Goal: Task Accomplishment & Management: Complete application form

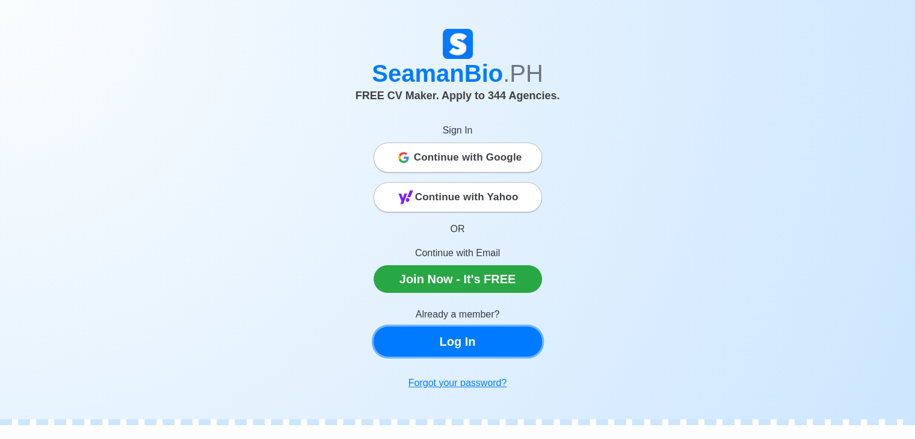
click at [479, 347] on link "Log In" at bounding box center [458, 342] width 168 height 30
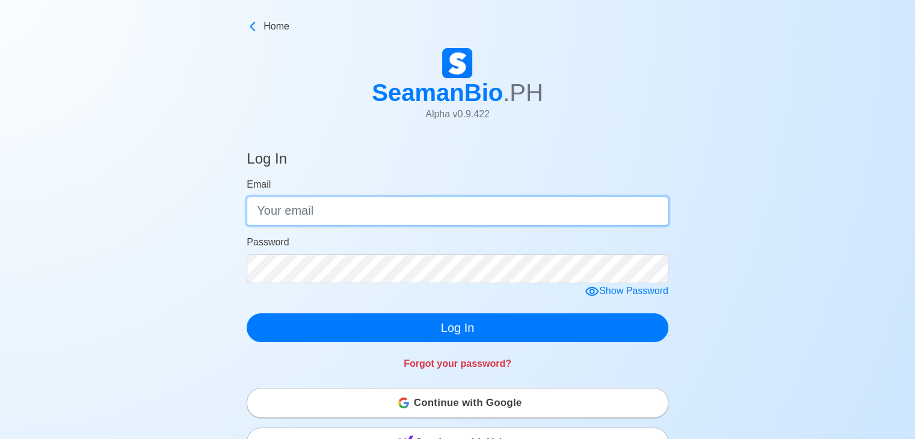
click at [361, 213] on input "Email" at bounding box center [458, 211] width 422 height 29
type input "[EMAIL_ADDRESS][DOMAIN_NAME]"
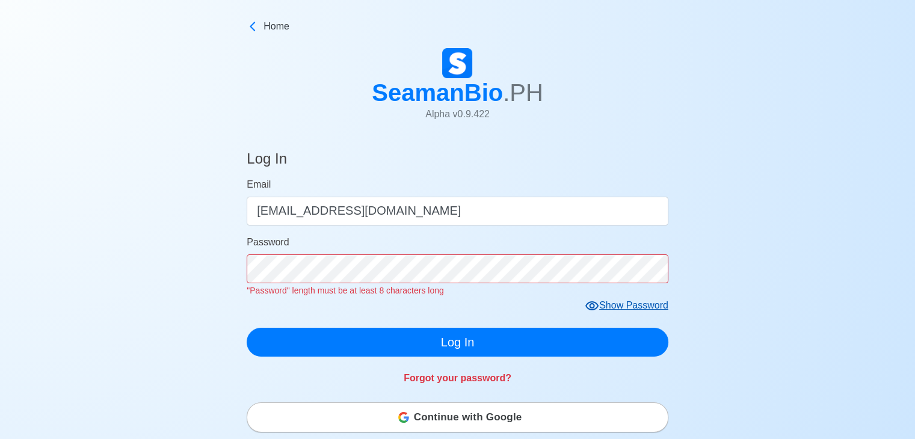
click at [655, 289] on form "Email [EMAIL_ADDRESS][DOMAIN_NAME] Password "Password" length must be at least …" at bounding box center [458, 266] width 422 height 179
click at [621, 303] on div "Show Password" at bounding box center [627, 305] width 84 height 15
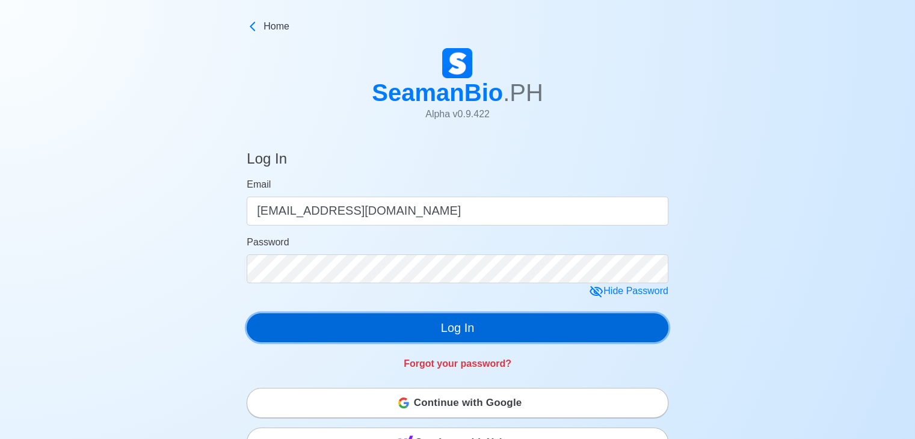
click at [417, 339] on button "Log In" at bounding box center [458, 327] width 422 height 29
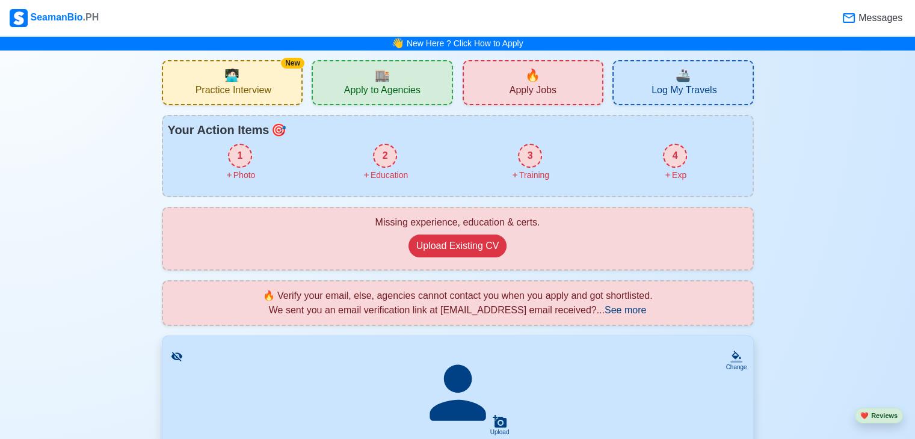
click at [250, 91] on span "Practice Interview" at bounding box center [234, 91] width 76 height 15
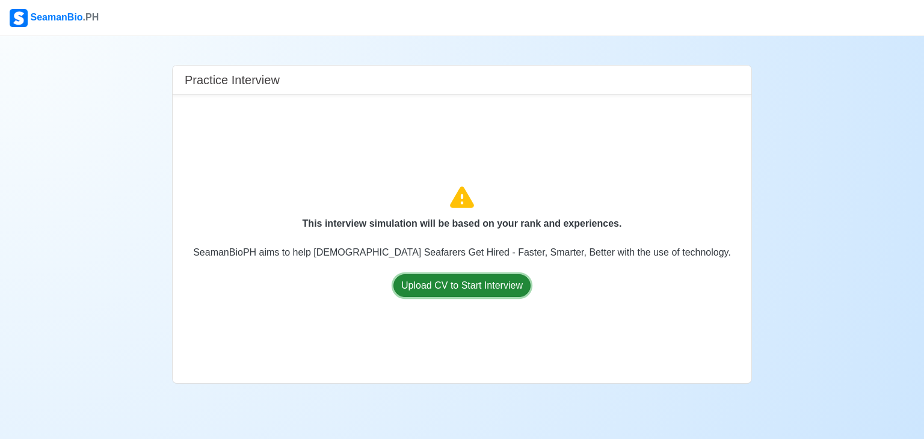
click at [454, 283] on button "Upload CV to Start Interview" at bounding box center [461, 285] width 137 height 23
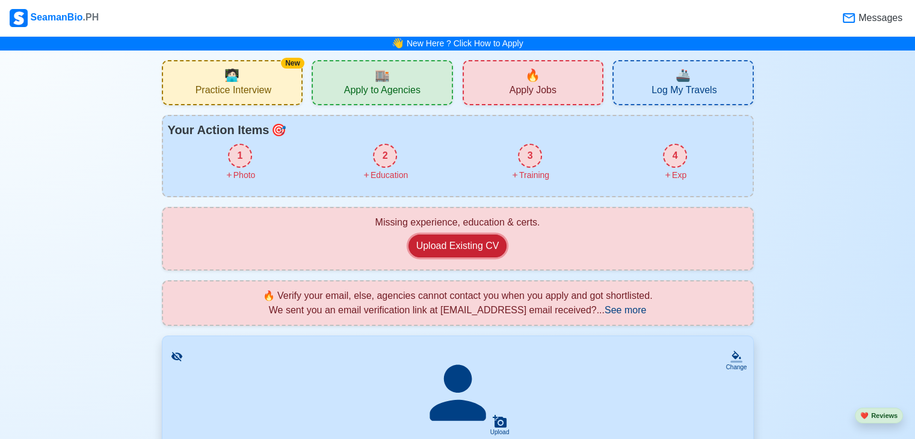
click at [481, 244] on button "Upload Existing CV" at bounding box center [457, 246] width 99 height 23
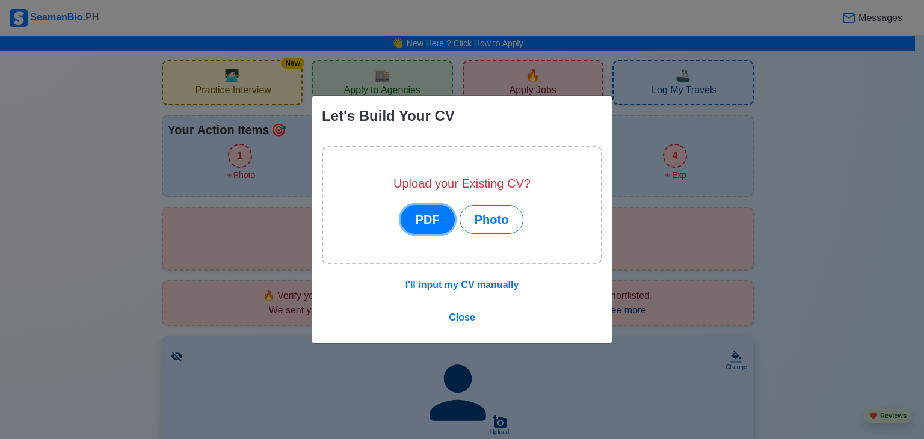
click at [436, 221] on button "PDF" at bounding box center [428, 219] width 54 height 29
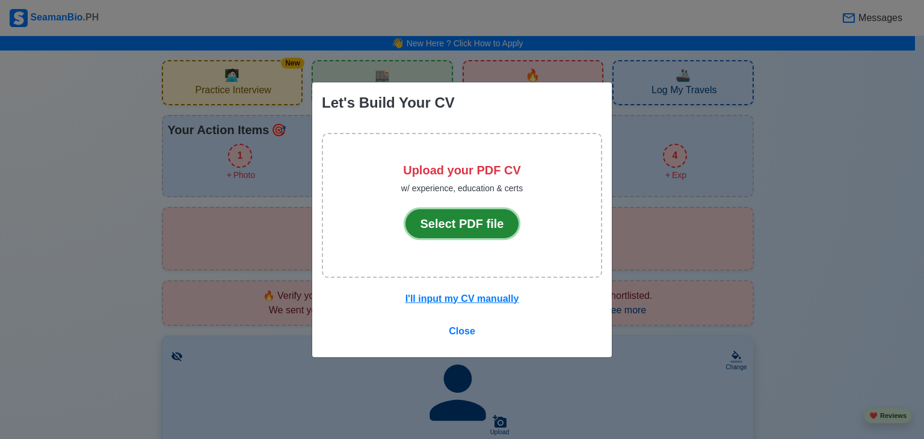
click at [450, 227] on button "Select PDF file" at bounding box center [462, 223] width 114 height 29
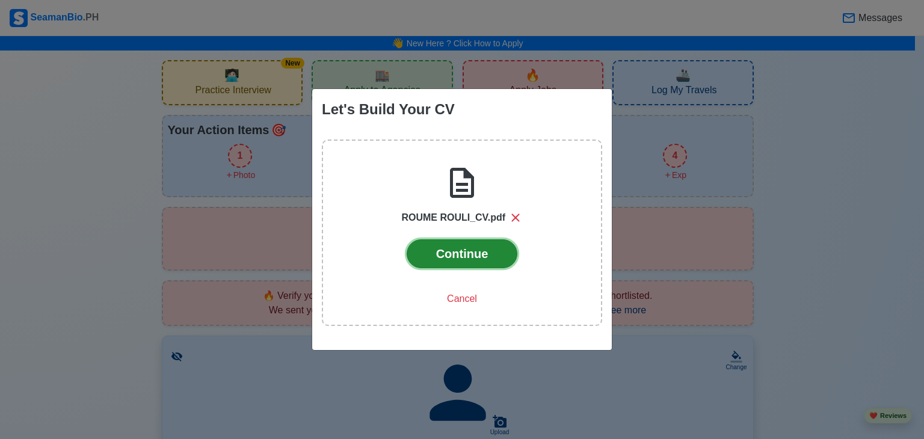
click at [495, 251] on button "Continue" at bounding box center [462, 253] width 111 height 29
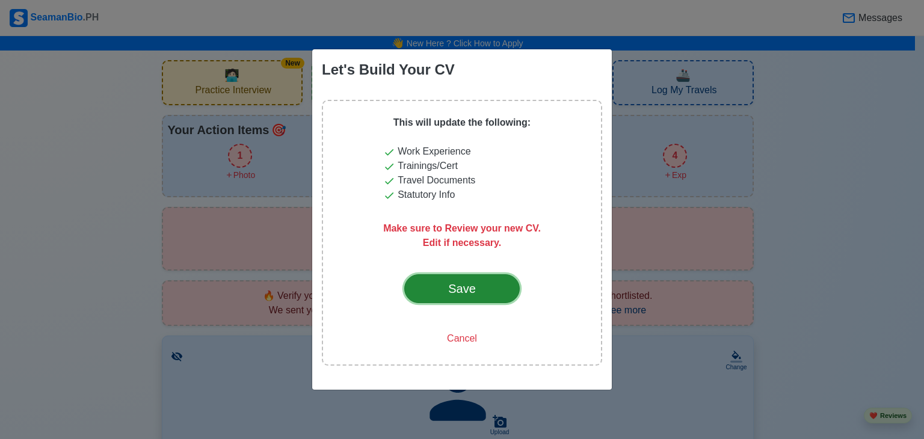
click at [469, 279] on button "Save" at bounding box center [462, 288] width 116 height 29
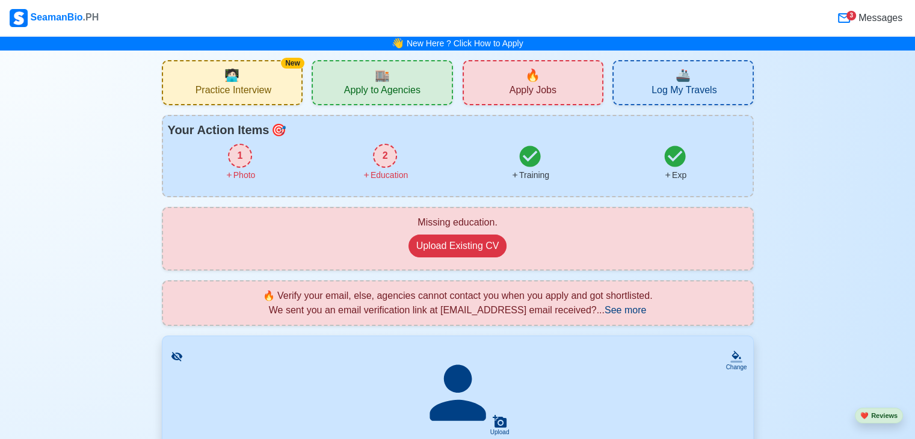
click at [243, 160] on div "1" at bounding box center [240, 156] width 24 height 24
click at [244, 152] on div "1" at bounding box center [240, 156] width 24 height 24
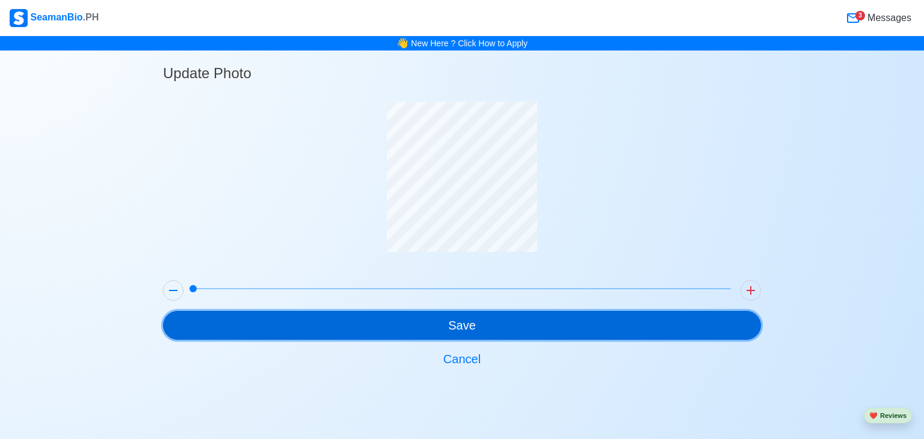
click at [502, 330] on button "Save" at bounding box center [462, 325] width 598 height 29
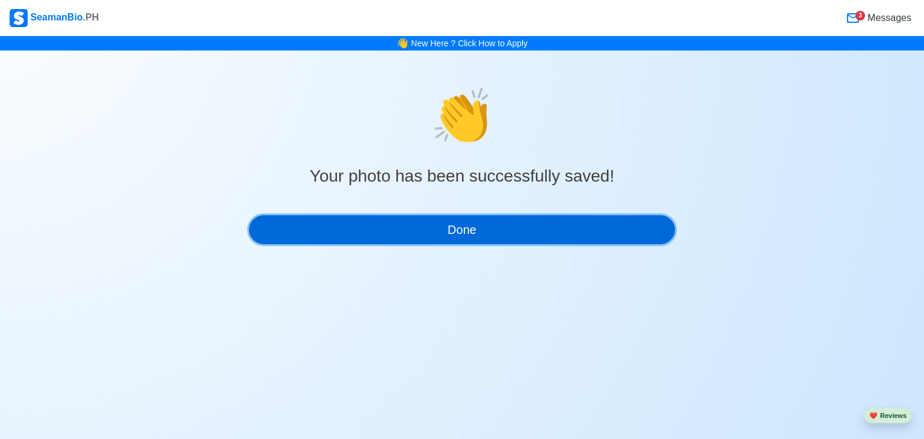
click at [493, 233] on button "Done" at bounding box center [462, 229] width 426 height 29
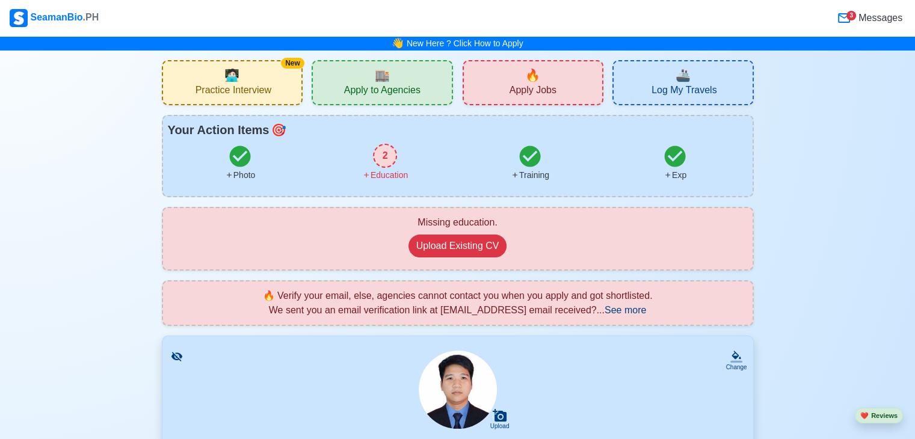
click at [385, 155] on div "2" at bounding box center [385, 156] width 24 height 24
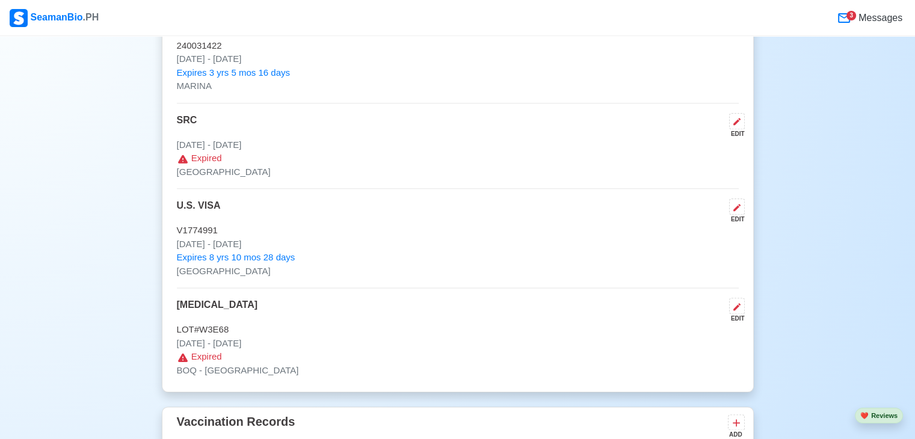
scroll to position [1430, 0]
click at [736, 301] on icon at bounding box center [737, 306] width 10 height 10
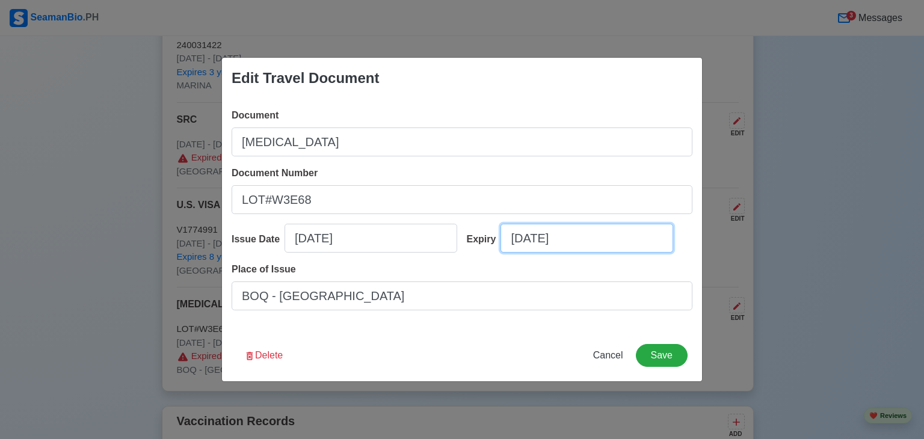
click at [577, 236] on input "[DATE]" at bounding box center [587, 238] width 173 height 29
select select "****"
select select "*********"
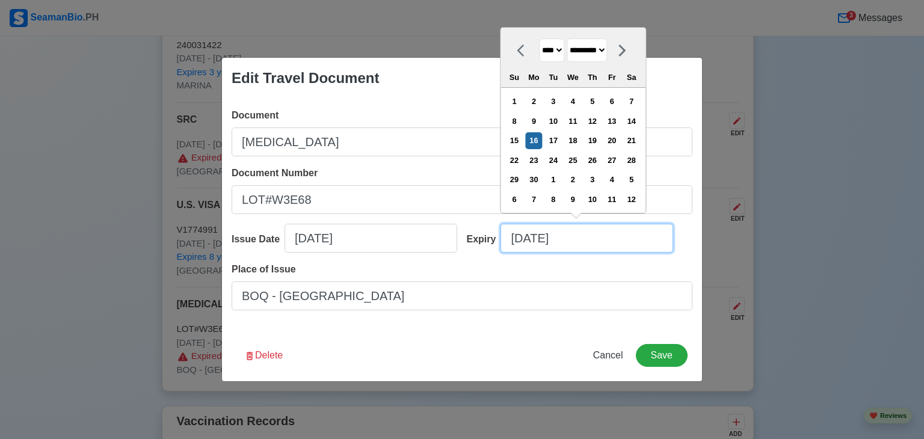
type input "09/16/2"
select select "****"
type input "09/16/"
select select "****"
type input "0"
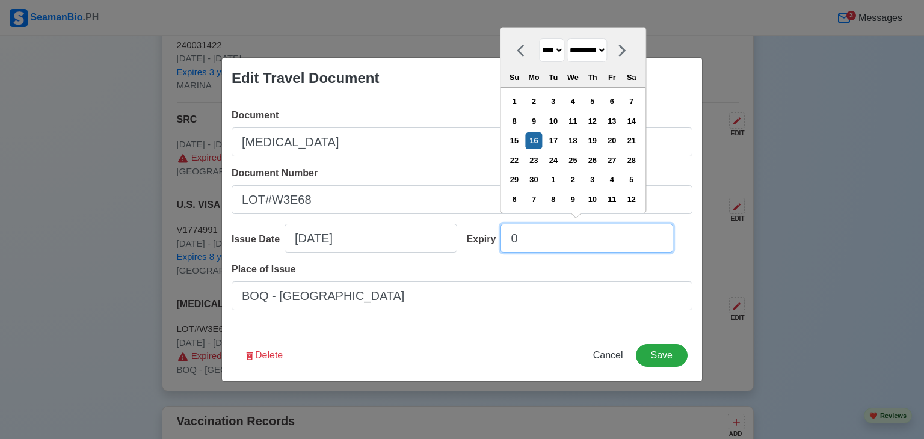
select select "****"
select select "*******"
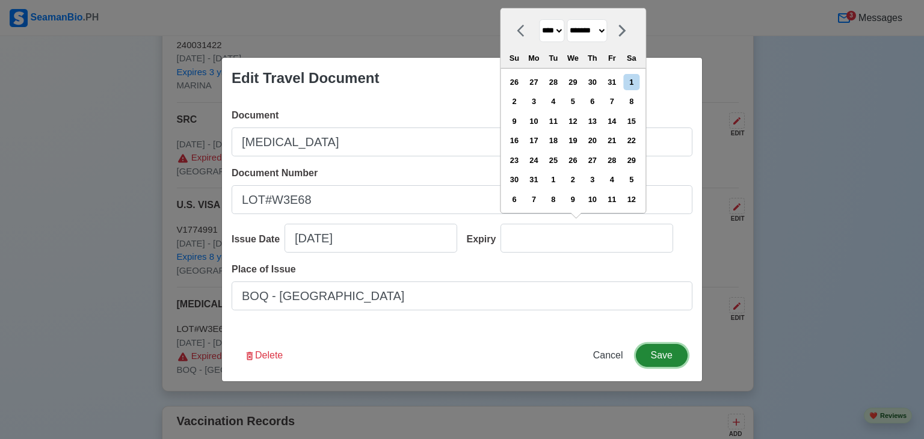
type input "[DATE]"
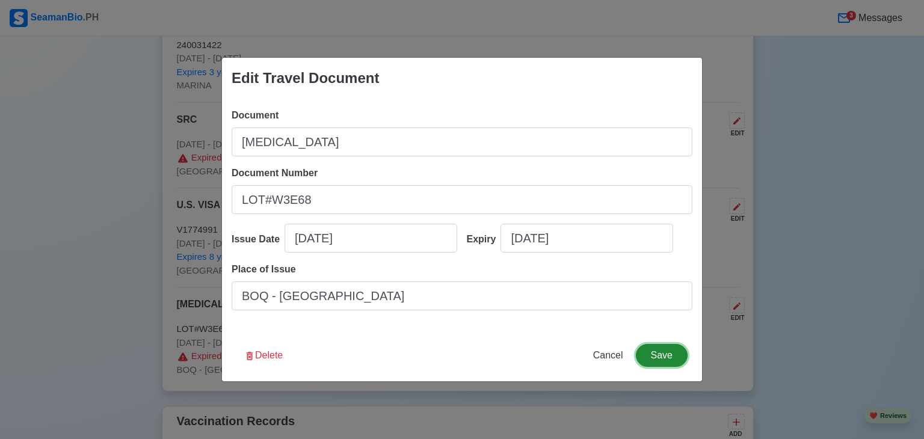
click at [668, 354] on button "Save" at bounding box center [662, 355] width 52 height 23
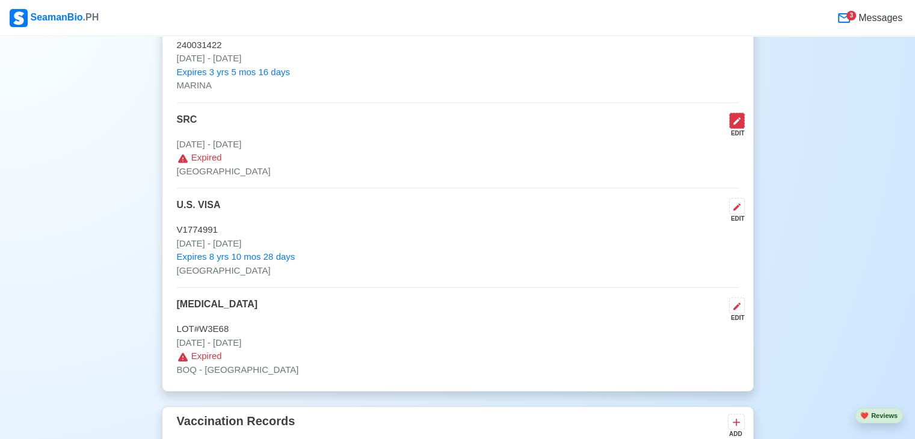
click at [741, 120] on icon at bounding box center [737, 121] width 10 height 10
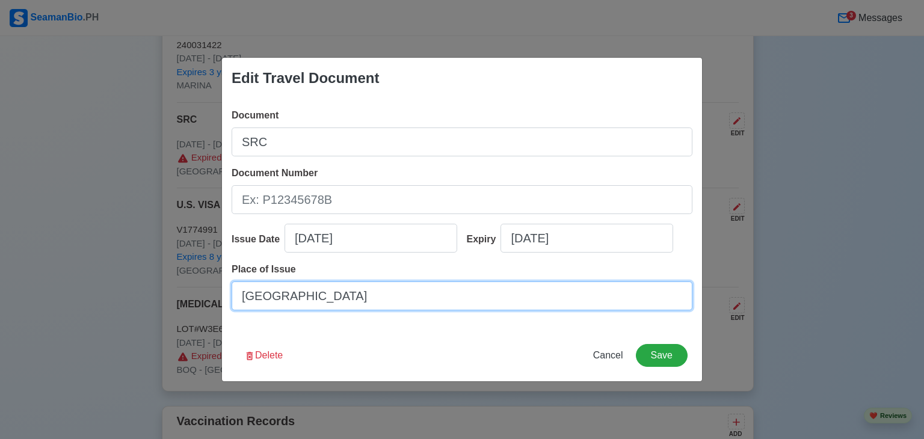
click at [308, 294] on input "[GEOGRAPHIC_DATA]" at bounding box center [462, 296] width 461 height 29
type input "F"
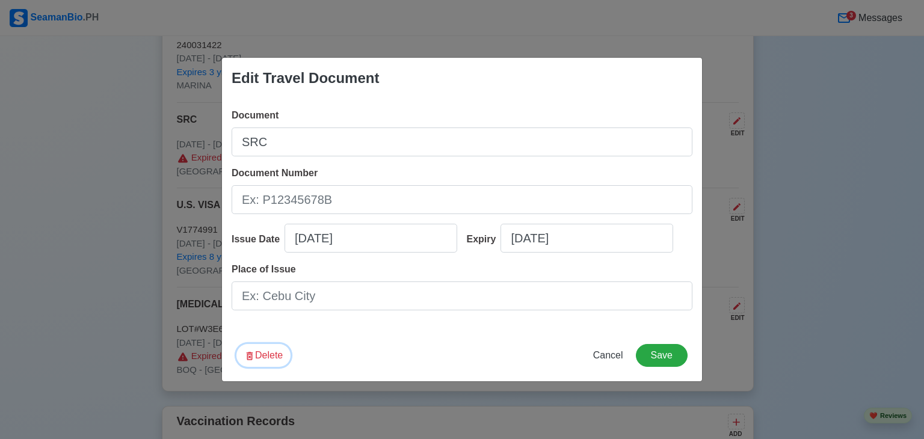
click at [260, 357] on button "Delete" at bounding box center [263, 355] width 54 height 23
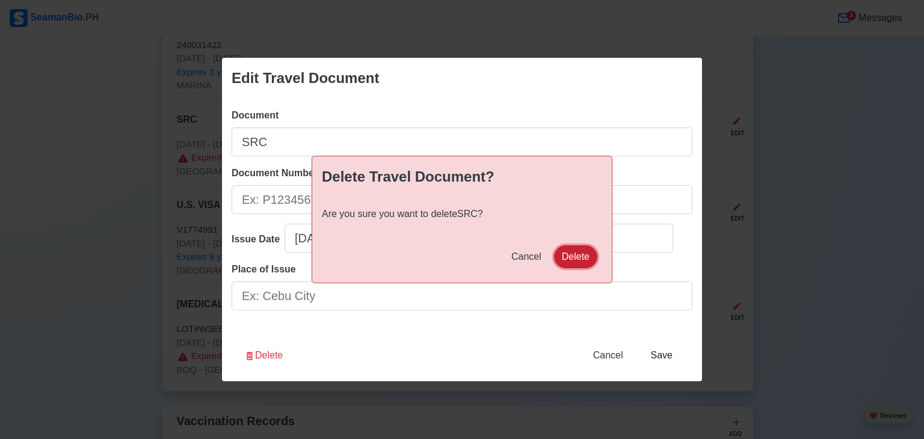
click at [575, 262] on button "Delete" at bounding box center [575, 256] width 43 height 23
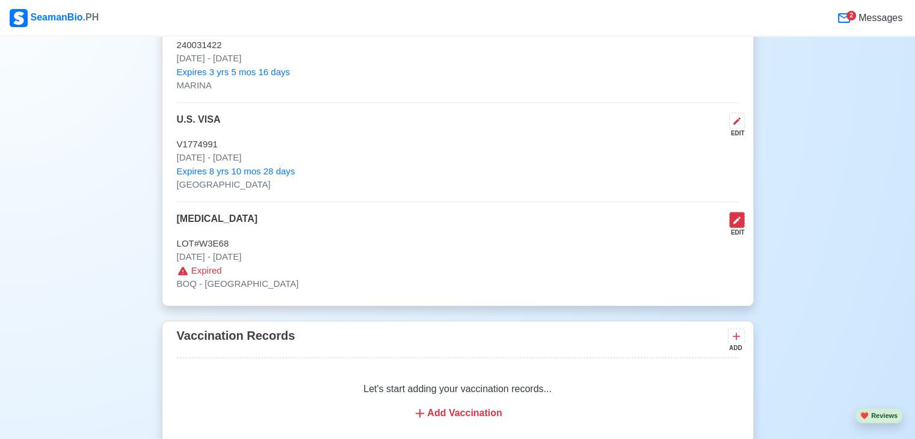
click at [744, 219] on button at bounding box center [737, 220] width 16 height 16
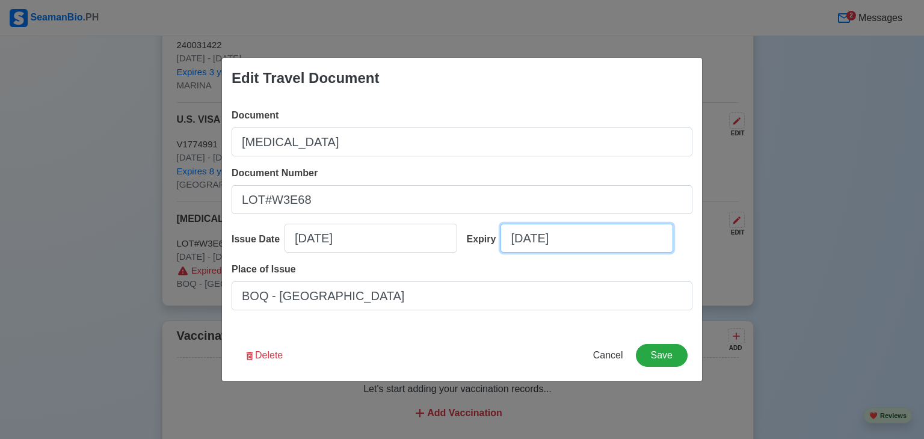
select select "****"
select select "*********"
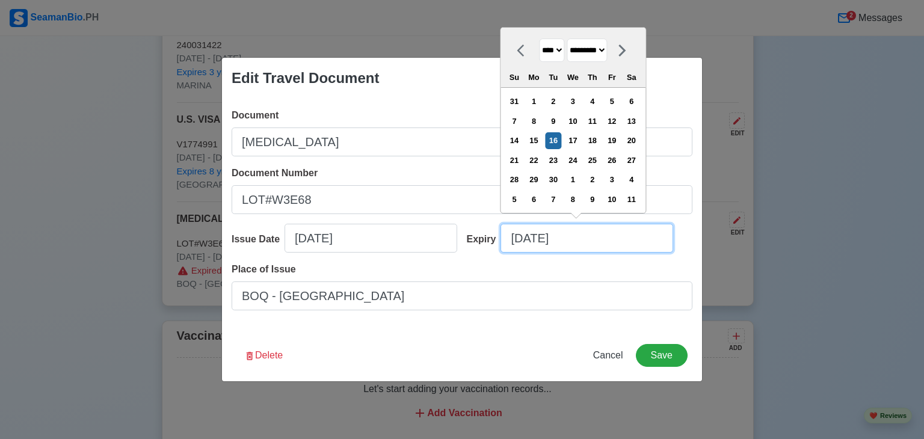
click at [581, 235] on input "[DATE]" at bounding box center [587, 238] width 173 height 29
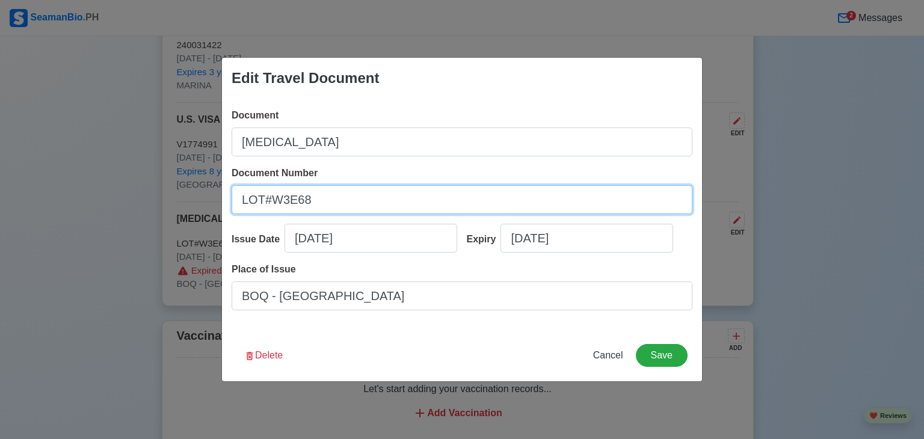
drag, startPoint x: 270, startPoint y: 200, endPoint x: 191, endPoint y: 224, distance: 82.8
click at [191, 224] on div "Edit Travel Document Document [MEDICAL_DATA] Document Number LOT#W3E68 Issue Da…" at bounding box center [462, 219] width 924 height 439
type input "W3E68"
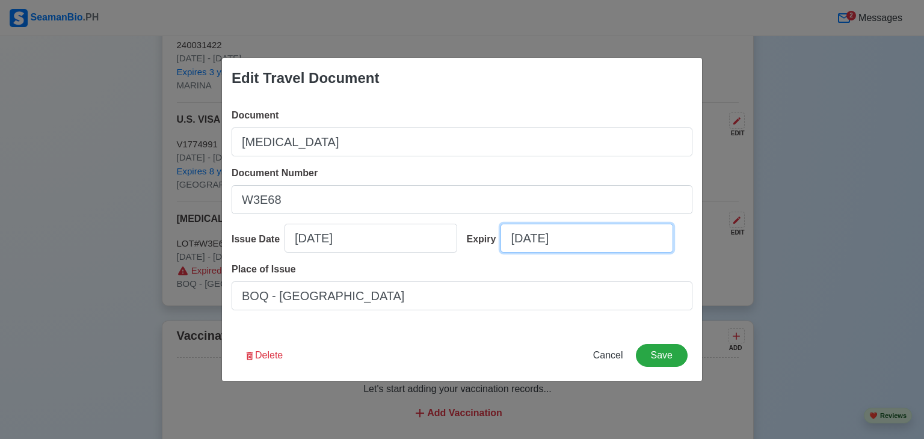
select select "****"
select select "*********"
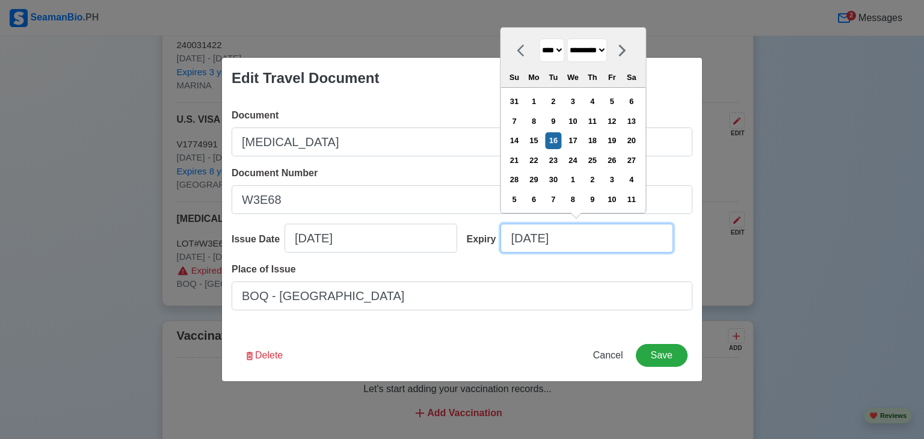
drag, startPoint x: 574, startPoint y: 236, endPoint x: 481, endPoint y: 250, distance: 93.7
click at [481, 250] on div "Expiry [DATE] **** **** **** **** **** **** **** **** **** **** **** **** **** …" at bounding box center [575, 243] width 235 height 39
click at [565, 241] on input "[DATE]" at bounding box center [587, 238] width 173 height 29
type input "[DATE]"
select select "****"
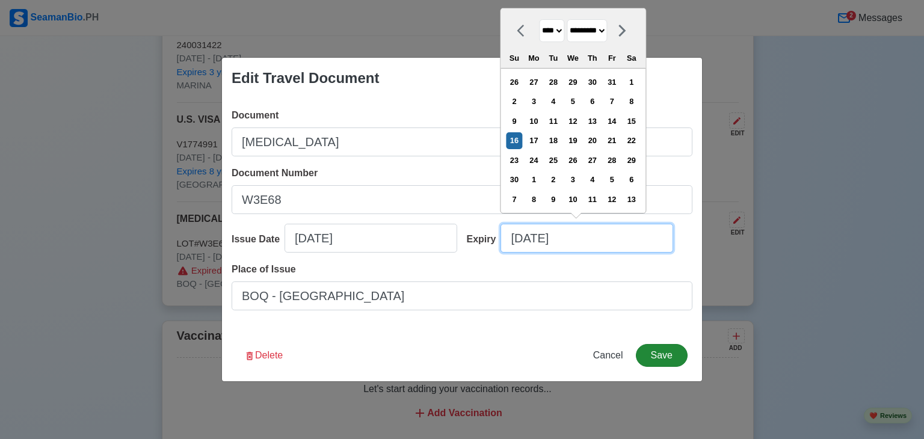
type input "[DATE]"
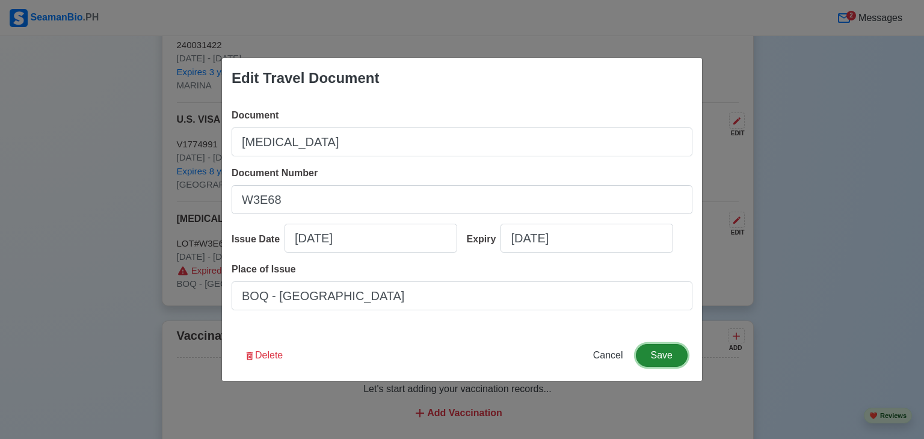
click at [676, 355] on button "Save" at bounding box center [662, 355] width 52 height 23
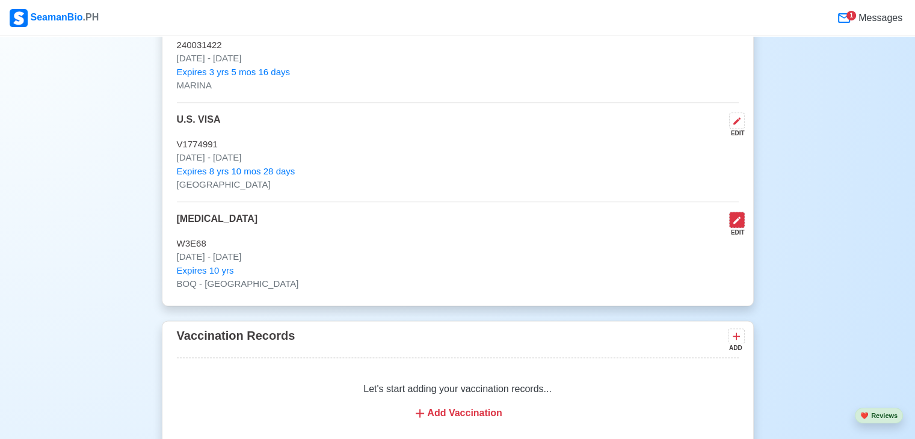
click at [740, 212] on button at bounding box center [737, 220] width 16 height 16
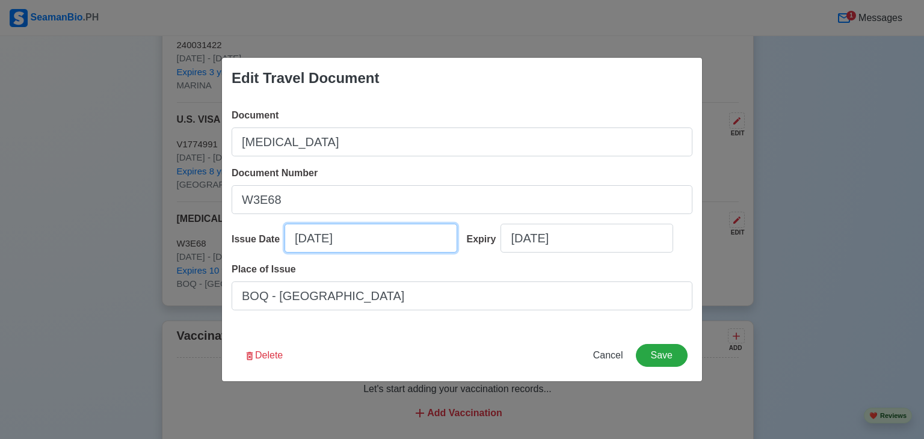
click at [351, 240] on input "[DATE]" at bounding box center [371, 238] width 173 height 29
select select "****"
select select "*********"
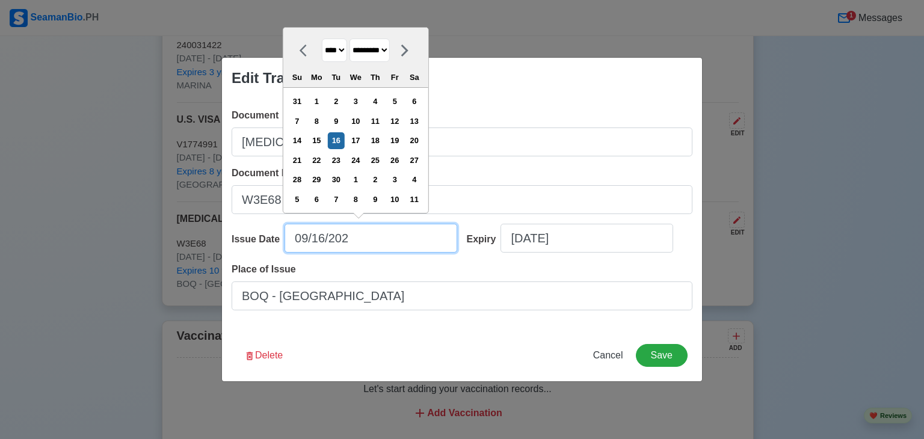
type input "[DATE]"
select select "****"
type input "[DATE]"
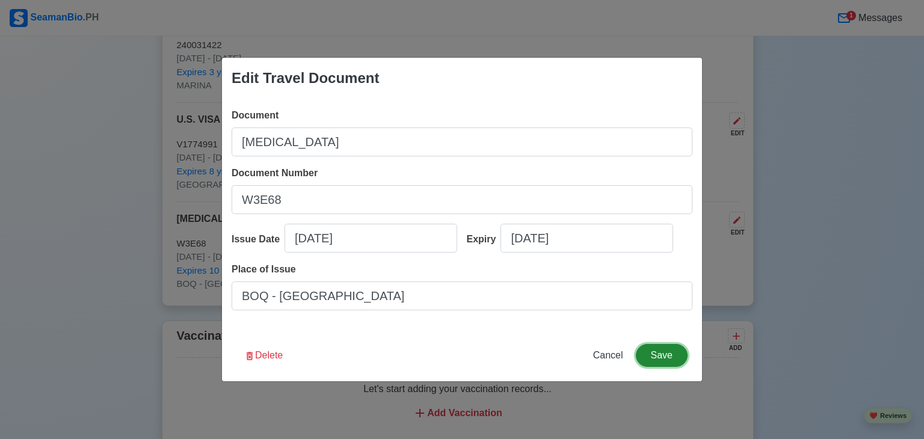
click at [659, 353] on button "Save" at bounding box center [662, 355] width 52 height 23
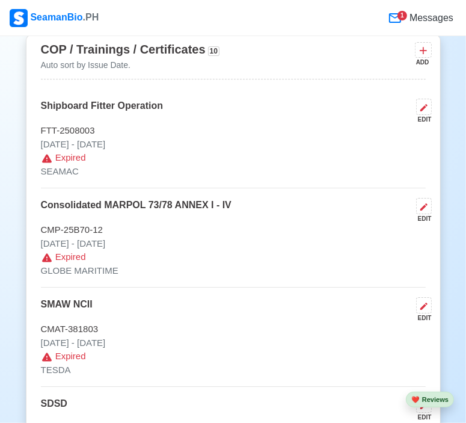
scroll to position [1998, 0]
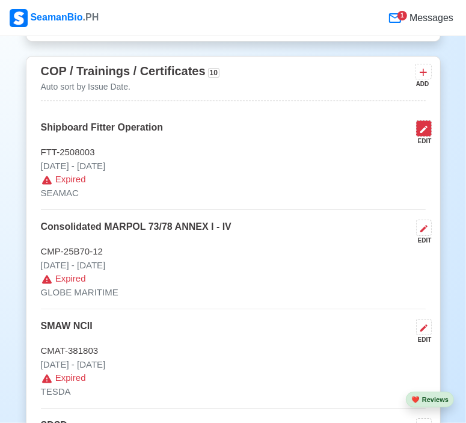
click at [426, 126] on icon at bounding box center [424, 129] width 7 height 7
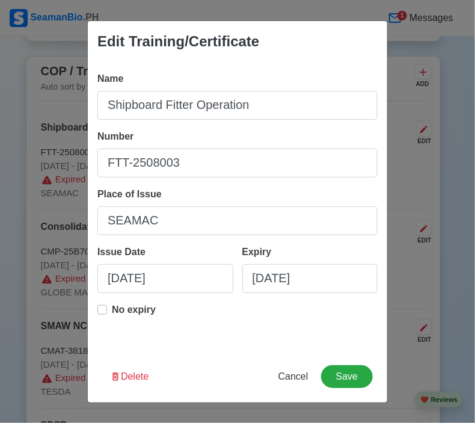
click at [112, 311] on label "No expiry" at bounding box center [134, 315] width 44 height 24
type input "[DATE]"
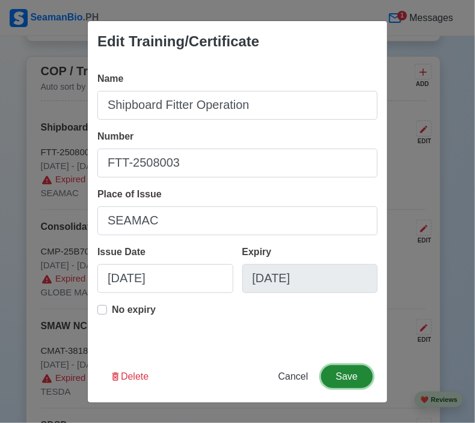
click at [343, 381] on button "Save" at bounding box center [347, 376] width 52 height 23
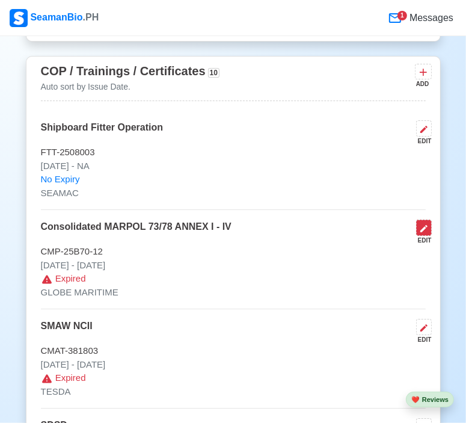
click at [424, 224] on icon at bounding box center [424, 229] width 10 height 10
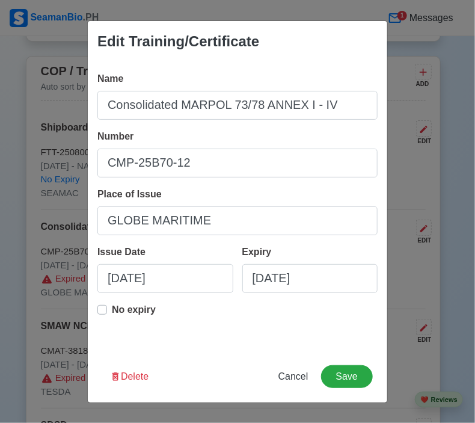
click at [112, 307] on label "No expiry" at bounding box center [134, 315] width 44 height 24
type input "[DATE]"
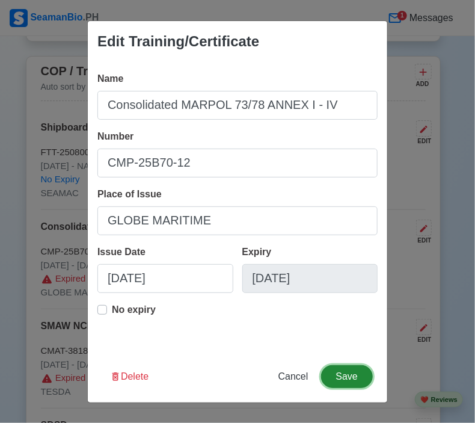
click at [354, 381] on button "Save" at bounding box center [347, 376] width 52 height 23
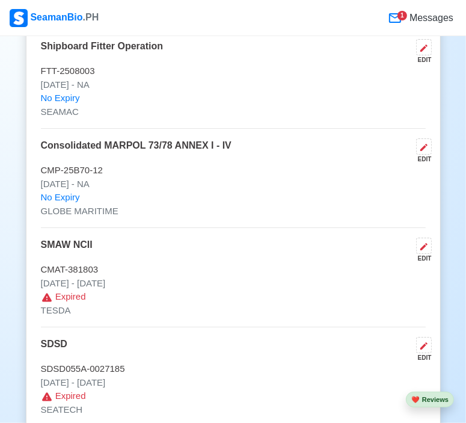
scroll to position [2079, 0]
click at [423, 238] on button at bounding box center [424, 246] width 16 height 16
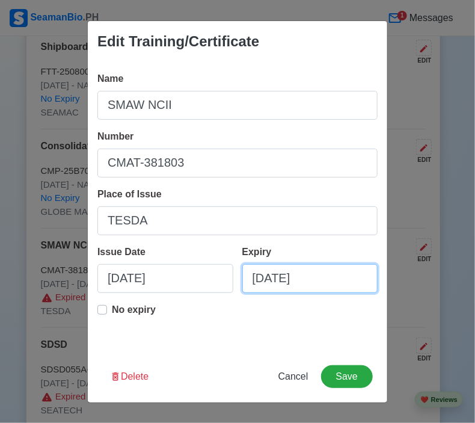
select select "****"
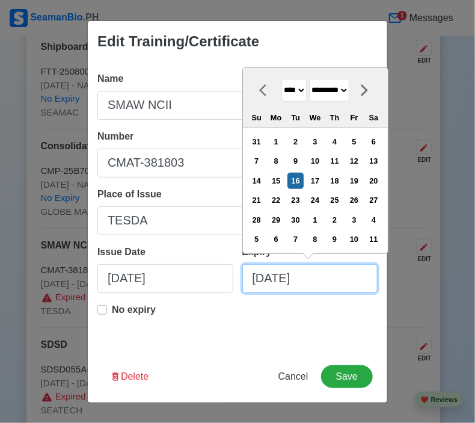
drag, startPoint x: 328, startPoint y: 277, endPoint x: 229, endPoint y: 285, distance: 100.2
click at [229, 285] on div "Issue Date [DATE] Expiry [DATE] **** **** **** **** **** **** **** **** **** **…" at bounding box center [237, 274] width 280 height 58
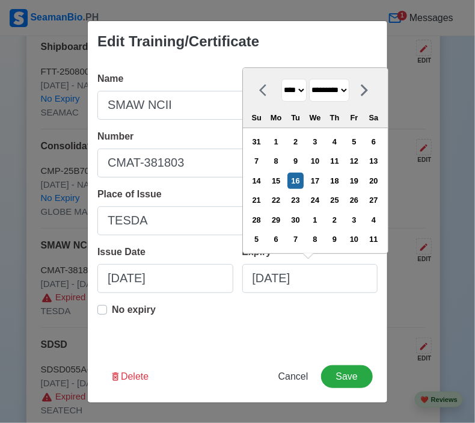
click at [259, 93] on icon at bounding box center [266, 90] width 14 height 14
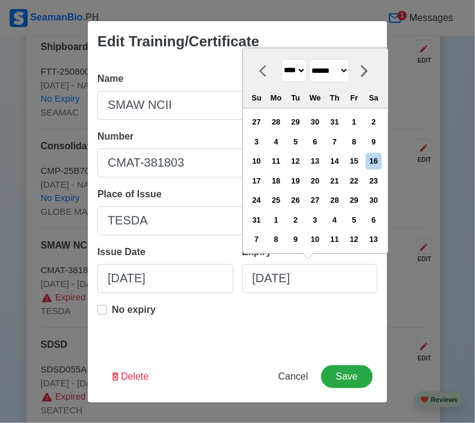
click at [259, 93] on div "Su" at bounding box center [256, 98] width 16 height 16
click at [262, 75] on icon at bounding box center [262, 71] width 7 height 12
select select "****"
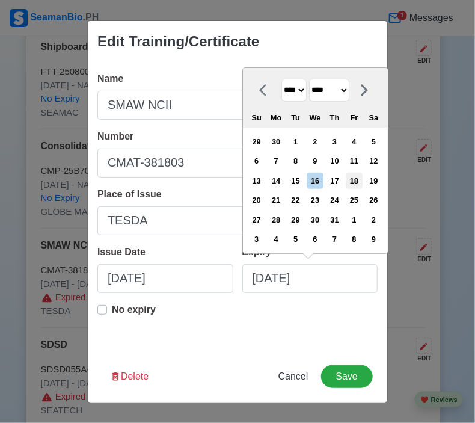
click at [363, 179] on div "18" at bounding box center [355, 181] width 16 height 16
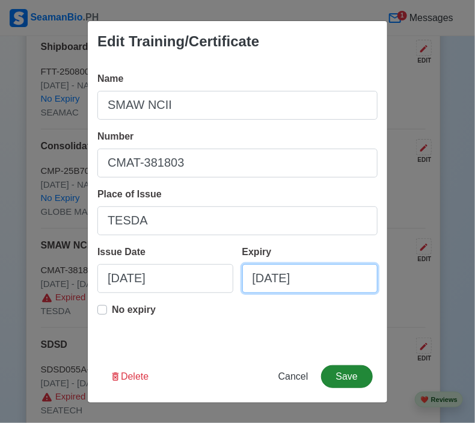
type input "[DATE]"
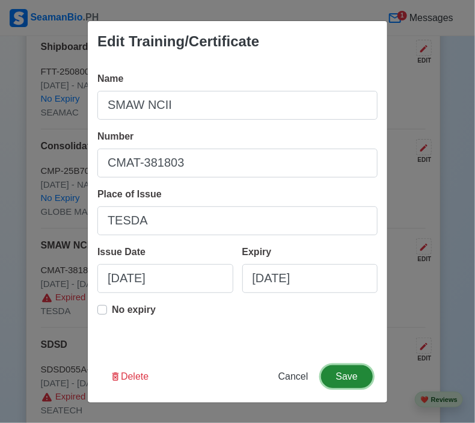
click at [339, 373] on button "Save" at bounding box center [347, 376] width 52 height 23
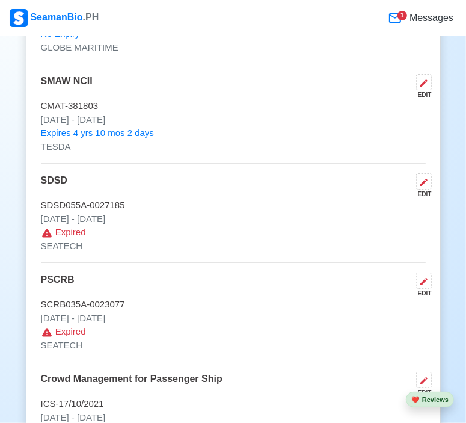
scroll to position [2256, 0]
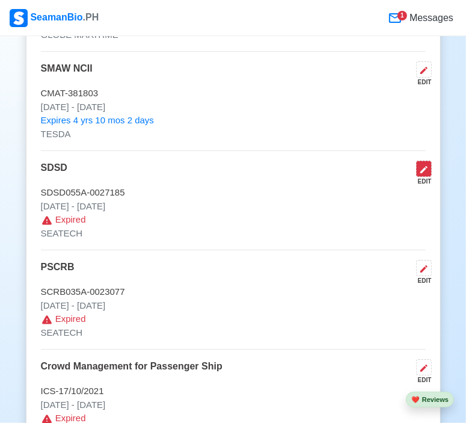
click at [429, 165] on button at bounding box center [424, 169] width 16 height 16
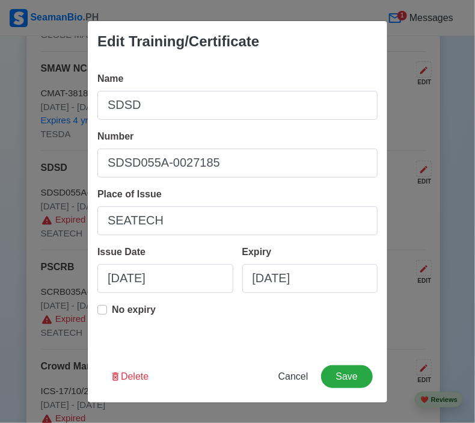
click at [112, 310] on label "No expiry" at bounding box center [134, 315] width 44 height 24
type input "[DATE]"
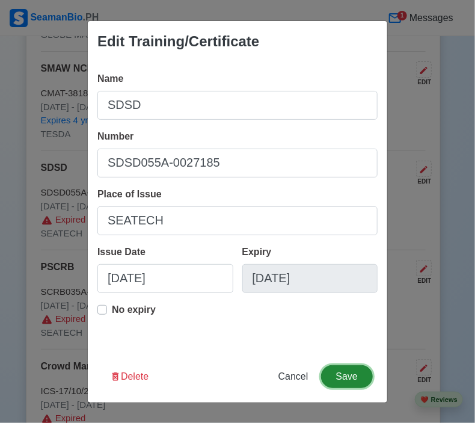
click at [349, 375] on button "Save" at bounding box center [347, 376] width 52 height 23
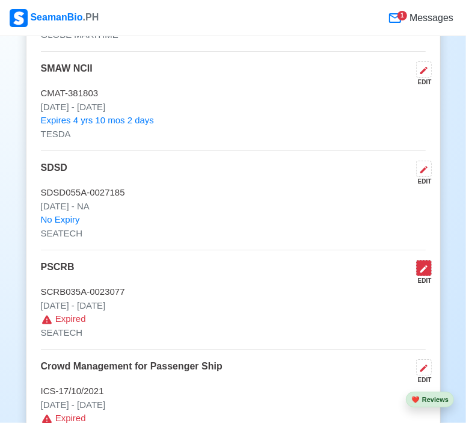
click at [421, 264] on icon at bounding box center [424, 269] width 10 height 10
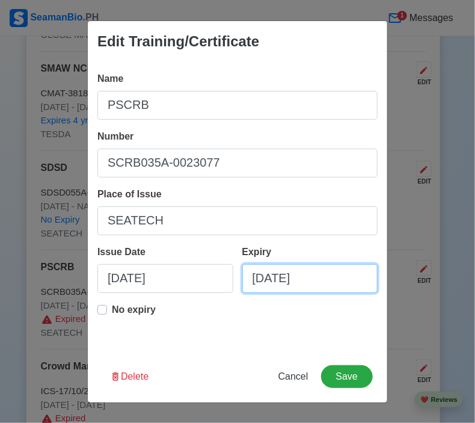
select select "****"
select select "*********"
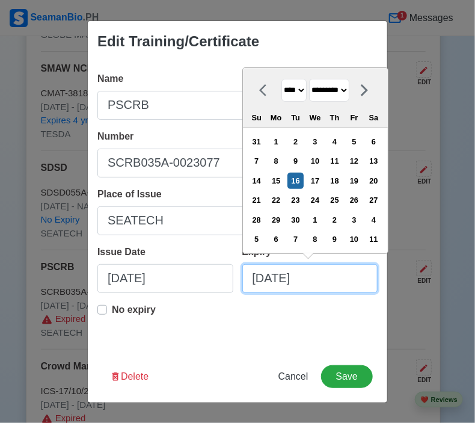
click at [260, 277] on input "[DATE]" at bounding box center [310, 278] width 136 height 29
type input "[DATE]"
select select "*******"
type input "[DATE]"
select select "*******"
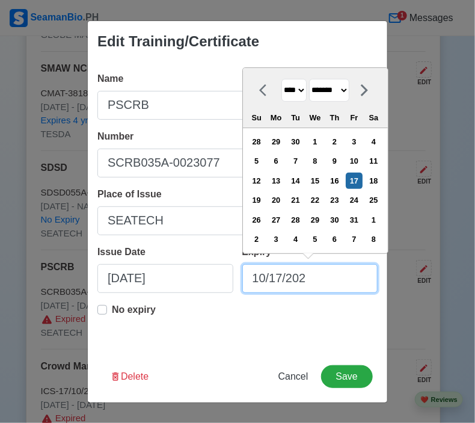
type input "[DATE]"
select select "****"
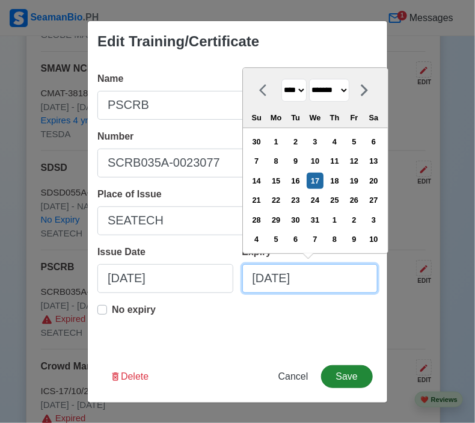
type input "[DATE]"
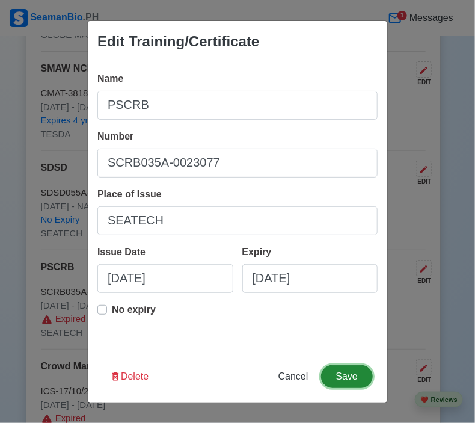
click at [343, 377] on button "Save" at bounding box center [347, 376] width 52 height 23
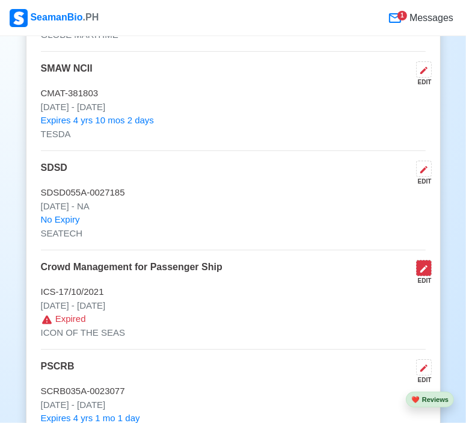
click at [427, 265] on icon at bounding box center [424, 268] width 7 height 7
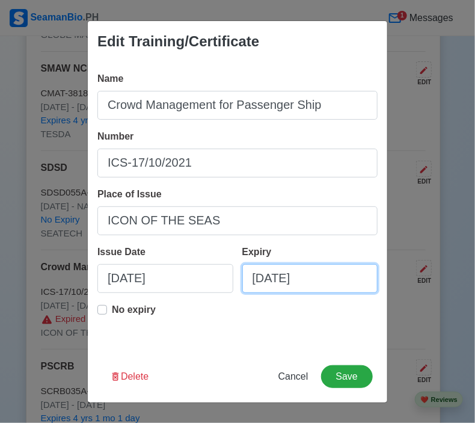
select select "****"
select select "*********"
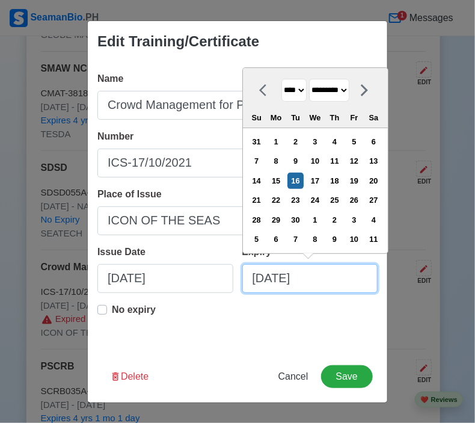
click at [264, 278] on input "[DATE]" at bounding box center [310, 278] width 136 height 29
type input "[DATE]"
select select "*******"
type input "[DATE]"
select select "*******"
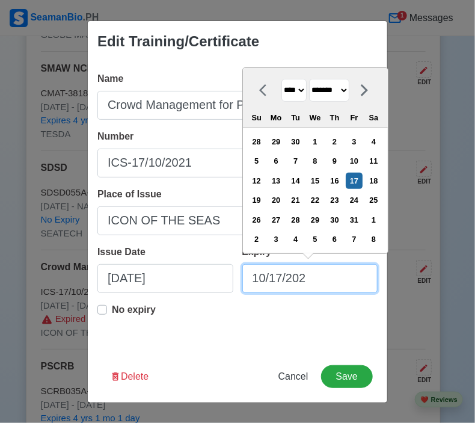
type input "[DATE]"
select select "****"
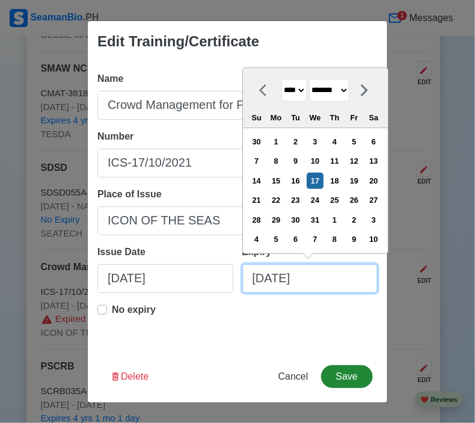
type input "[DATE]"
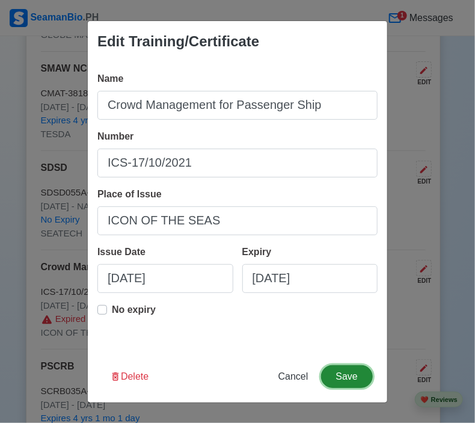
click at [352, 380] on button "Save" at bounding box center [347, 376] width 52 height 23
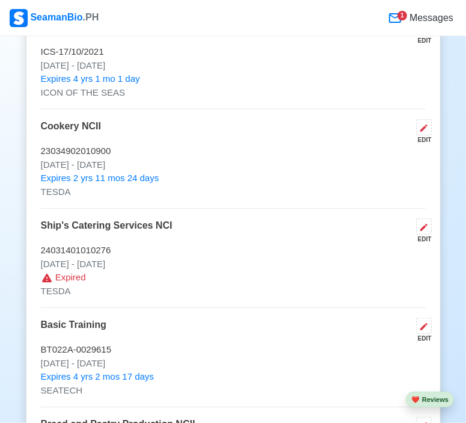
scroll to position [2597, 0]
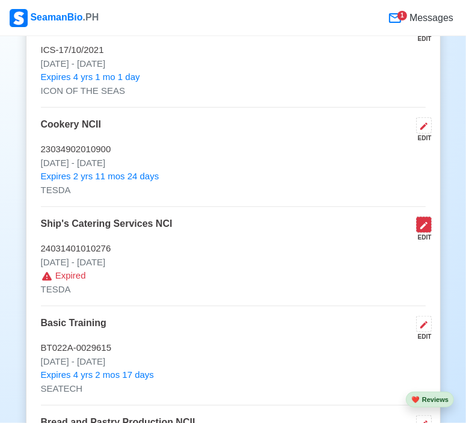
click at [416, 217] on button at bounding box center [424, 225] width 16 height 16
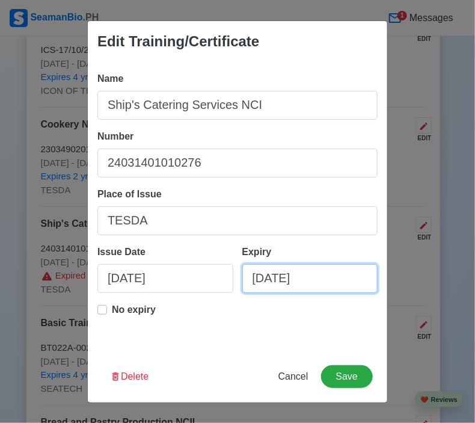
click at [264, 275] on input "[DATE]" at bounding box center [310, 278] width 136 height 29
select select "****"
select select "*********"
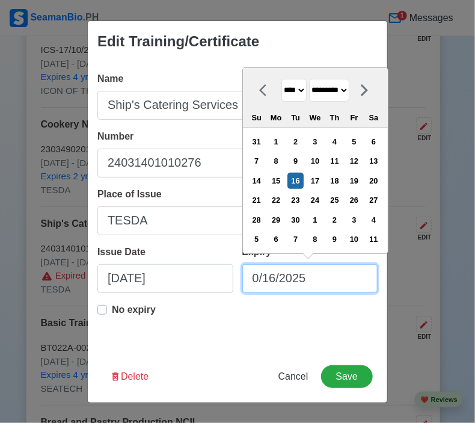
type input "[DATE]"
select select "*****"
type input "[DATE]"
select select "****"
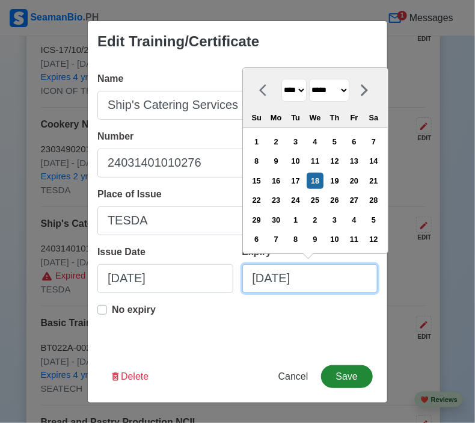
type input "[DATE]"
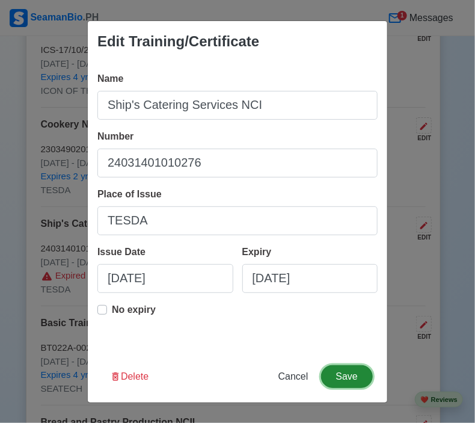
click at [354, 378] on button "Save" at bounding box center [347, 376] width 52 height 23
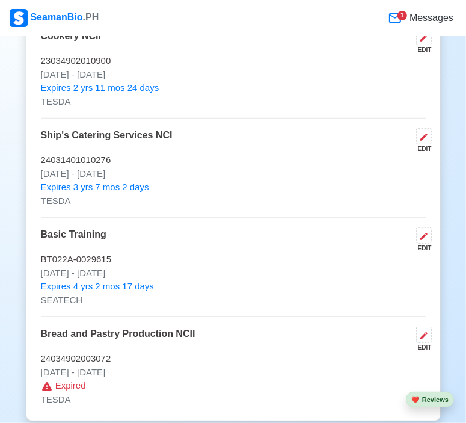
scroll to position [2687, 0]
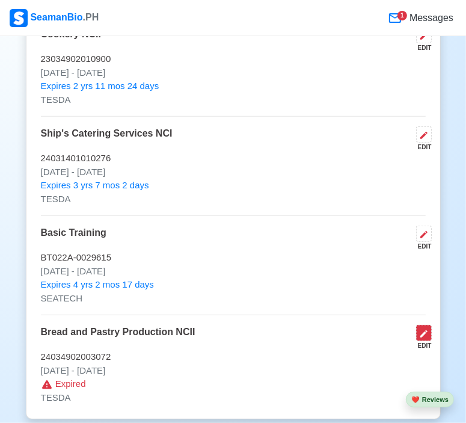
click at [424, 329] on icon at bounding box center [424, 334] width 10 height 10
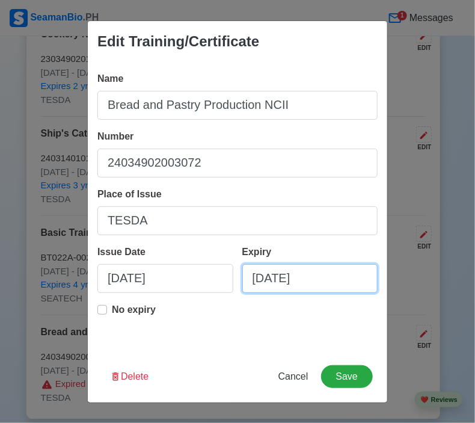
click at [255, 282] on input "[DATE]" at bounding box center [310, 278] width 136 height 29
select select "****"
select select "*********"
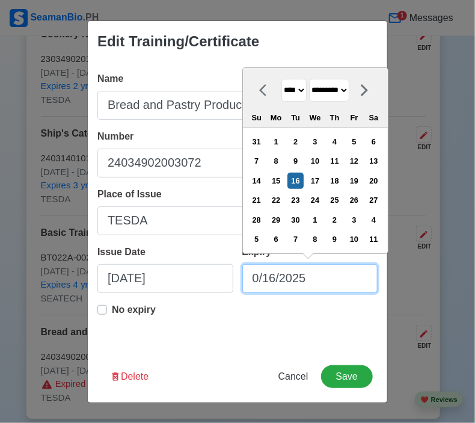
type input "[DATE]"
select select "********"
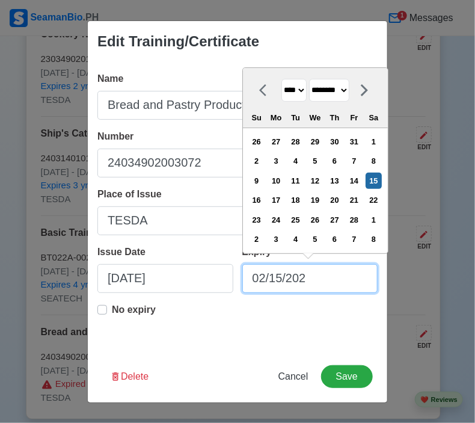
type input "[DATE]"
select select "****"
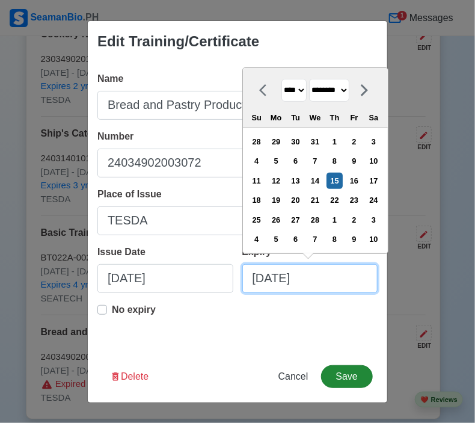
type input "[DATE]"
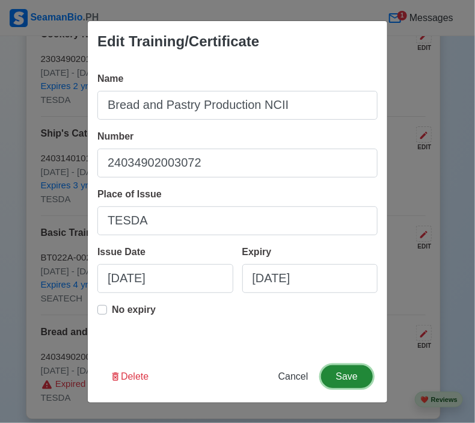
click at [357, 373] on button "Save" at bounding box center [347, 376] width 52 height 23
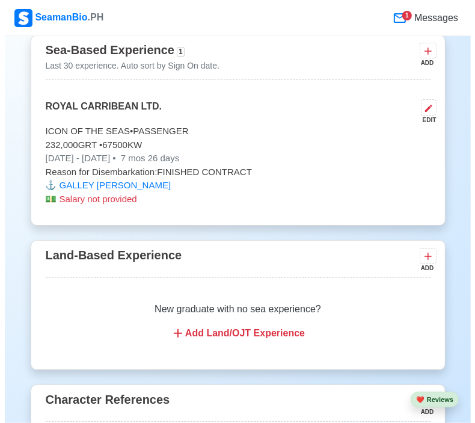
scroll to position [3087, 0]
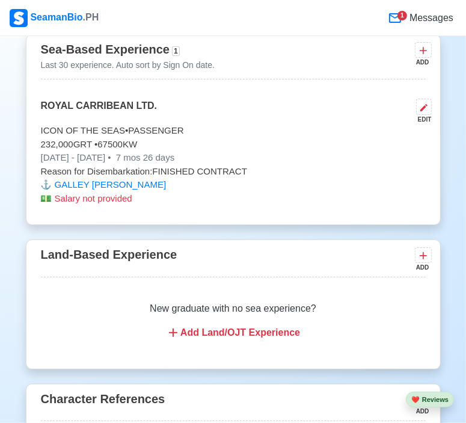
click at [176, 328] on icon at bounding box center [173, 332] width 14 height 14
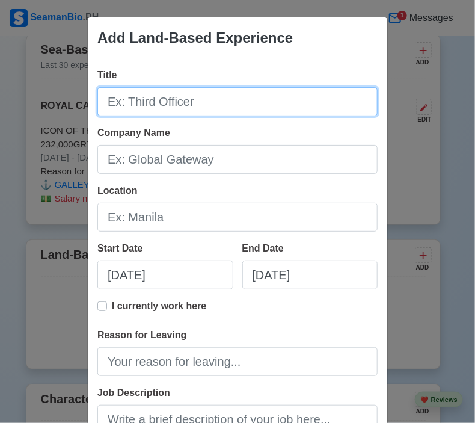
click at [194, 108] on input "Title" at bounding box center [237, 101] width 280 height 29
type input "Welder"
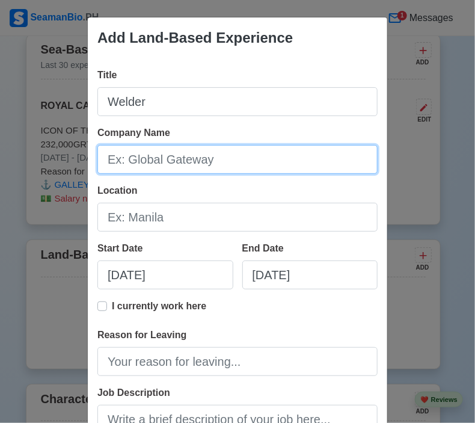
click at [139, 155] on input "Company Name" at bounding box center [237, 159] width 280 height 29
type input "[PERSON_NAME]"
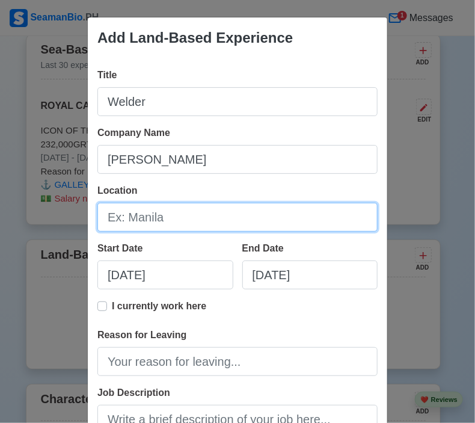
click at [123, 218] on input "Location" at bounding box center [237, 217] width 280 height 29
type input "m"
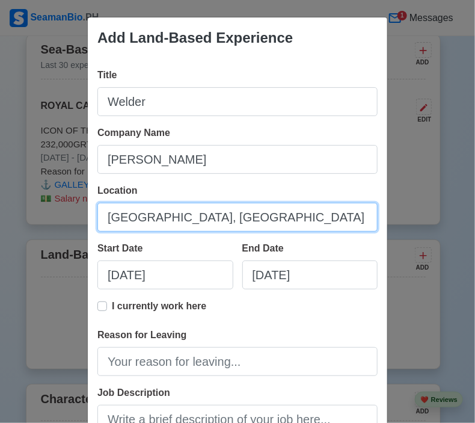
type input "[GEOGRAPHIC_DATA], [GEOGRAPHIC_DATA]"
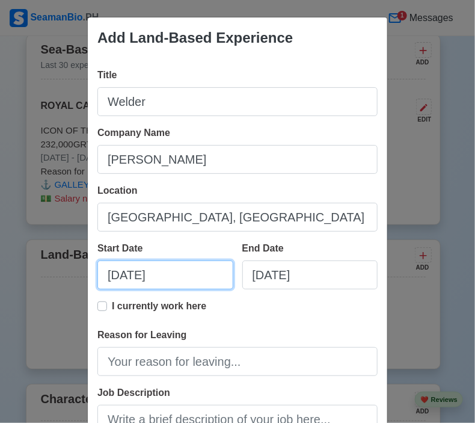
select select "****"
select select "*********"
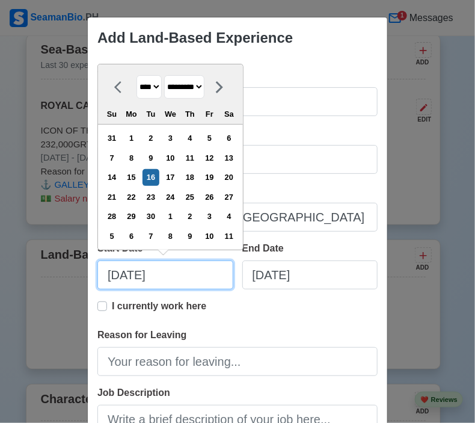
drag, startPoint x: 165, startPoint y: 280, endPoint x: 67, endPoint y: 271, distance: 98.5
click at [67, 271] on div "Add Land-Based Experience Title Welder Company Name [GEOGRAPHIC_DATA][PERSON_NA…" at bounding box center [237, 211] width 475 height 423
type input "o"
type input "1"
select select "*******"
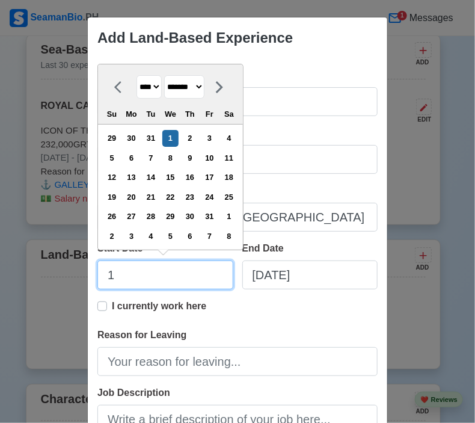
type input "10"
select select "*******"
type input "10."
select select "****"
type input "10"
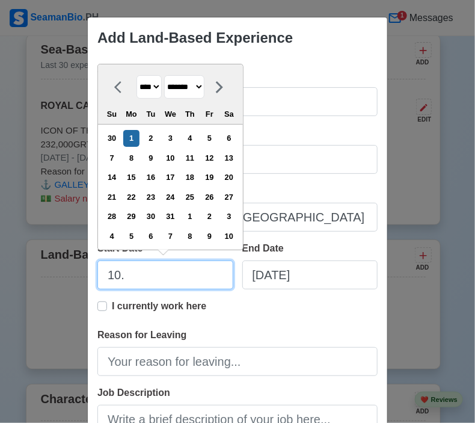
select select "****"
type input "10/29."
select select "****"
type input "10/29"
select select "****"
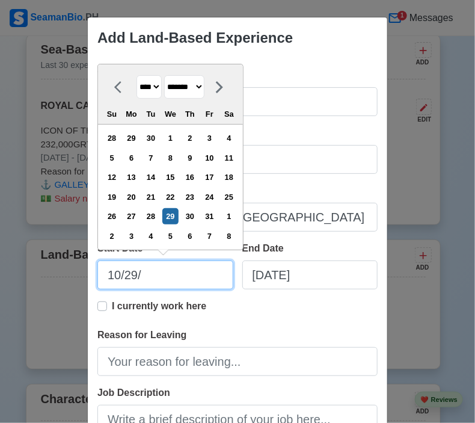
type input "10/29/2"
select select "****"
type input "[DATE]"
select select "****"
type input "[DATE]"
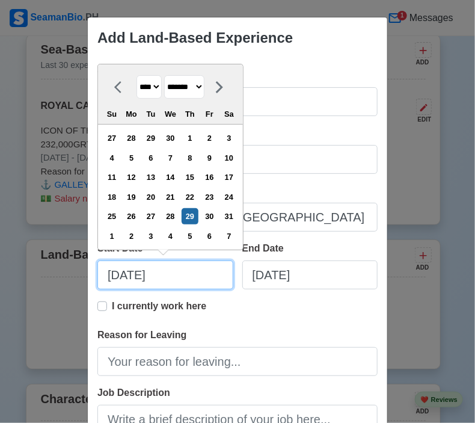
select select "****"
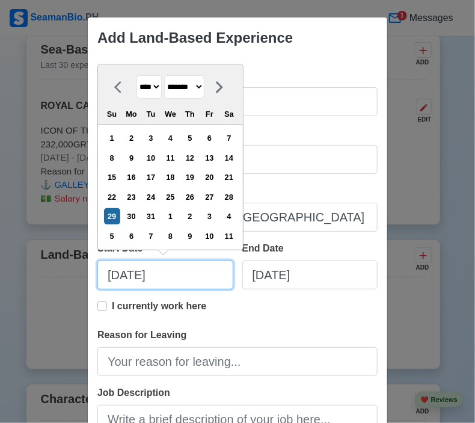
click at [132, 274] on input "[DATE]" at bounding box center [165, 274] width 136 height 29
type input "[DATE]"
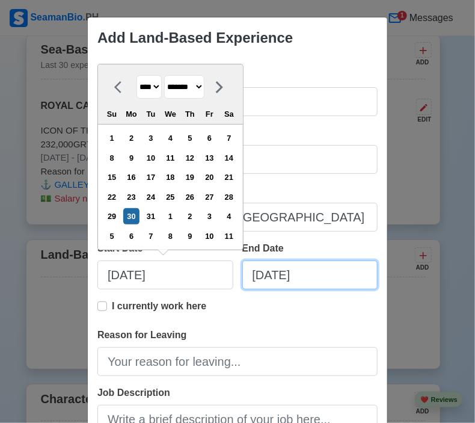
click at [329, 285] on input "[DATE]" at bounding box center [310, 274] width 136 height 29
select select "****"
select select "*********"
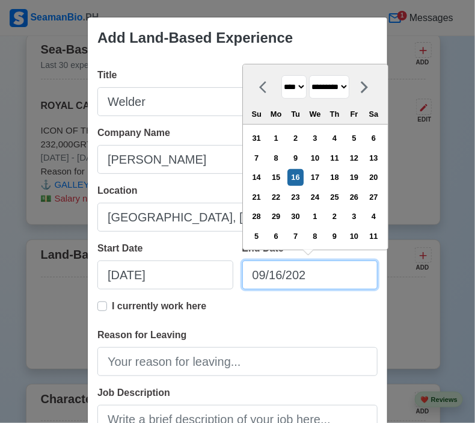
type input "[DATE]"
select select "****"
type input "09/16/2"
select select "****"
type input "09/16/"
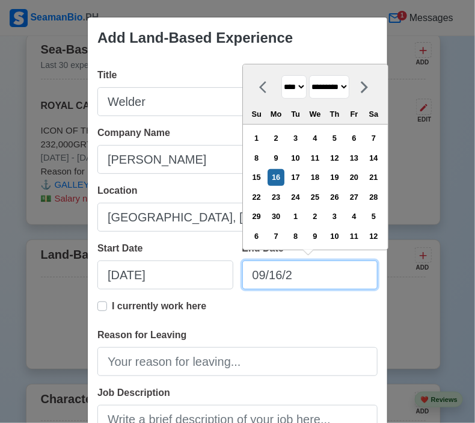
select select "****"
type input "0"
select select "****"
select select "*******"
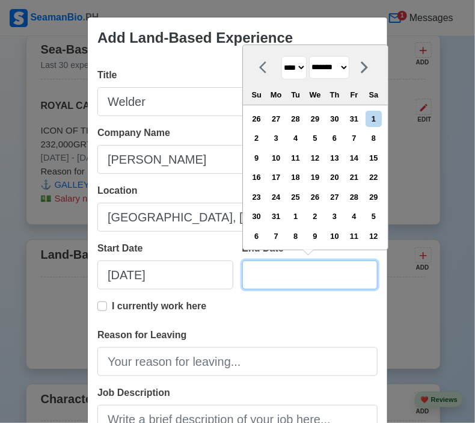
type input "1"
select select "****"
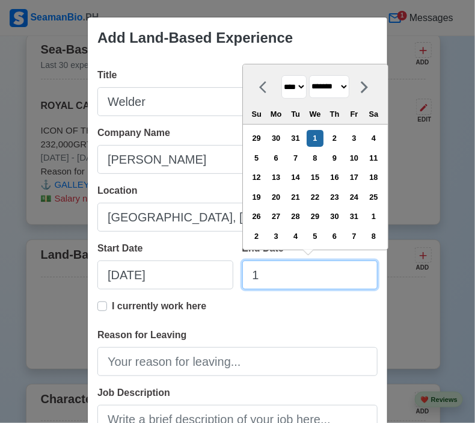
type input "10"
select select "*******"
type input "10/24/2"
select select "****"
type input "[DATE]"
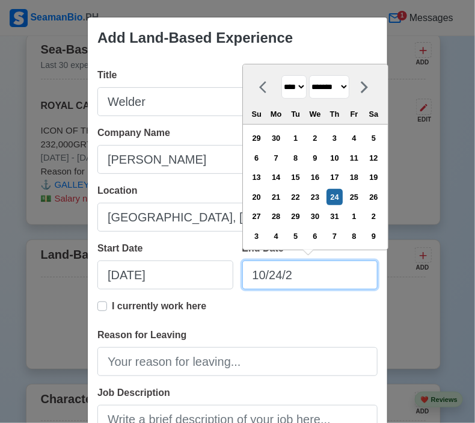
select select "****"
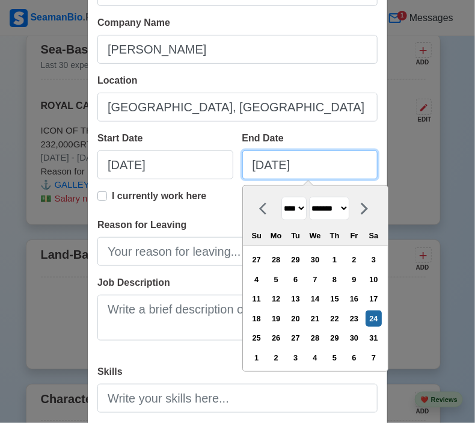
scroll to position [124, 0]
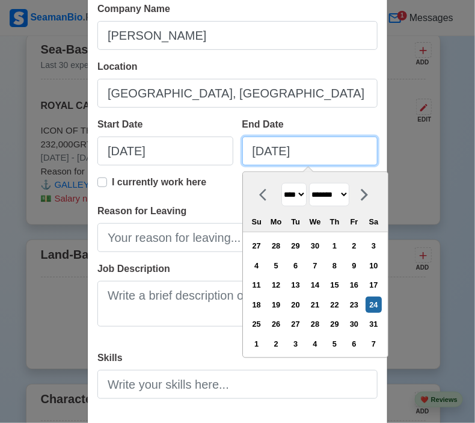
type input "[DATE]"
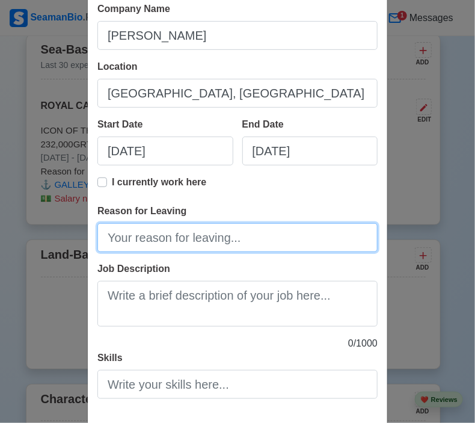
click at [119, 242] on input "Reason for Leaving" at bounding box center [237, 237] width 280 height 29
type input "Finished Contract"
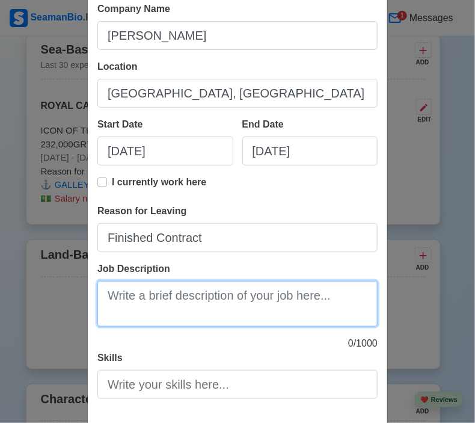
click at [218, 297] on textarea "Job Description" at bounding box center [237, 304] width 280 height 46
click at [152, 308] on textarea "Job Description" at bounding box center [237, 304] width 280 height 46
paste textarea "As a welder, I am responsible for cutting, joining, and repairing metal parts u…"
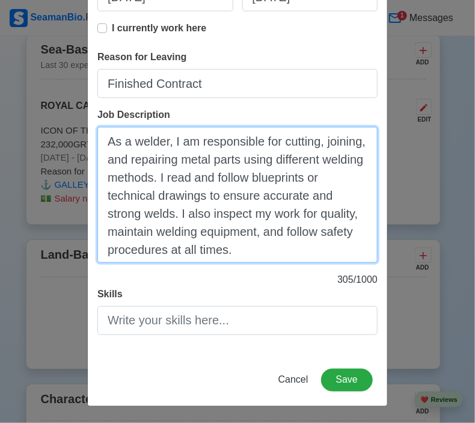
scroll to position [276, 0]
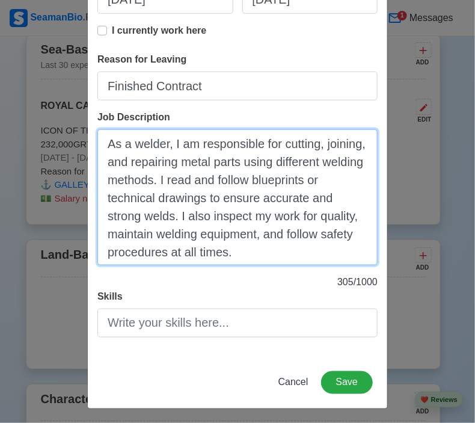
type textarea "As a welder, I am responsible for cutting, joining, and repairing metal parts u…"
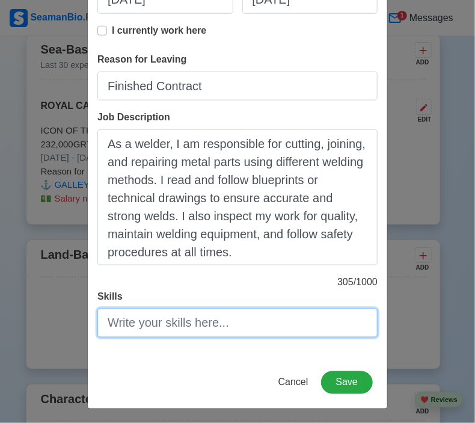
click at [139, 321] on input "Skills" at bounding box center [237, 323] width 280 height 29
click at [146, 316] on input "Skills" at bounding box center [237, 323] width 280 height 29
paste input "As a welder in [GEOGRAPHIC_DATA], I have developed strong technical skills in v…"
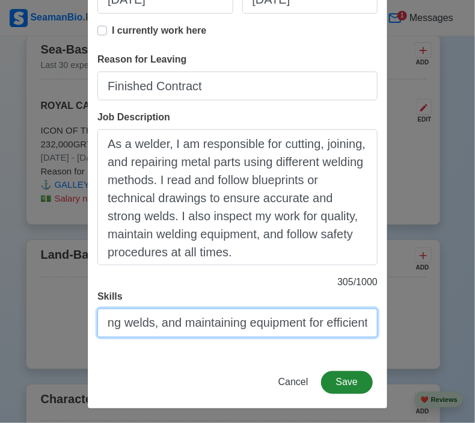
type input "As a welder in [GEOGRAPHIC_DATA], I have developed strong technical skills in v…"
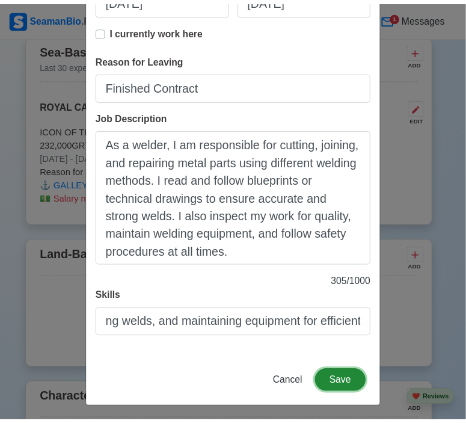
scroll to position [0, 0]
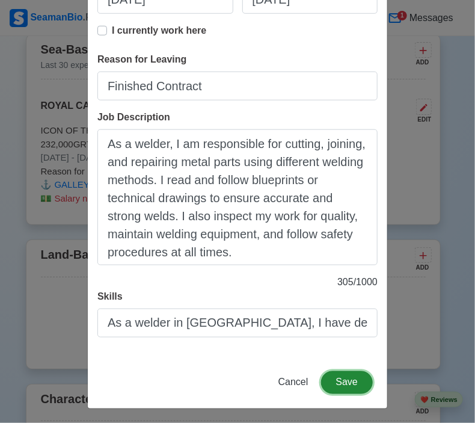
click at [337, 381] on button "Save" at bounding box center [347, 382] width 52 height 23
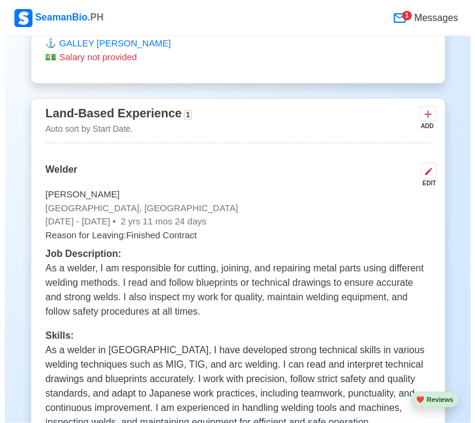
scroll to position [3230, 0]
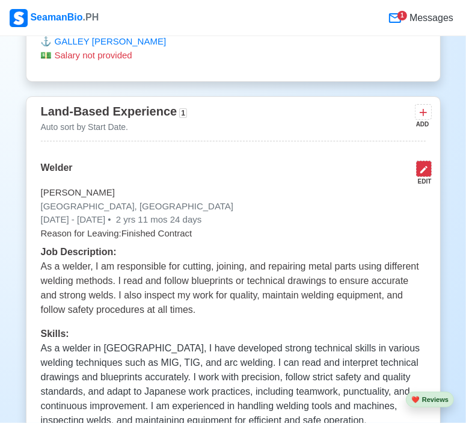
click at [428, 167] on icon at bounding box center [424, 170] width 10 height 10
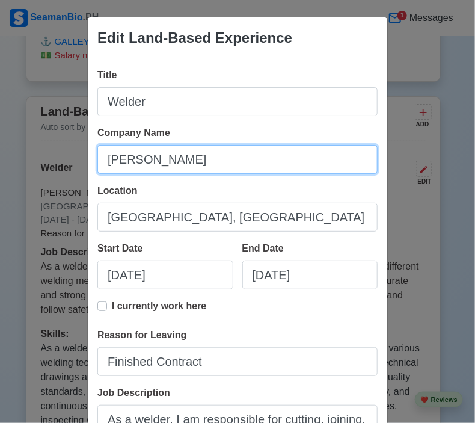
click at [252, 159] on input "[PERSON_NAME]" at bounding box center [237, 159] width 280 height 29
type input "[PERSON_NAME]"
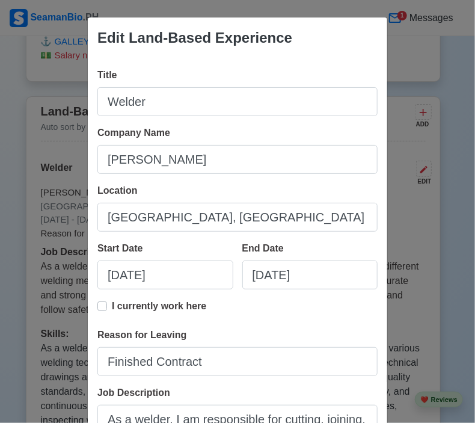
click at [426, 50] on div "Edit Land-Based Experience Title Welder Company Name [PERSON_NAME] Location [GE…" at bounding box center [237, 211] width 475 height 423
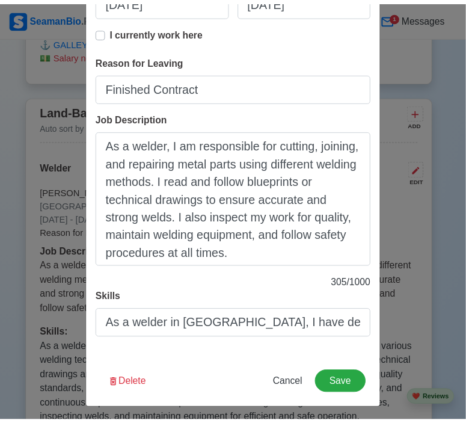
scroll to position [278, 0]
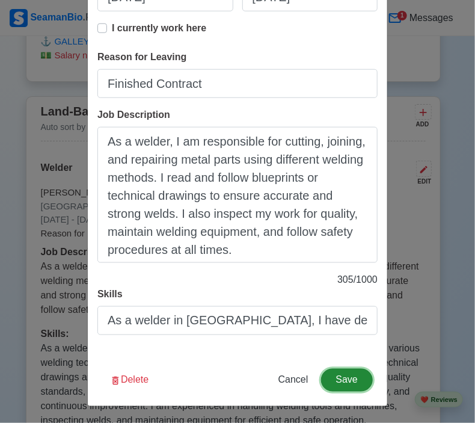
click at [347, 383] on button "Save" at bounding box center [347, 380] width 52 height 23
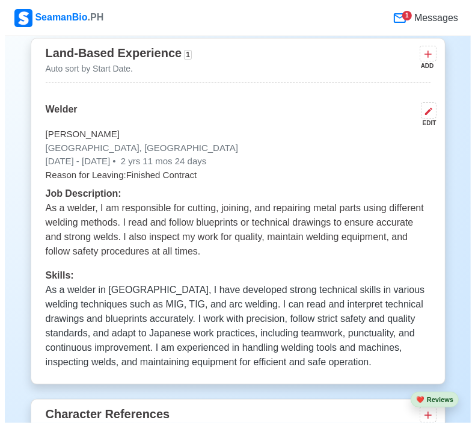
scroll to position [3288, 0]
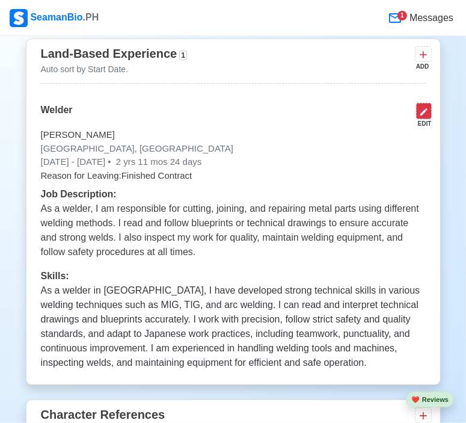
click at [427, 107] on icon at bounding box center [424, 112] width 10 height 10
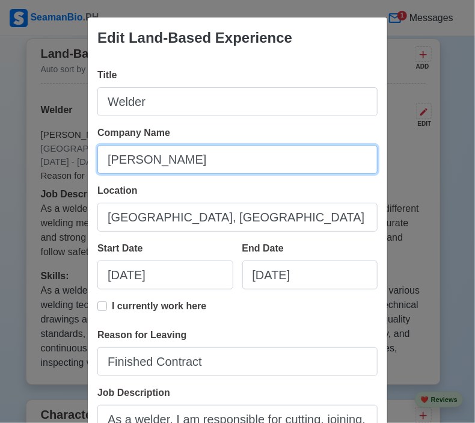
click at [185, 156] on input "[PERSON_NAME]" at bounding box center [237, 159] width 280 height 29
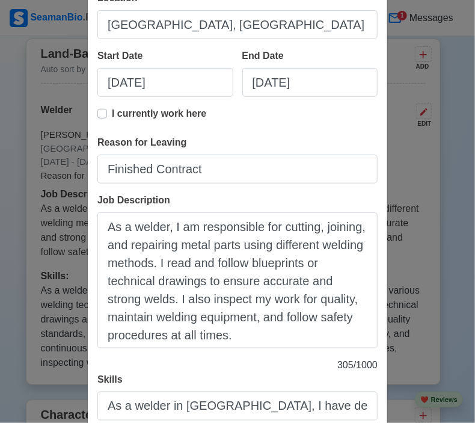
scroll to position [278, 0]
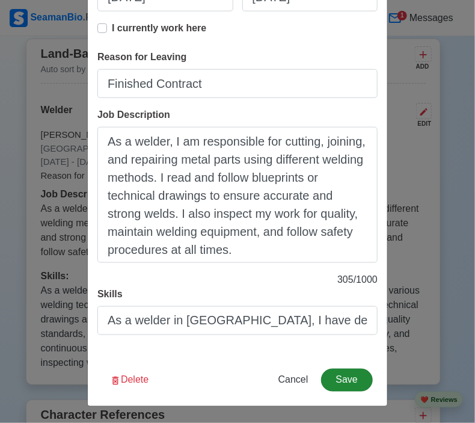
type input "AKIYAMA [PERSON_NAME]"
click at [342, 376] on button "Save" at bounding box center [347, 380] width 52 height 23
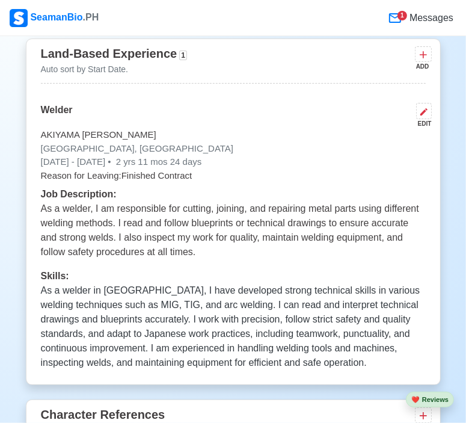
click at [229, 221] on p "As a welder, I am responsible for cutting, joining, and repairing metal parts u…" at bounding box center [233, 231] width 385 height 58
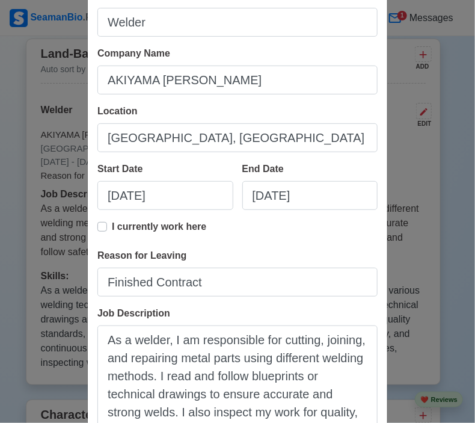
scroll to position [0, 0]
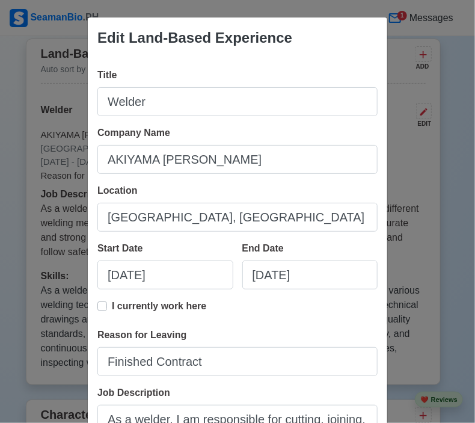
click at [416, 147] on div "Edit Land-Based Experience Title Welder Company Name [PERSON_NAME] Location [GE…" at bounding box center [237, 211] width 475 height 423
click at [425, 263] on div "Edit Land-Based Experience Title Welder Company Name [PERSON_NAME] Location [GE…" at bounding box center [237, 211] width 475 height 423
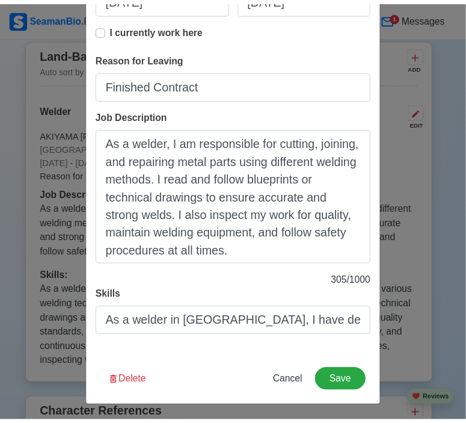
scroll to position [278, 0]
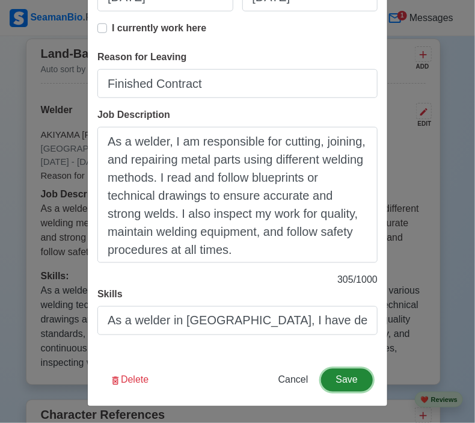
click at [340, 376] on button "Save" at bounding box center [347, 380] width 52 height 23
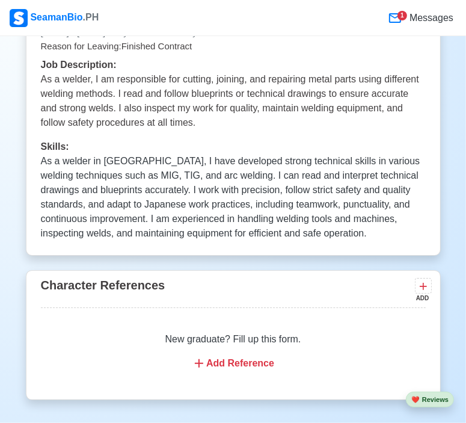
scroll to position [3418, 0]
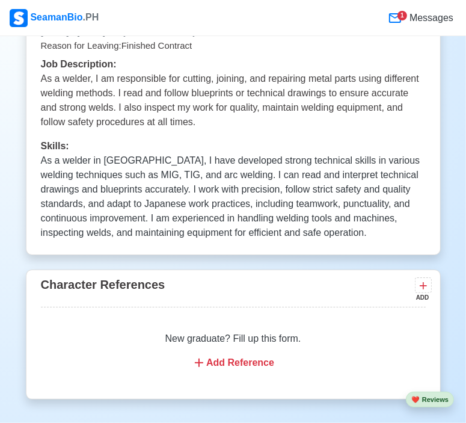
click at [260, 356] on div "Add Reference" at bounding box center [233, 363] width 356 height 14
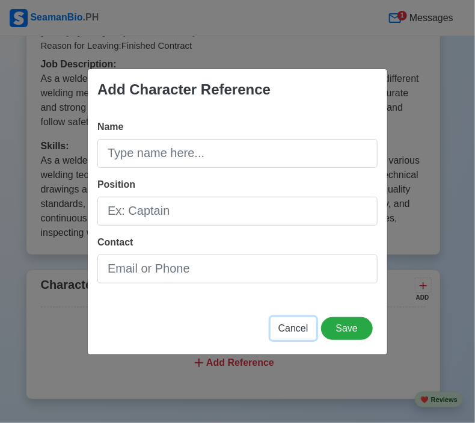
click at [299, 324] on span "Cancel" at bounding box center [294, 328] width 30 height 10
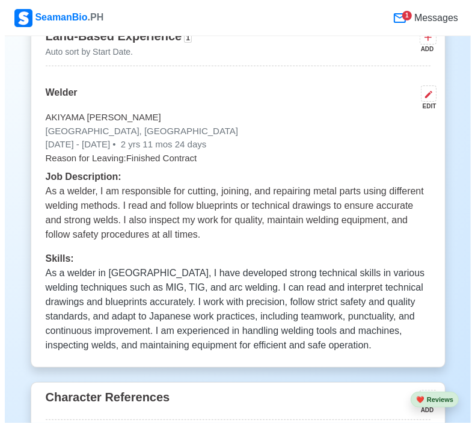
scroll to position [3304, 0]
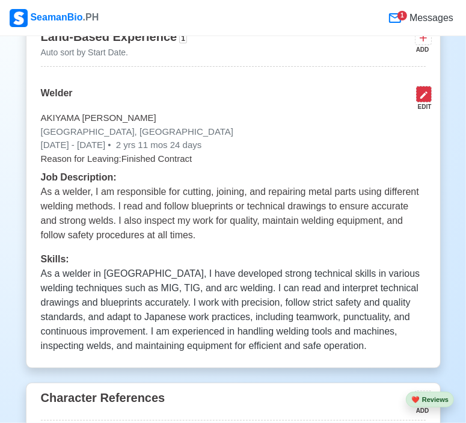
click at [428, 86] on button at bounding box center [424, 94] width 16 height 16
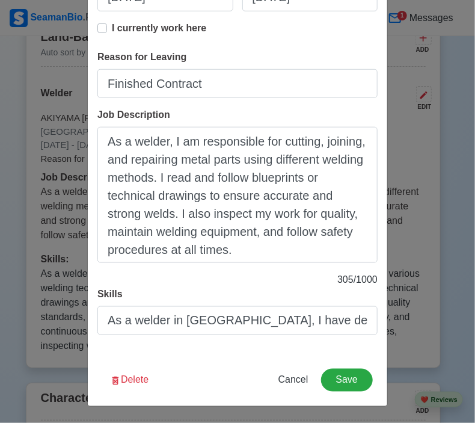
scroll to position [278, 0]
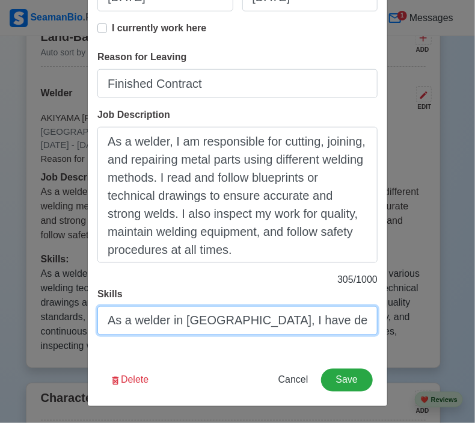
drag, startPoint x: 279, startPoint y: 324, endPoint x: 298, endPoint y: 371, distance: 51.0
click at [298, 371] on div "Edit Land-Based Experience Title Welder Company Name [PERSON_NAME] Location [GE…" at bounding box center [237, 73] width 301 height 668
paste input "professional welder, I have developed advanced skills in metal fabrication, wel…"
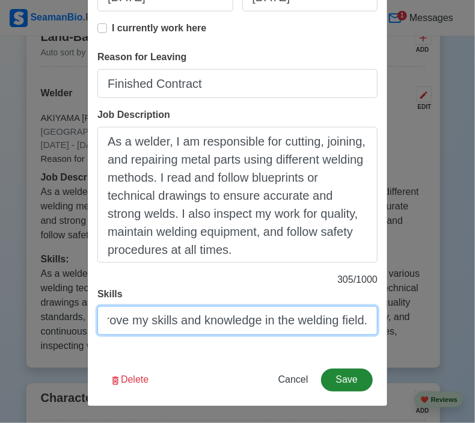
type input "As a professional welder, I have developed advanced skills in metal fabrication…"
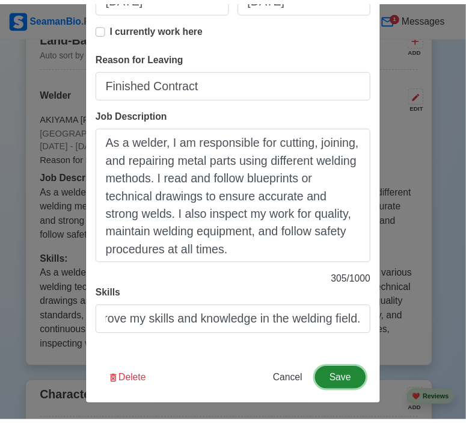
scroll to position [0, 0]
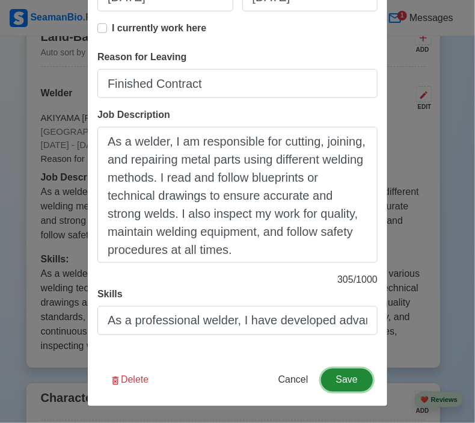
click at [344, 383] on button "Save" at bounding box center [347, 380] width 52 height 23
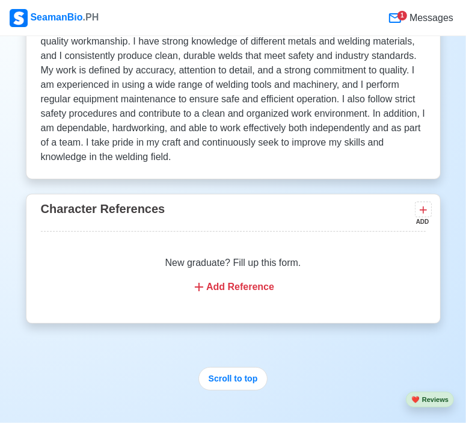
scroll to position [3582, 0]
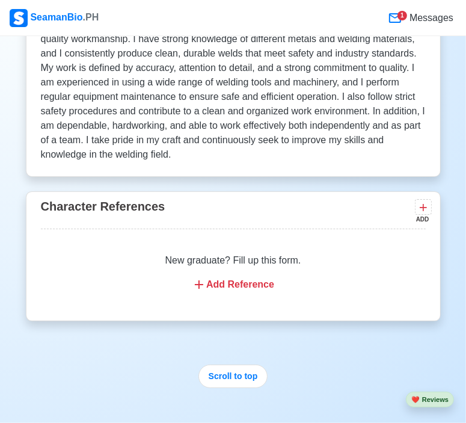
click at [250, 277] on div "Add Reference" at bounding box center [233, 284] width 356 height 14
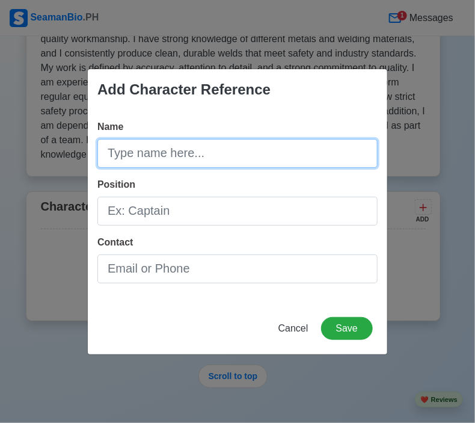
click at [188, 147] on input "Name" at bounding box center [237, 153] width 280 height 29
type input "[PERSON_NAME]"
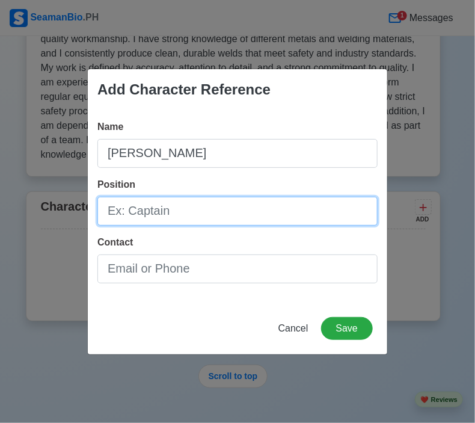
click at [155, 213] on input "Position" at bounding box center [237, 211] width 280 height 29
type input "Senior Welder"
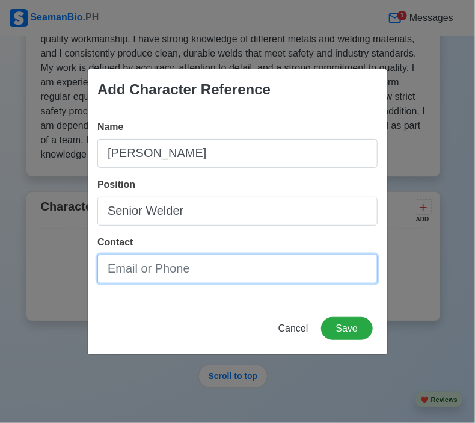
click at [143, 271] on input "Contact" at bounding box center [237, 268] width 280 height 29
type input "[PHONE_NUMBER]"
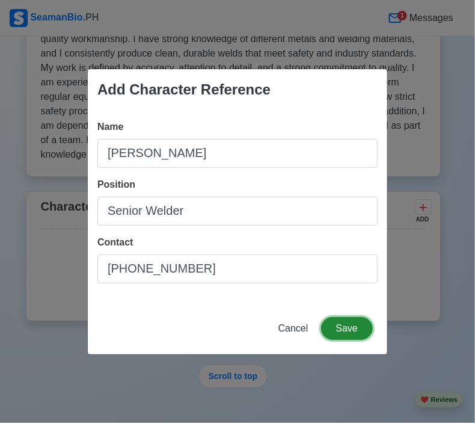
click at [348, 334] on button "Save" at bounding box center [347, 328] width 52 height 23
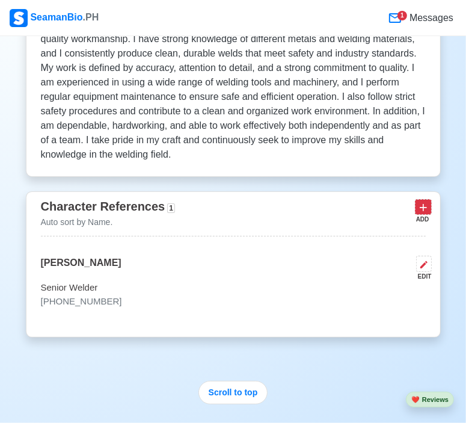
click at [425, 205] on icon at bounding box center [423, 208] width 12 height 12
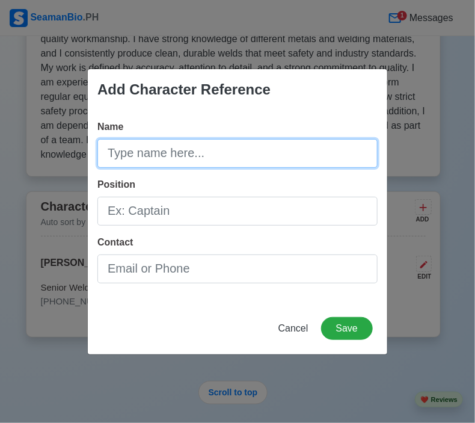
click at [190, 156] on input "Name" at bounding box center [237, 153] width 280 height 29
type input "[PERSON_NAME]"
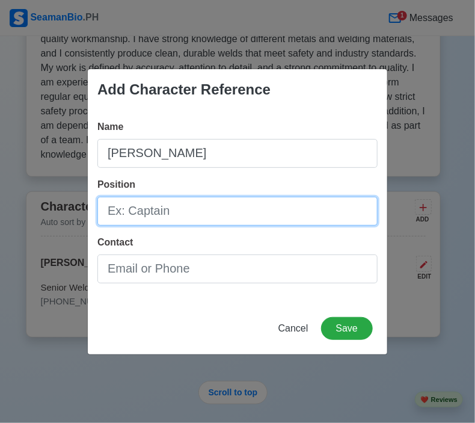
click at [153, 205] on input "Position" at bounding box center [237, 211] width 280 height 29
type input "CEO - [PERSON_NAME]"
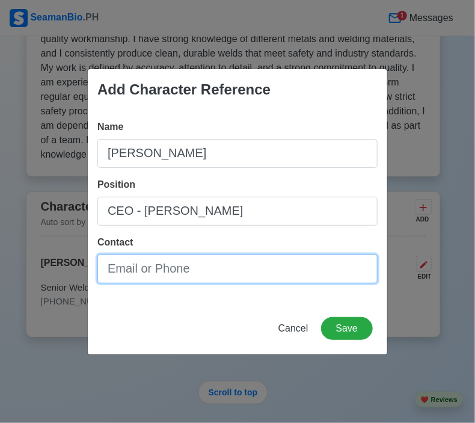
click at [212, 265] on input "Contact" at bounding box center [237, 268] width 280 height 29
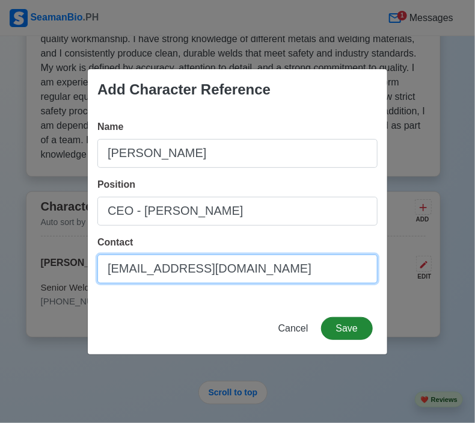
type input "[EMAIL_ADDRESS][DOMAIN_NAME]"
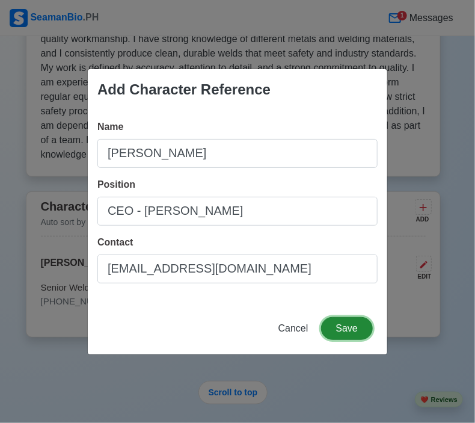
click at [347, 332] on button "Save" at bounding box center [347, 328] width 52 height 23
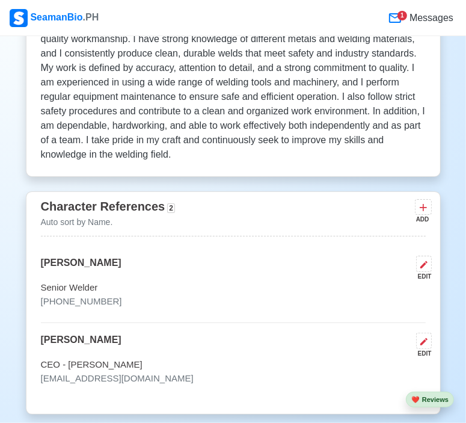
click at [190, 23] on div "1 Messages" at bounding box center [278, 17] width 357 height 25
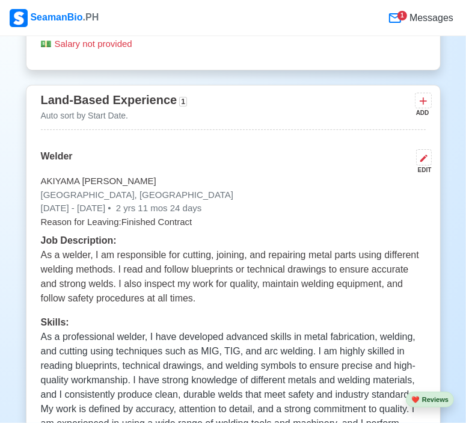
scroll to position [3241, 0]
click at [428, 17] on span "Messages" at bounding box center [430, 18] width 46 height 14
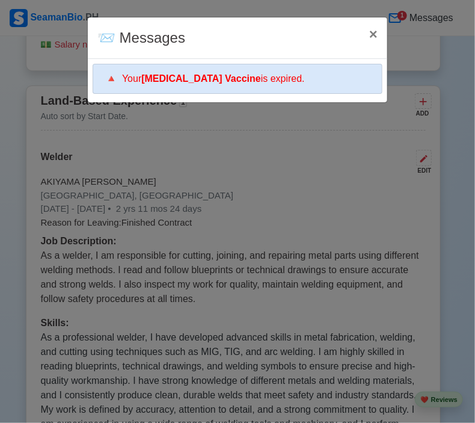
click at [236, 82] on div "🔺 Your [MEDICAL_DATA] Vaccine is expired." at bounding box center [238, 79] width 290 height 30
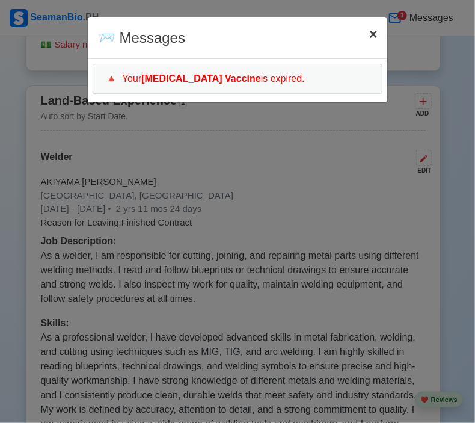
click at [371, 37] on span "×" at bounding box center [373, 34] width 8 height 16
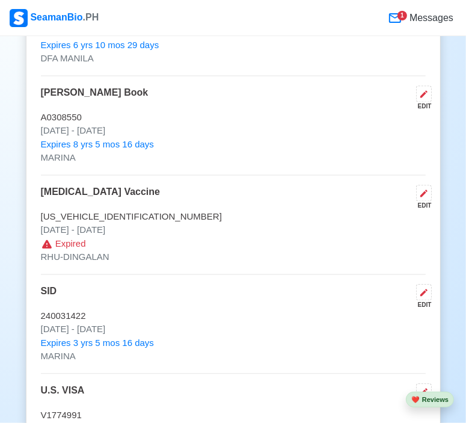
scroll to position [1175, 0]
click at [70, 242] on span "Expired" at bounding box center [70, 245] width 31 height 14
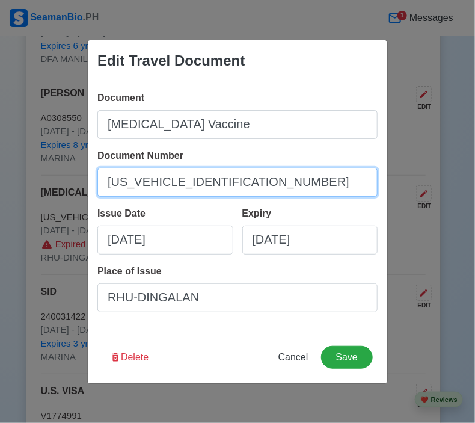
drag, startPoint x: 225, startPoint y: 191, endPoint x: 71, endPoint y: 277, distance: 176.1
click at [71, 277] on div "Edit Travel Document Document [MEDICAL_DATA] Vaccine Document Number [US_VEHICL…" at bounding box center [237, 211] width 475 height 423
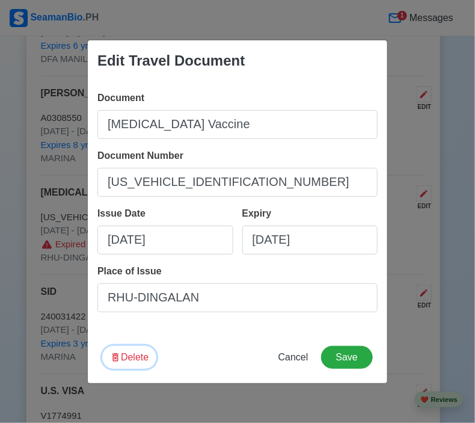
click at [137, 360] on button "Delete" at bounding box center [129, 357] width 54 height 23
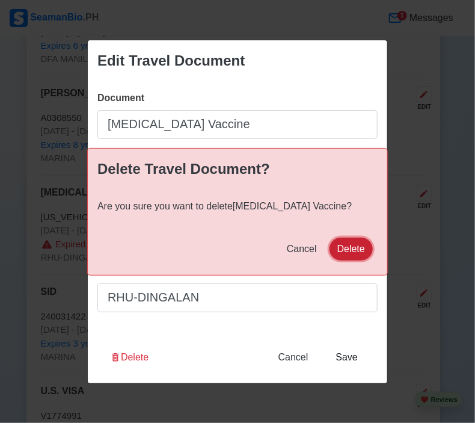
click at [351, 255] on button "Delete" at bounding box center [351, 249] width 43 height 23
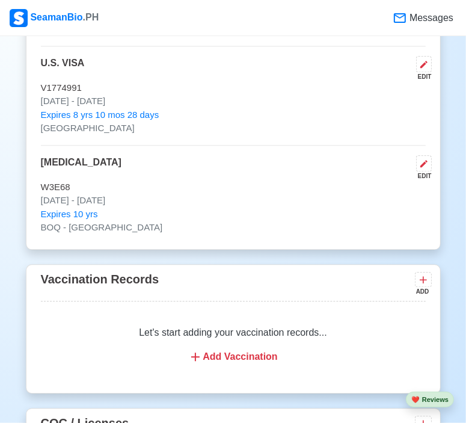
scroll to position [1408, 0]
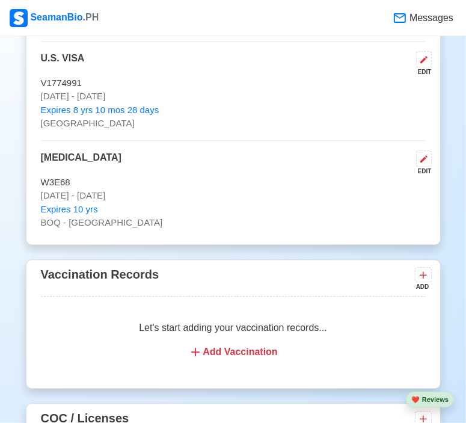
click at [262, 345] on div "Add Vaccination" at bounding box center [233, 352] width 356 height 14
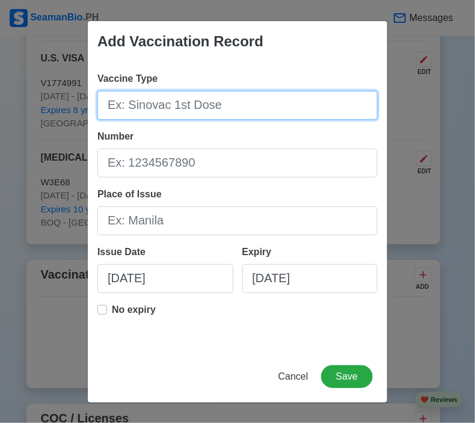
click at [189, 109] on input "Vaccine Type" at bounding box center [237, 105] width 280 height 29
type input "[PERSON_NAME]"
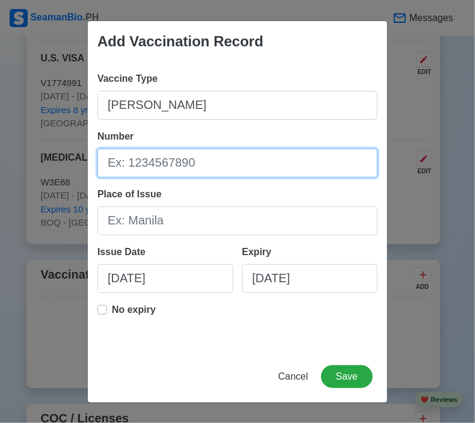
click at [170, 161] on input "Number" at bounding box center [237, 163] width 280 height 29
paste input "[US_VEHICLE_IDENTIFICATION_NUMBER]"
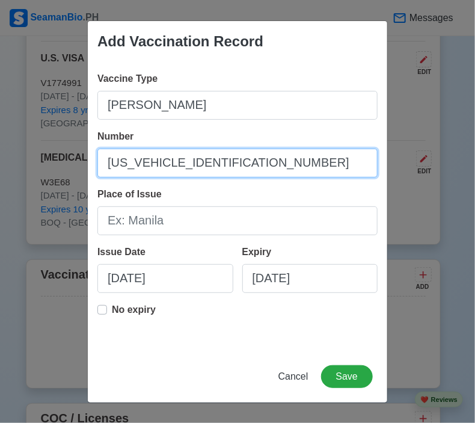
type input "[US_VEHICLE_IDENTIFICATION_NUMBER]"
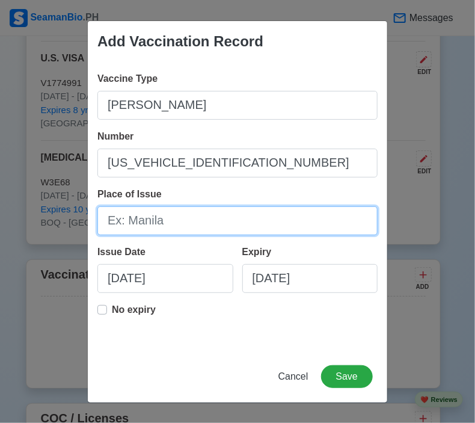
click at [166, 220] on input "Place of Issue" at bounding box center [237, 220] width 280 height 29
type input "Dingalan"
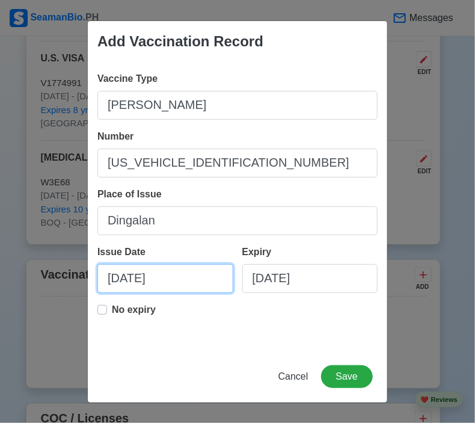
select select "****"
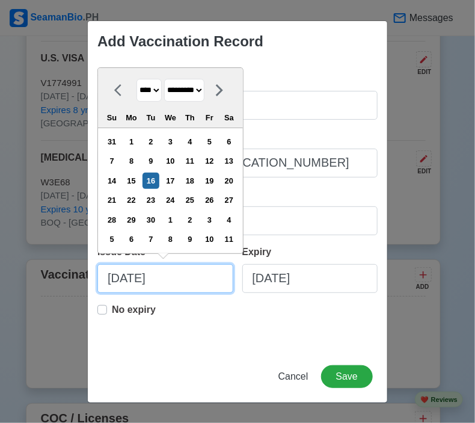
click at [177, 282] on input "[DATE]" at bounding box center [165, 278] width 136 height 29
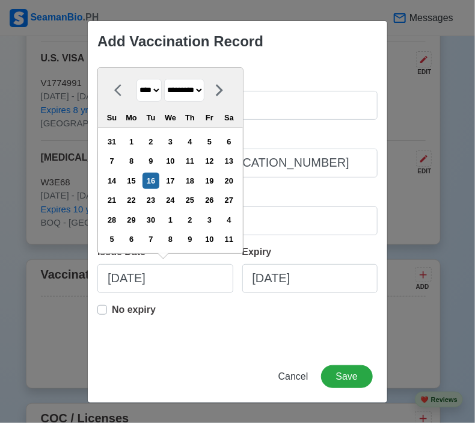
click at [205, 88] on select "******* ******** ***** ***** *** **** **** ****** ********* ******* ******** **…" at bounding box center [184, 90] width 40 height 23
select select "****"
click at [168, 79] on select "******* ******** ***** ***** *** **** **** ****** ********* ******* ******** **…" at bounding box center [184, 90] width 40 height 23
click at [154, 222] on div "29" at bounding box center [151, 220] width 16 height 16
type input "[DATE]"
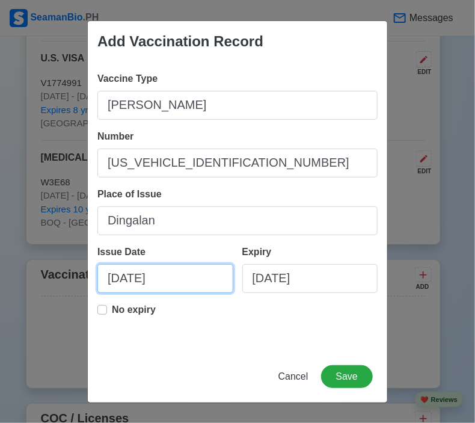
click at [169, 282] on input "[DATE]" at bounding box center [165, 278] width 136 height 29
select select "****"
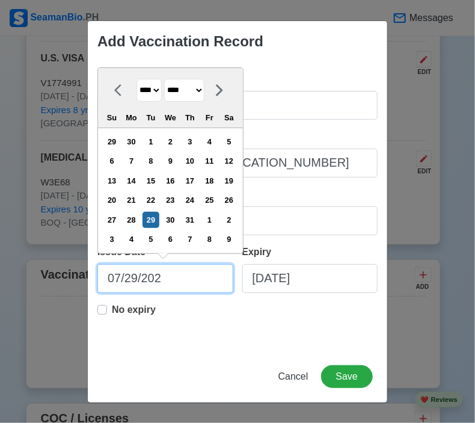
type input "[DATE]"
select select "****"
type input "[DATE]"
select select "****"
type input "[DATE]"
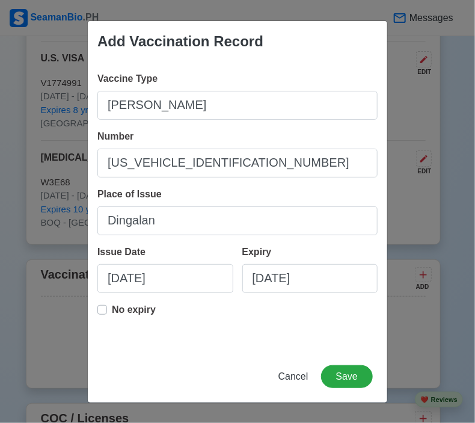
click at [112, 311] on label "No expiry" at bounding box center [134, 315] width 44 height 24
type input "[DATE]"
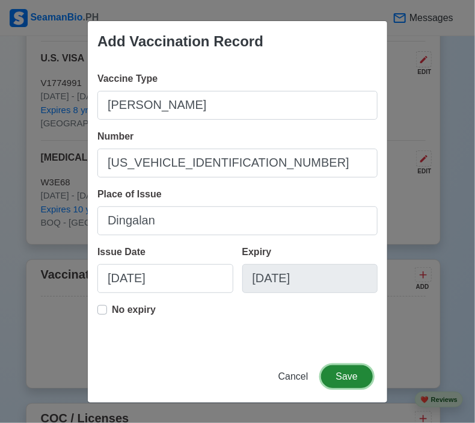
click at [355, 377] on button "Save" at bounding box center [347, 376] width 52 height 23
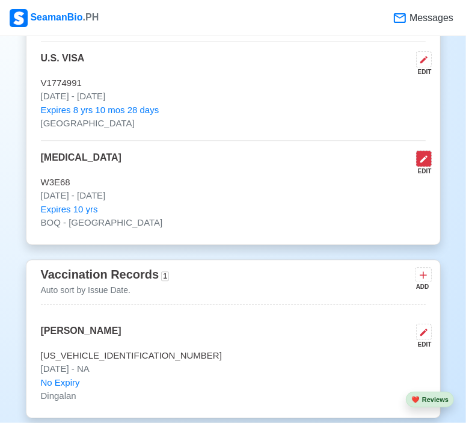
click at [425, 159] on icon at bounding box center [424, 159] width 10 height 10
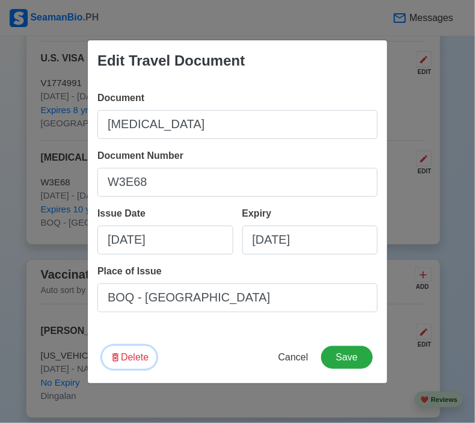
click at [137, 350] on button "Delete" at bounding box center [129, 357] width 54 height 23
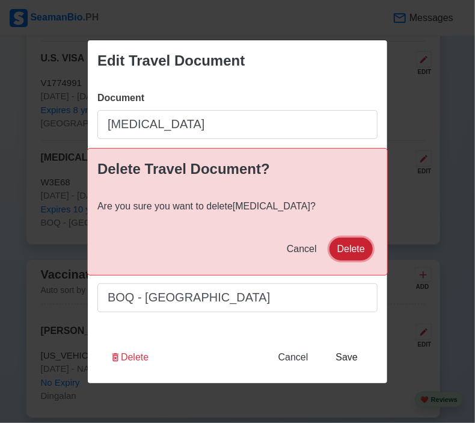
click at [359, 248] on button "Delete" at bounding box center [351, 249] width 43 height 23
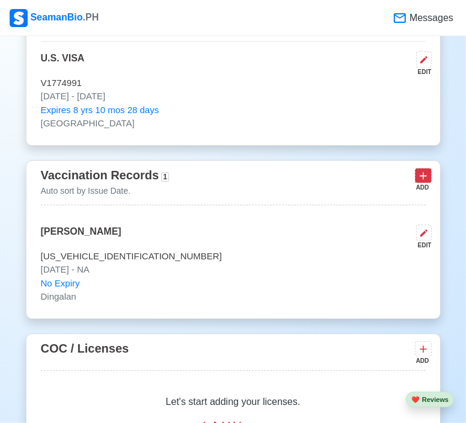
click at [422, 171] on icon at bounding box center [423, 176] width 12 height 12
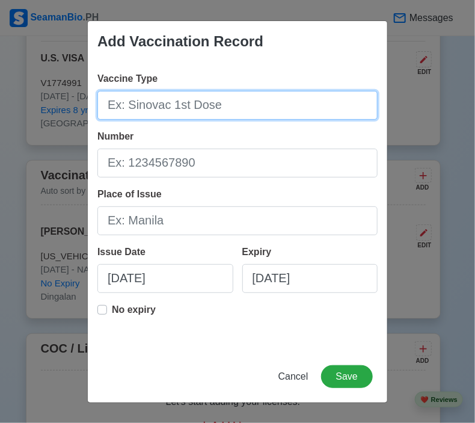
click at [225, 107] on input "Vaccine Type" at bounding box center [237, 105] width 280 height 29
type input "[MEDICAL_DATA]"
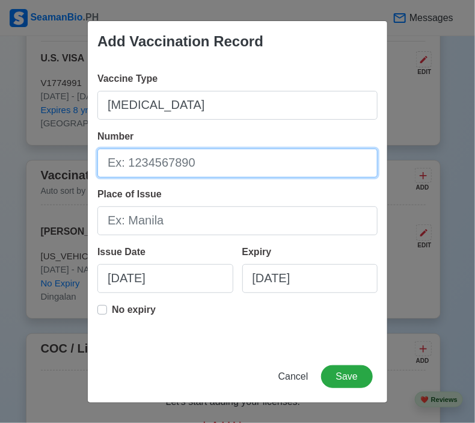
click at [174, 162] on input "Number" at bounding box center [237, 163] width 280 height 29
type input "W3E68"
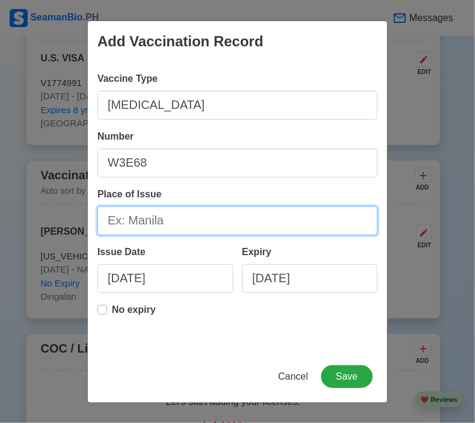
click at [140, 222] on input "Place of Issue" at bounding box center [237, 220] width 280 height 29
type input "[GEOGRAPHIC_DATA]"
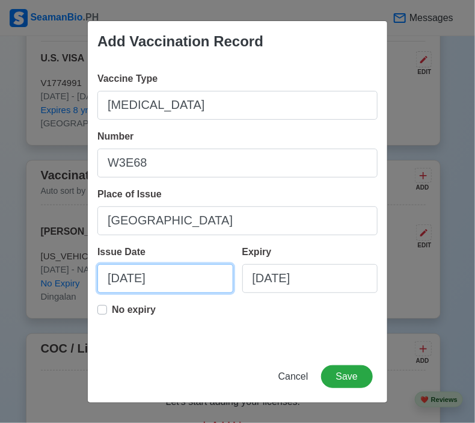
select select "****"
select select "*********"
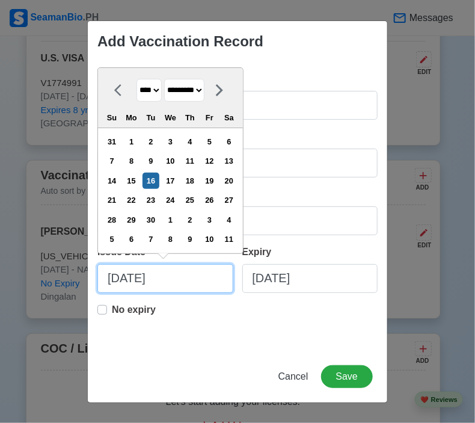
click at [150, 282] on input "[DATE]" at bounding box center [165, 278] width 136 height 29
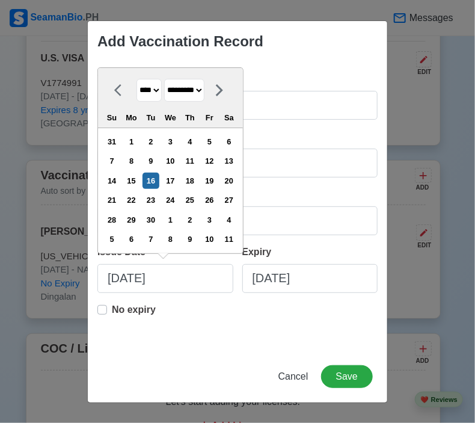
click at [147, 90] on select "**** **** **** **** **** **** **** **** **** **** **** **** **** **** **** ****…" at bounding box center [149, 90] width 25 height 23
select select "****"
click at [137, 79] on select "**** **** **** **** **** **** **** **** **** **** **** **** **** **** **** ****…" at bounding box center [149, 90] width 25 height 23
click at [178, 164] on div "11" at bounding box center [170, 161] width 16 height 16
type input "[DATE]"
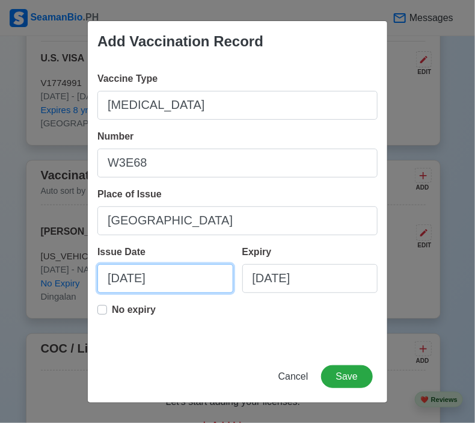
click at [168, 281] on input "[DATE]" at bounding box center [165, 278] width 136 height 29
select select "****"
select select "*********"
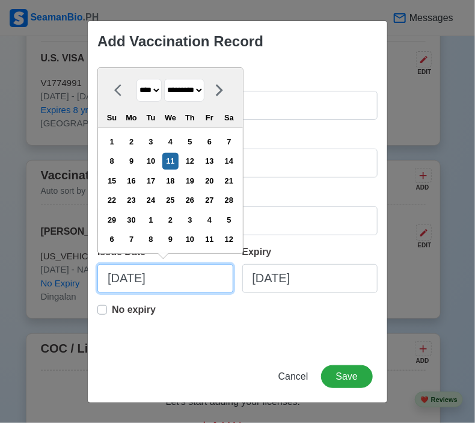
click at [123, 277] on input "[DATE]" at bounding box center [165, 278] width 136 height 29
type input "[DATE]"
select select "*****"
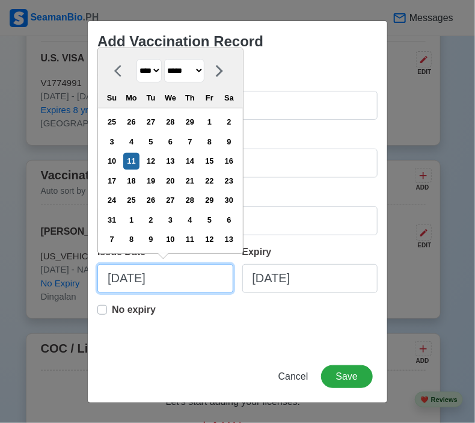
type input "[DATE]"
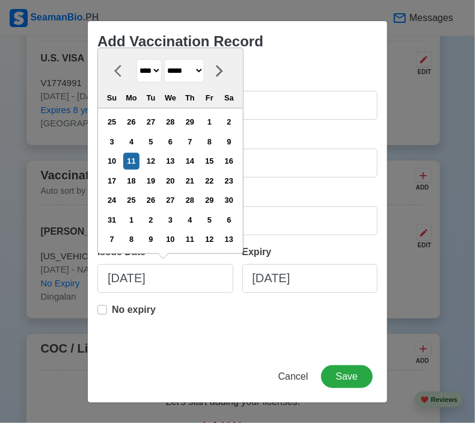
click at [107, 307] on div "No expiry" at bounding box center [126, 315] width 58 height 24
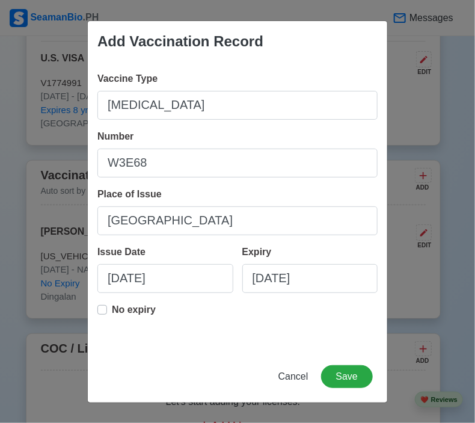
click at [112, 309] on label "No expiry" at bounding box center [134, 315] width 44 height 24
type input "[DATE]"
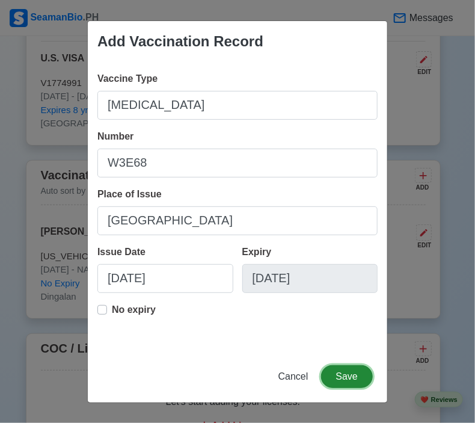
click at [344, 368] on button "Save" at bounding box center [347, 376] width 52 height 23
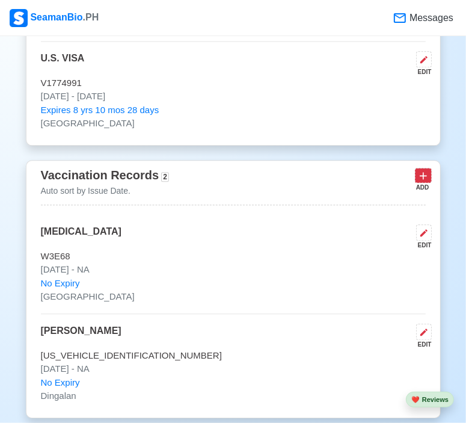
click at [416, 174] on button at bounding box center [423, 175] width 17 height 15
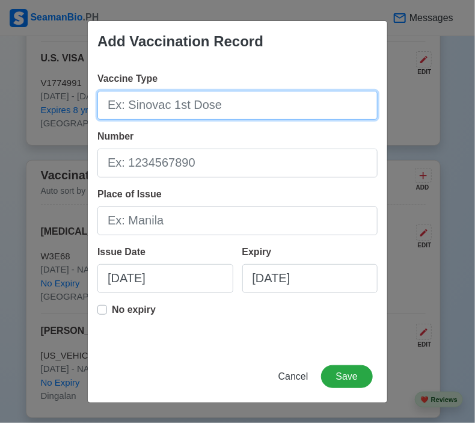
click at [179, 113] on input "Vaccine Type" at bounding box center [237, 105] width 280 height 29
type input "MMR"
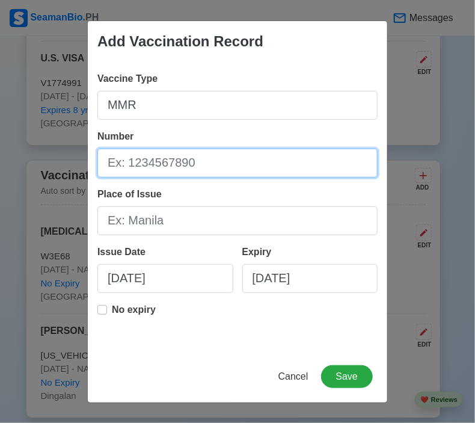
click at [155, 160] on input "Number" at bounding box center [237, 163] width 280 height 29
type input "016W005"
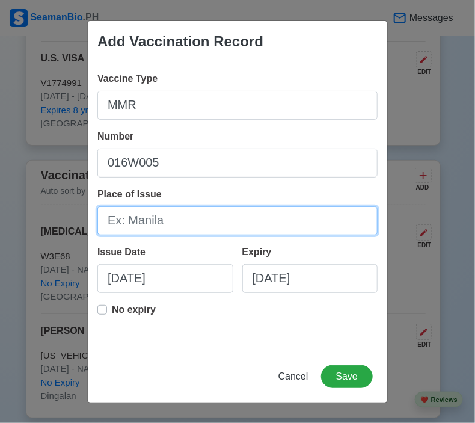
click at [126, 214] on input "Place of Issue" at bounding box center [237, 220] width 280 height 29
type input "d"
type input "Dingalan"
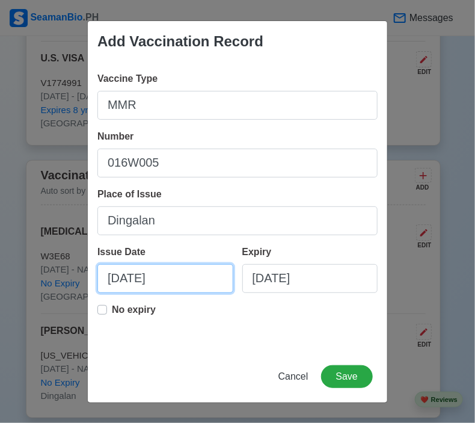
click at [179, 283] on input "[DATE]" at bounding box center [165, 278] width 136 height 29
select select "****"
select select "*********"
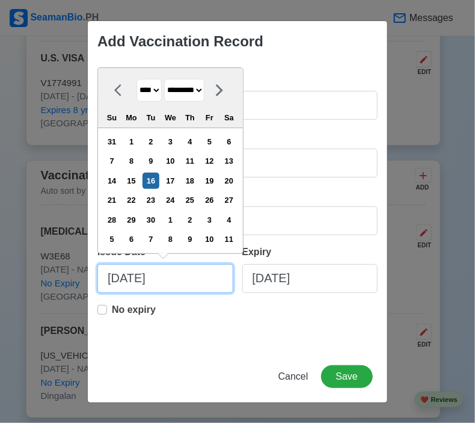
type input "09/16/2"
select select "****"
type input "09/16/"
select select "****"
type input "0"
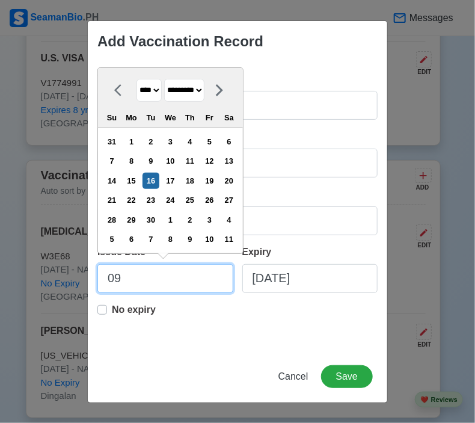
select select "****"
select select "*******"
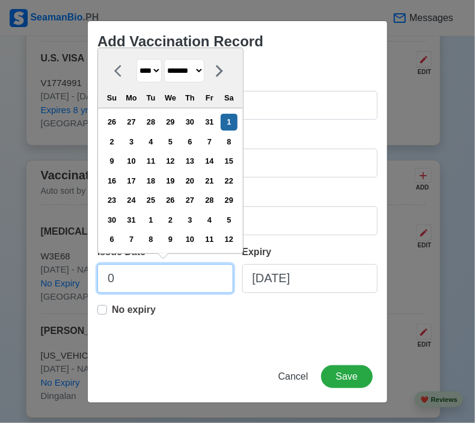
type input "06"
select select "****"
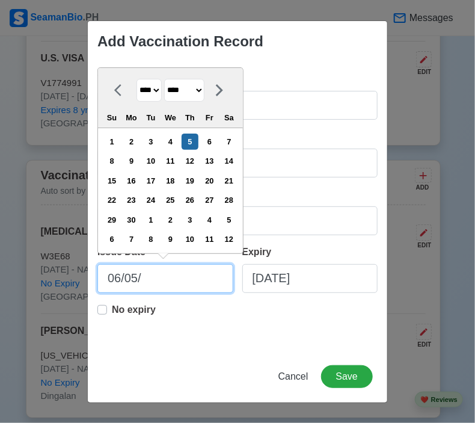
type input "06/05/2"
select select "****"
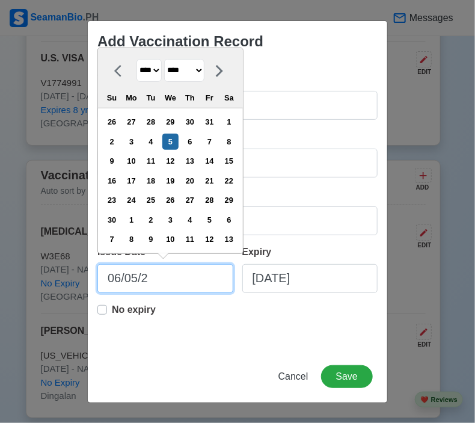
type input "[DATE]"
select select "****"
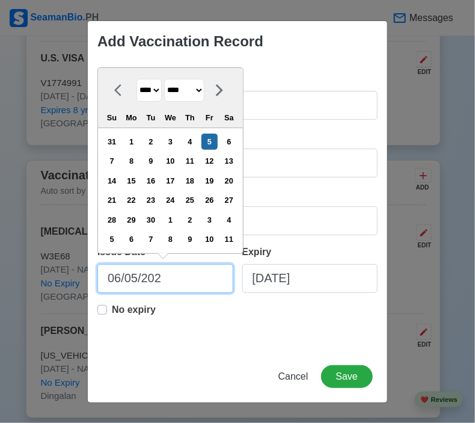
type input "[DATE]"
select select "****"
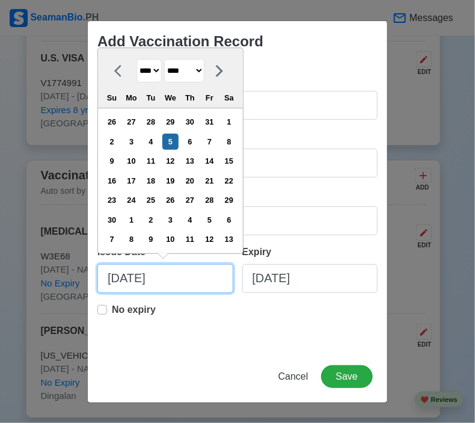
type input "[DATE]"
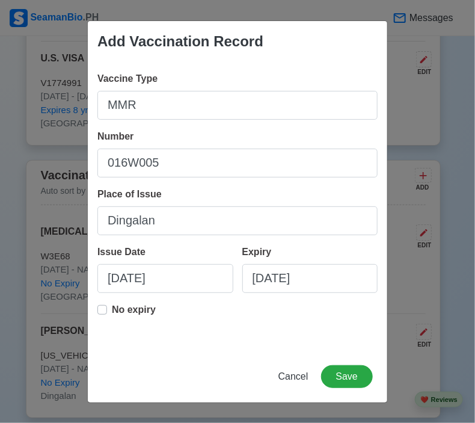
click at [112, 309] on label "No expiry" at bounding box center [134, 315] width 44 height 24
type input "[DATE]"
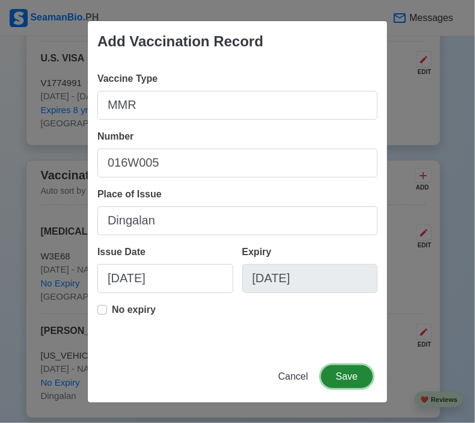
click at [353, 375] on button "Save" at bounding box center [347, 376] width 52 height 23
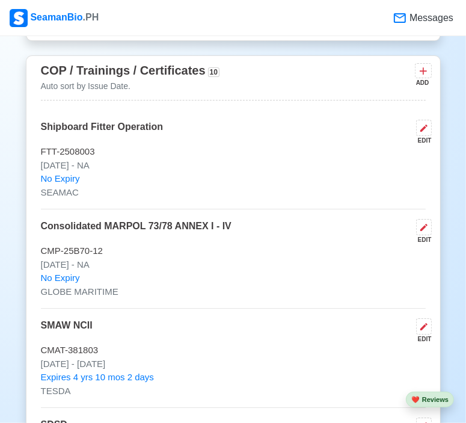
scroll to position [2028, 0]
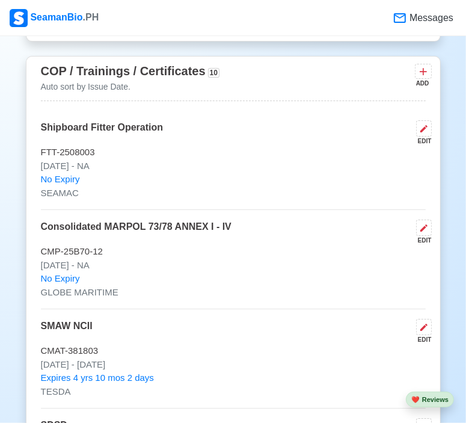
click at [105, 84] on p "Auto sort by Issue Date." at bounding box center [130, 87] width 179 height 13
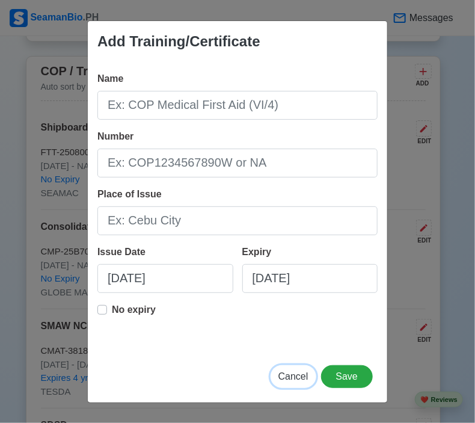
click at [300, 377] on span "Cancel" at bounding box center [294, 376] width 30 height 10
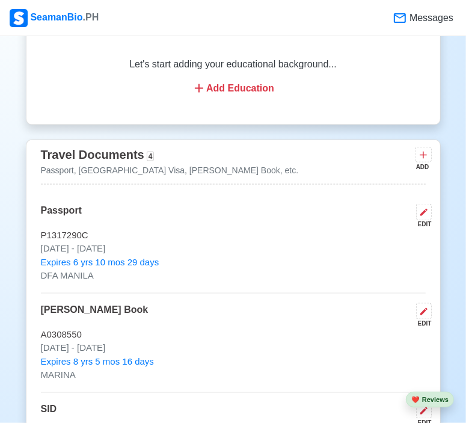
scroll to position [957, 0]
click at [241, 212] on div "Passport EDIT" at bounding box center [233, 217] width 385 height 25
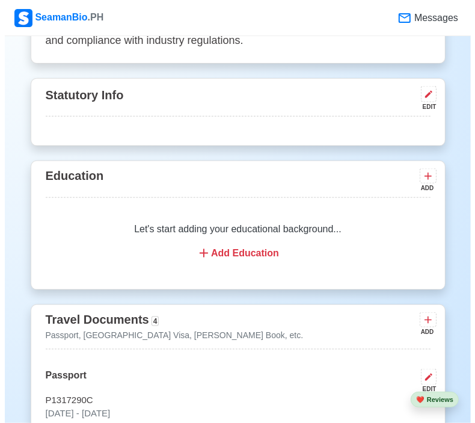
scroll to position [792, 0]
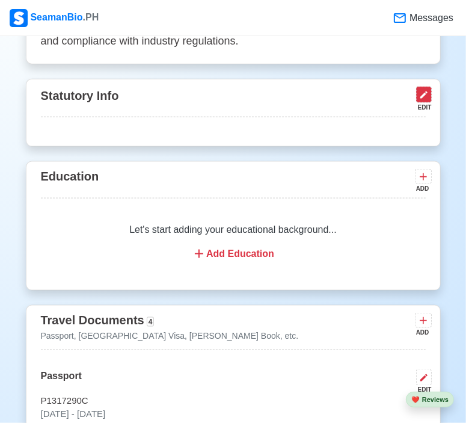
click at [424, 92] on icon at bounding box center [424, 95] width 10 height 10
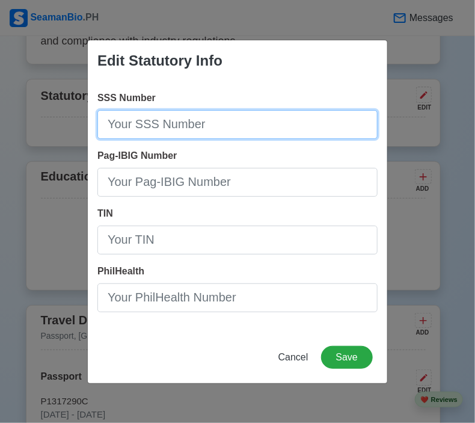
click at [207, 125] on input "SSS Number" at bounding box center [237, 124] width 280 height 29
type input "[PHONE_NUMBER]"
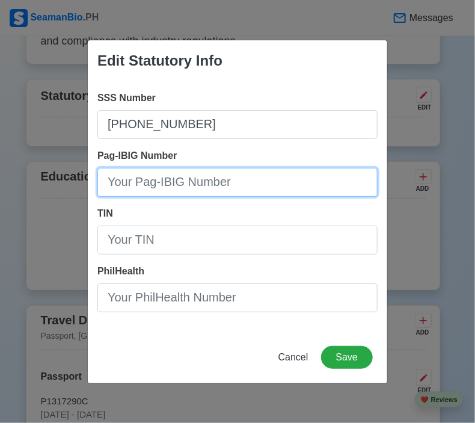
click at [177, 185] on input "Pag-IBIG Number" at bounding box center [237, 182] width 280 height 29
type input "1212-1215-2528"
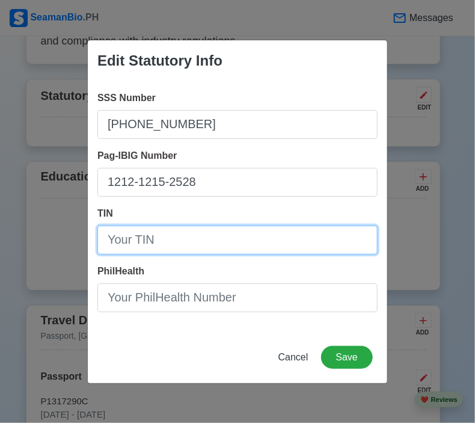
click at [160, 241] on input "TIN" at bounding box center [237, 240] width 280 height 29
type input "n"
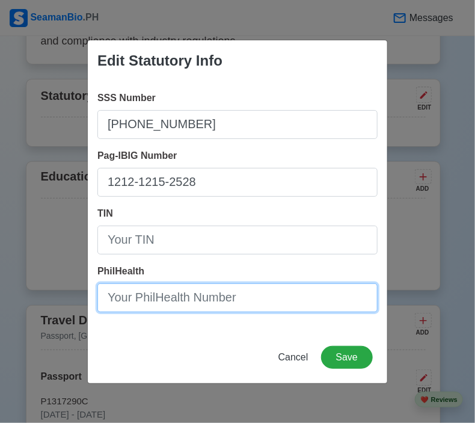
click at [155, 299] on input "PhilHealth" at bounding box center [237, 297] width 280 height 29
type input "02-026985114-8"
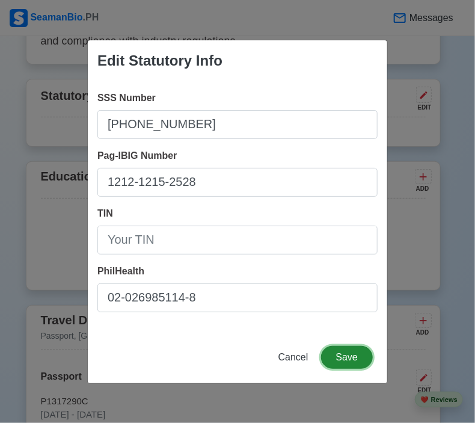
click at [343, 355] on button "Save" at bounding box center [347, 357] width 52 height 23
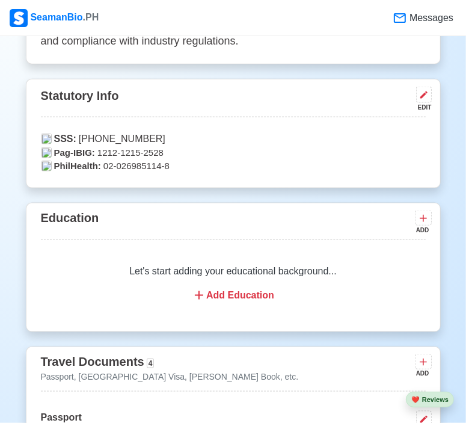
click at [249, 297] on div "Add Education" at bounding box center [233, 295] width 356 height 14
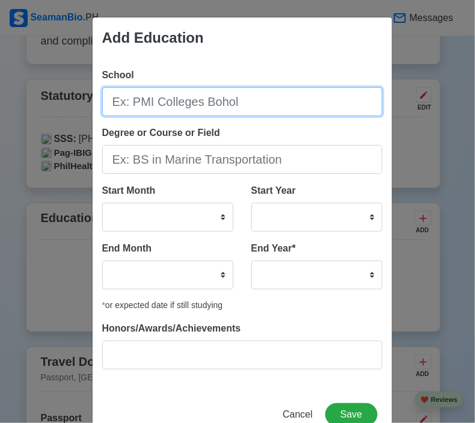
click at [178, 104] on input "School" at bounding box center [242, 101] width 280 height 29
type input "North Central Academy for Culinary Arts"
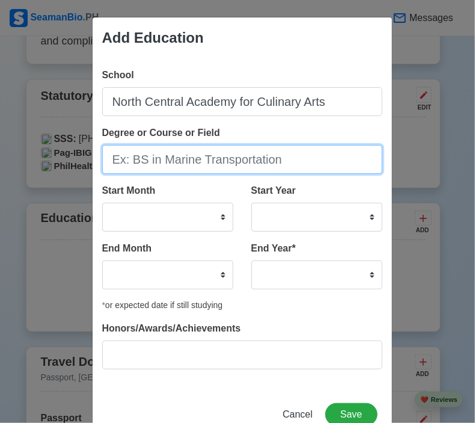
click at [117, 158] on input "Degree or Course or Field" at bounding box center [242, 159] width 280 height 29
type input "Professional Culinary Arts"
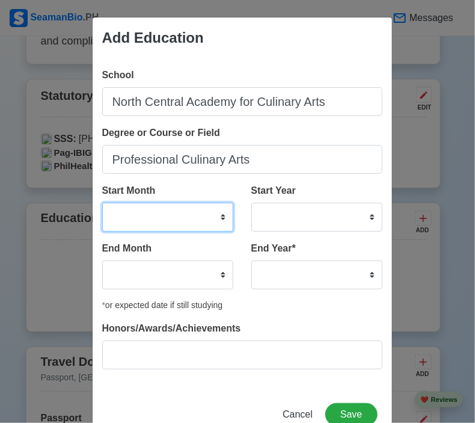
click at [219, 218] on select "January February March April May June July August September October November De…" at bounding box center [167, 217] width 131 height 29
click at [102, 203] on select "January February March April May June July August September October November De…" at bounding box center [167, 217] width 131 height 29
click at [218, 217] on select "January February March April May June July August September October November De…" at bounding box center [167, 217] width 131 height 29
select select "September"
click at [102, 203] on select "January February March April May June July August September October November De…" at bounding box center [167, 217] width 131 height 29
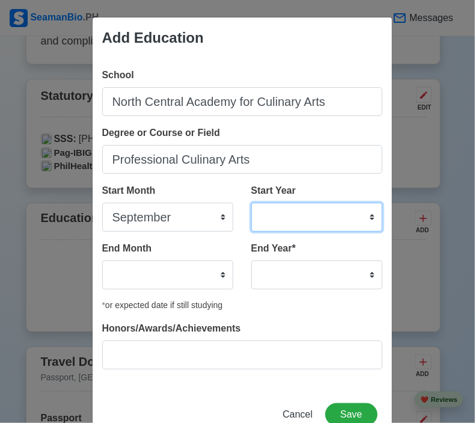
click at [363, 215] on select "2025 2024 2023 2022 2021 2020 2019 2018 2017 2016 2015 2014 2013 2012 2011 2010…" at bounding box center [316, 217] width 131 height 29
select select "2022"
click at [251, 203] on select "2025 2024 2023 2022 2021 2020 2019 2018 2017 2016 2015 2014 2013 2012 2011 2010…" at bounding box center [316, 217] width 131 height 29
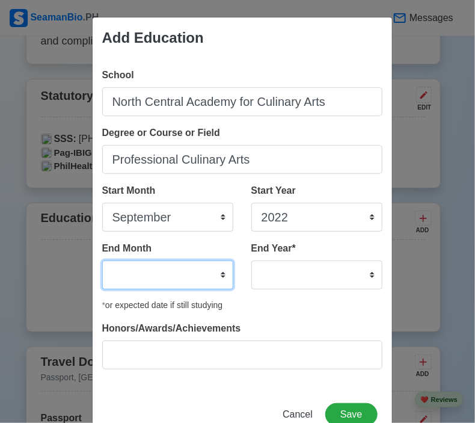
click at [217, 277] on select "January February March April May June July August September October November De…" at bounding box center [167, 274] width 131 height 29
select select "October"
click at [102, 260] on select "January February March April May June July August September October November De…" at bounding box center [167, 274] width 131 height 29
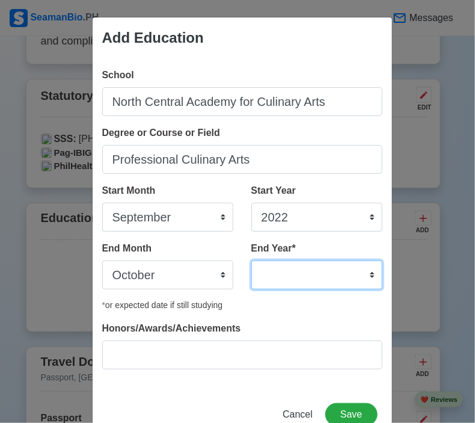
click at [371, 272] on select "2035 2034 2033 2032 2031 2030 2029 2028 2027 2026 2025 2024 2023 2022 2021 2020…" at bounding box center [316, 274] width 131 height 29
select select "2023"
click at [251, 260] on select "2035 2034 2033 2032 2031 2030 2029 2028 2027 2026 2025 2024 2023 2022 2021 2020…" at bounding box center [316, 274] width 131 height 29
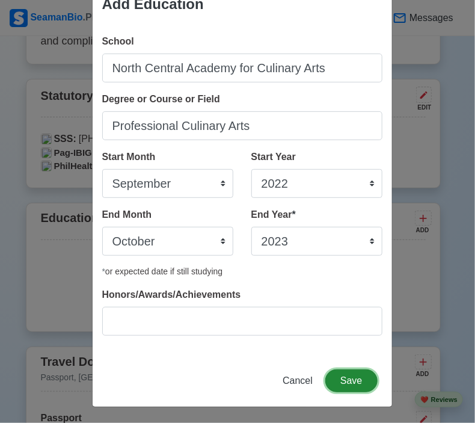
click at [350, 381] on button "Save" at bounding box center [351, 380] width 52 height 23
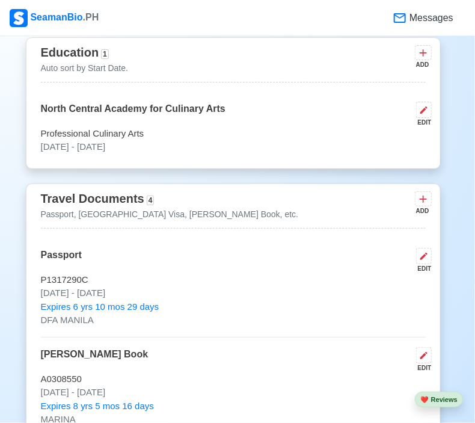
scroll to position [628, 0]
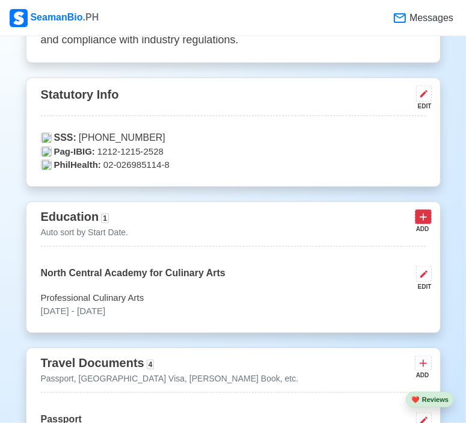
click at [428, 214] on icon at bounding box center [423, 217] width 12 height 12
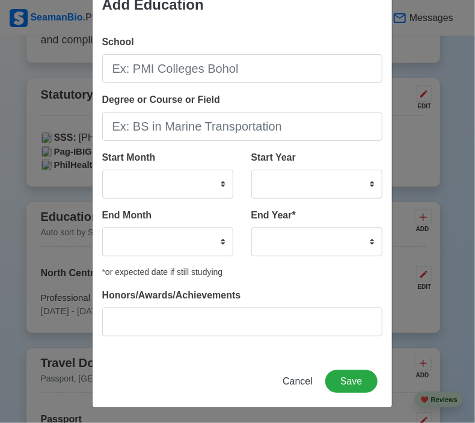
scroll to position [34, 0]
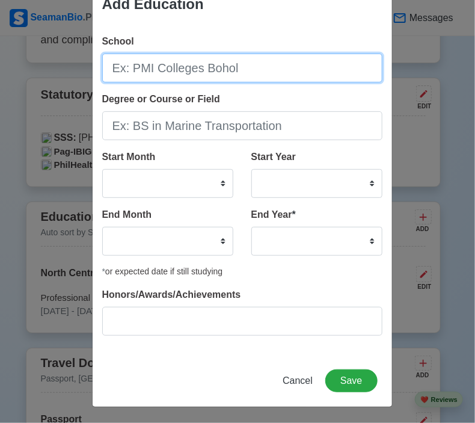
click at [205, 58] on input "School" at bounding box center [242, 68] width 280 height 29
type input "[GEOGRAPHIC_DATA]"
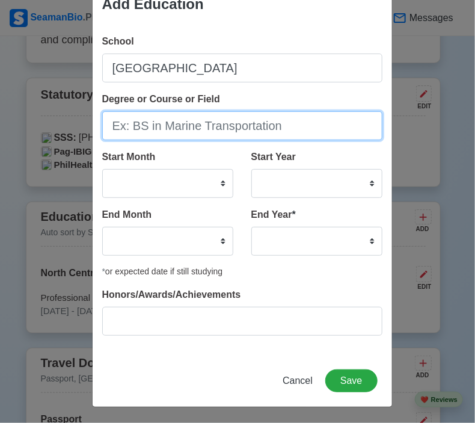
click at [182, 119] on input "Degree or Course or Field" at bounding box center [242, 125] width 280 height 29
type input "S"
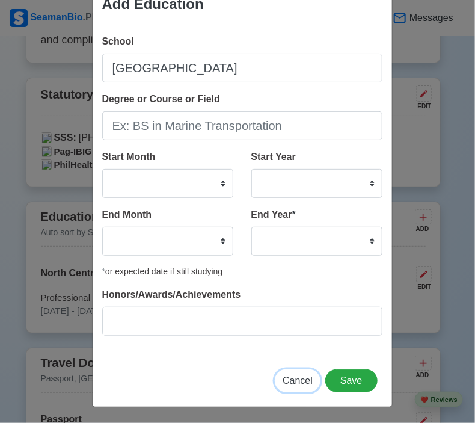
click at [293, 381] on span "Cancel" at bounding box center [298, 380] width 30 height 10
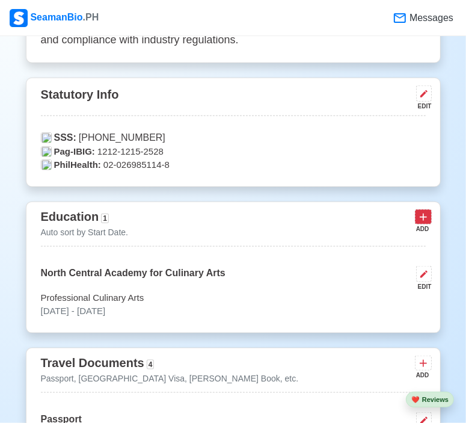
click at [426, 217] on icon at bounding box center [423, 217] width 7 height 7
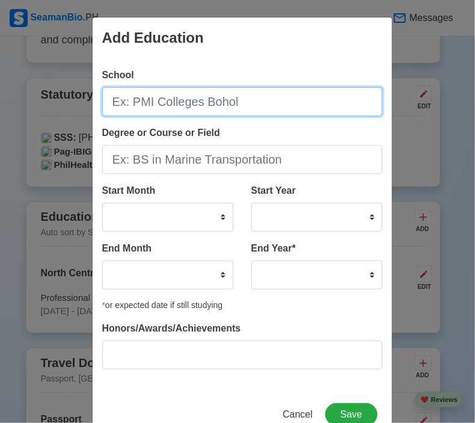
click at [166, 106] on input "School" at bounding box center [242, 101] width 280 height 29
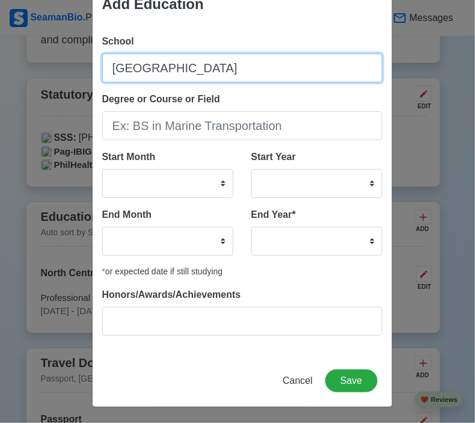
type input "[GEOGRAPHIC_DATA]"
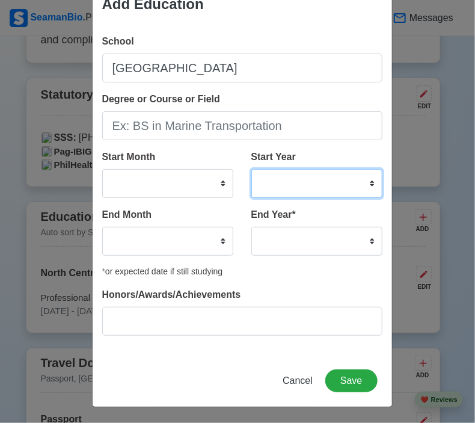
click at [368, 183] on select "2025 2024 2023 2022 2021 2020 2019 2018 2017 2016 2015 2014 2013 2012 2011 2010…" at bounding box center [316, 183] width 131 height 29
select select "2008"
click at [251, 169] on select "2025 2024 2023 2022 2021 2020 2019 2018 2017 2016 2015 2014 2013 2012 2011 2010…" at bounding box center [316, 183] width 131 height 29
click at [289, 180] on select "2025 2024 2023 2022 2021 2020 2019 2018 2017 2016 2015 2014 2013 2012 2011 2010…" at bounding box center [316, 183] width 131 height 29
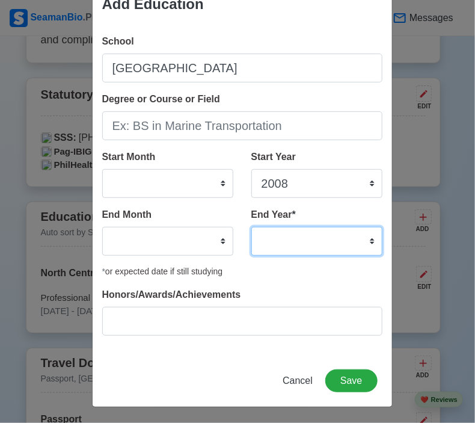
click at [368, 239] on select "2035 2034 2033 2032 2031 2030 2029 2028 2027 2026 2025 2024 2023 2022 2021 2020…" at bounding box center [316, 241] width 131 height 29
select select "2008"
click at [251, 227] on select "2035 2034 2033 2032 2031 2030 2029 2028 2027 2026 2025 2024 2023 2022 2021 2020…" at bounding box center [316, 241] width 131 height 29
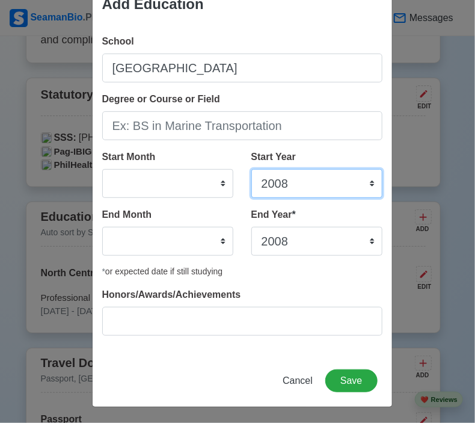
click at [301, 186] on select "2025 2024 2023 2022 2021 2020 2019 2018 2017 2016 2015 2014 2013 2012 2011 2010…" at bounding box center [316, 183] width 131 height 29
click at [251, 169] on select "2025 2024 2023 2022 2021 2020 2019 2018 2017 2016 2015 2014 2013 2012 2011 2010…" at bounding box center [316, 183] width 131 height 29
click at [294, 189] on select "2025 2024 2023 2022 2021 2020 2019 2018 2017 2016 2015 2014 2013 2012 2011 2010…" at bounding box center [316, 183] width 131 height 29
select select "2002"
click at [251, 169] on select "2025 2024 2023 2022 2021 2020 2019 2018 2017 2016 2015 2014 2013 2012 2011 2010…" at bounding box center [316, 183] width 131 height 29
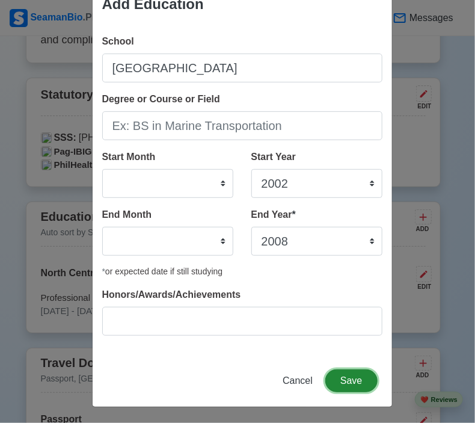
click at [354, 380] on button "Save" at bounding box center [351, 380] width 52 height 23
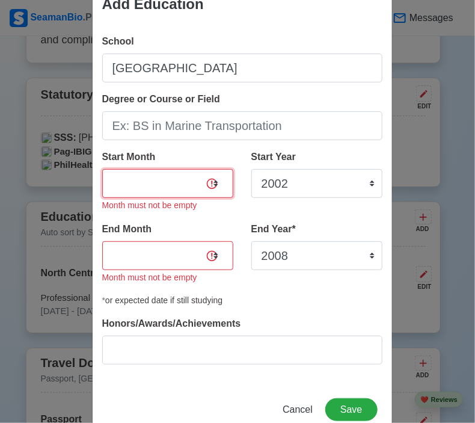
click at [214, 186] on select "January February March April May June July August September October November De…" at bounding box center [167, 183] width 131 height 29
select select "June"
click at [102, 169] on select "January February March April May June July August September October November De…" at bounding box center [167, 183] width 131 height 29
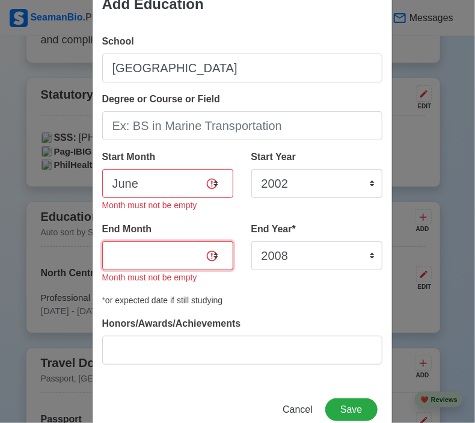
click at [212, 257] on select "January February March April May June July August September October November De…" at bounding box center [167, 255] width 131 height 29
select select "April"
click at [102, 241] on select "January February March April May June July August September October November De…" at bounding box center [167, 255] width 131 height 29
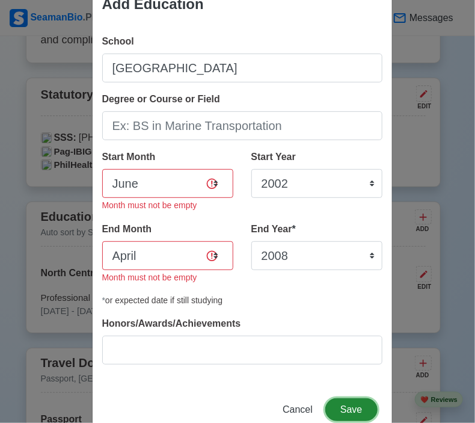
click at [356, 404] on button "Save" at bounding box center [351, 409] width 52 height 23
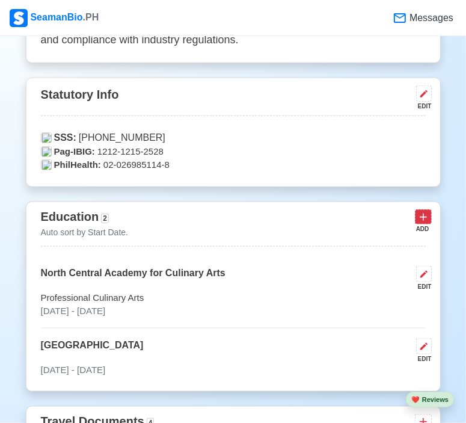
click at [426, 224] on button at bounding box center [423, 216] width 17 height 15
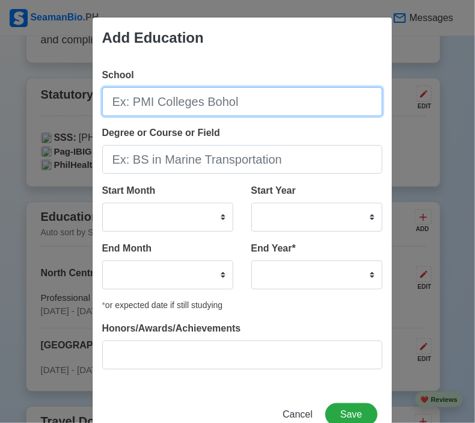
click at [262, 95] on input "School" at bounding box center [242, 101] width 280 height 29
type input "i"
type input "[GEOGRAPHIC_DATA]"
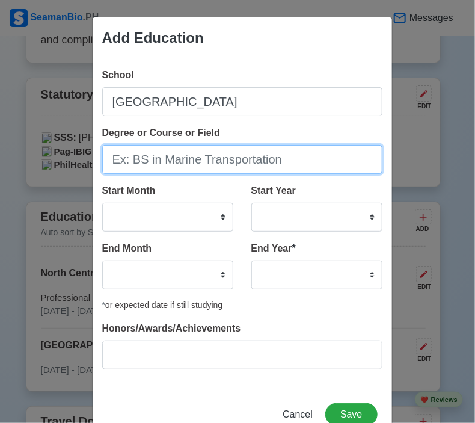
click at [208, 164] on input "Degree or Course or Field" at bounding box center [242, 159] width 280 height 29
type input "Secondary Graduate"
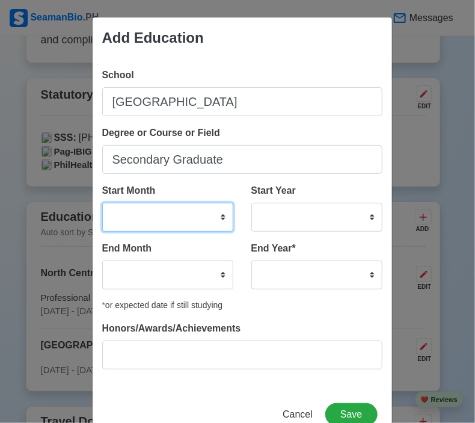
click at [215, 214] on select "January February March April May June July August September October November De…" at bounding box center [167, 217] width 131 height 29
select select "June"
click at [102, 203] on select "January February March April May June July August September October November De…" at bounding box center [167, 217] width 131 height 29
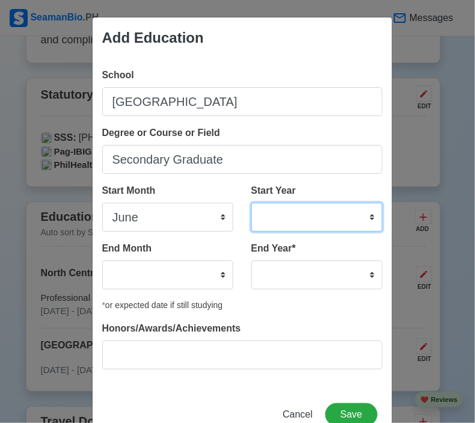
click at [366, 217] on select "2025 2024 2023 2022 2021 2020 2019 2018 2017 2016 2015 2014 2013 2012 2011 2010…" at bounding box center [316, 217] width 131 height 29
select select "2012"
click at [251, 203] on select "2025 2024 2023 2022 2021 2020 2019 2018 2017 2016 2015 2014 2013 2012 2011 2010…" at bounding box center [316, 217] width 131 height 29
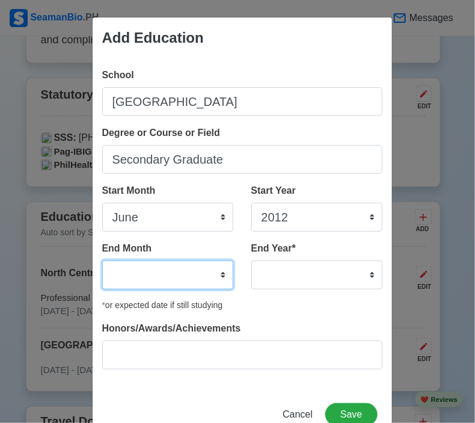
click at [216, 271] on select "January February March April May June July August September October November De…" at bounding box center [167, 274] width 131 height 29
click at [247, 299] on div "* or expected date if still studying" at bounding box center [242, 305] width 280 height 13
click at [219, 281] on select "January February March April May June July August September October November De…" at bounding box center [167, 274] width 131 height 29
select select "April"
click at [102, 260] on select "January February March April May June July August September October November De…" at bounding box center [167, 274] width 131 height 29
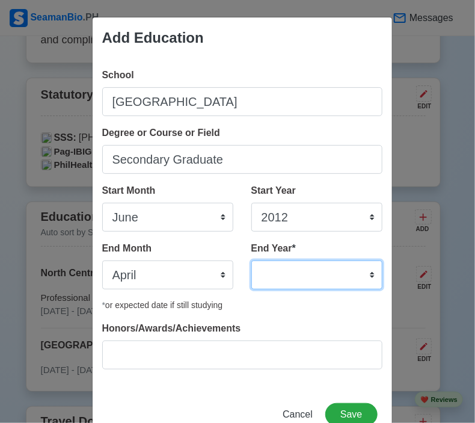
click at [321, 281] on select "2035 2034 2033 2032 2031 2030 2029 2028 2027 2026 2025 2024 2023 2022 2021 2020…" at bounding box center [316, 274] width 131 height 29
click at [251, 260] on select "2035 2034 2033 2032 2031 2030 2029 2028 2027 2026 2025 2024 2023 2022 2021 2020…" at bounding box center [316, 274] width 131 height 29
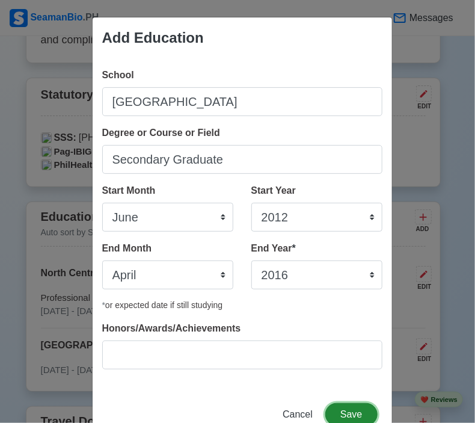
click at [353, 407] on button "Save" at bounding box center [351, 414] width 52 height 23
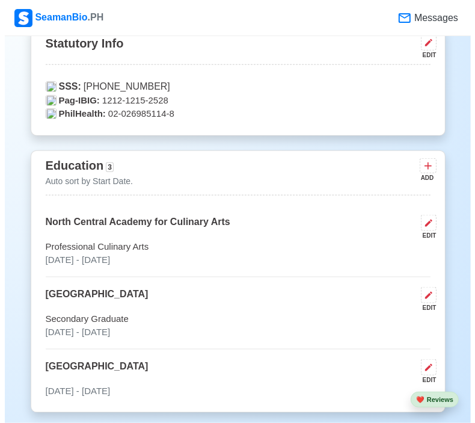
scroll to position [698, 0]
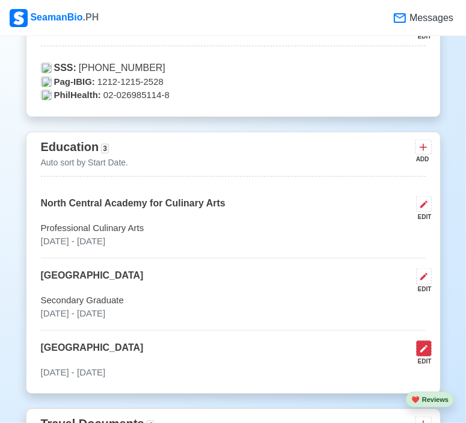
click at [422, 345] on icon at bounding box center [424, 349] width 10 height 10
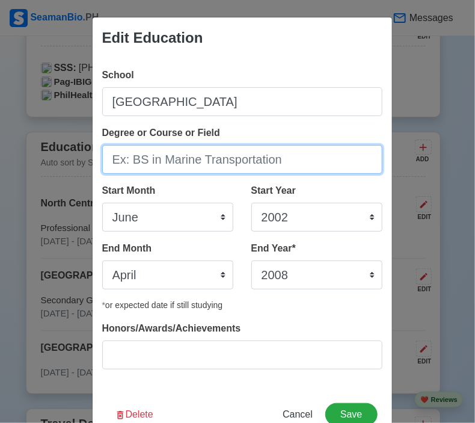
click at [247, 159] on input "Degree or Course or Field" at bounding box center [242, 159] width 280 height 29
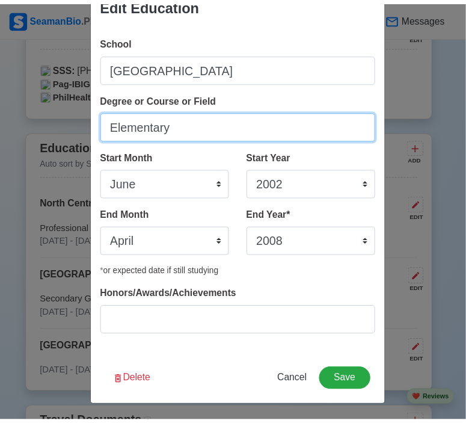
scroll to position [29, 0]
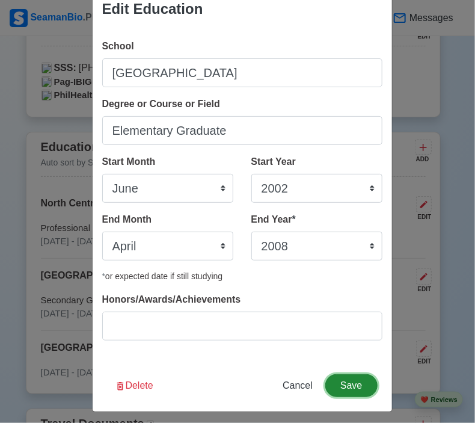
click at [354, 381] on button "Save" at bounding box center [351, 385] width 52 height 23
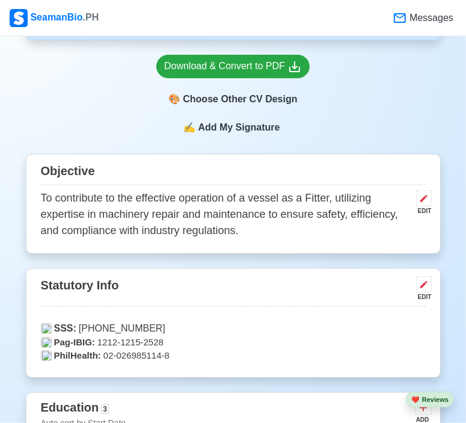
scroll to position [436, 0]
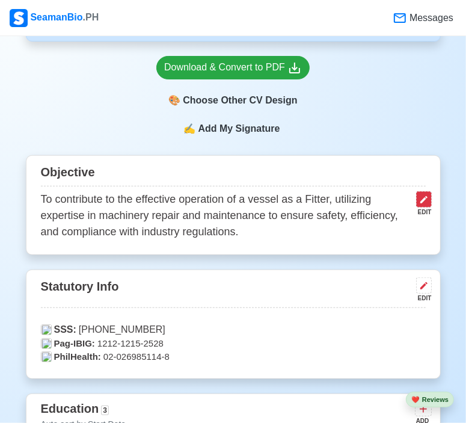
click at [427, 194] on button at bounding box center [424, 199] width 16 height 16
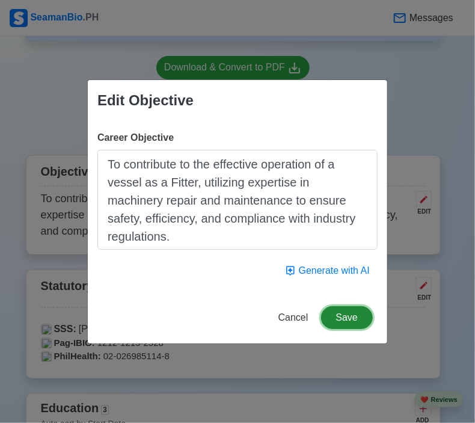
click at [341, 319] on button "Save" at bounding box center [347, 317] width 52 height 23
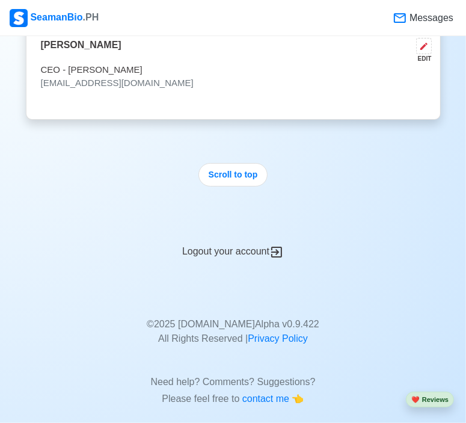
scroll to position [3938, 0]
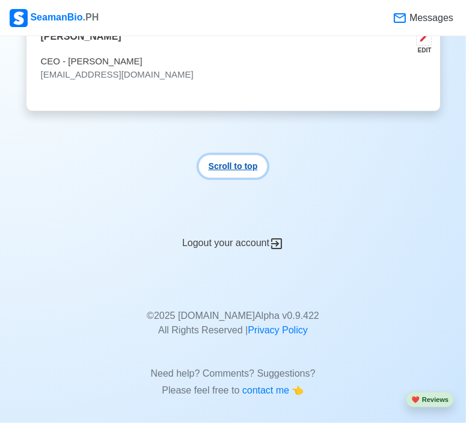
click at [243, 161] on button "Scroll to top" at bounding box center [234, 166] width 70 height 23
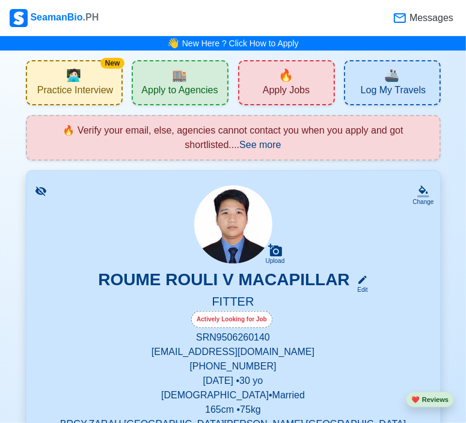
scroll to position [0, 0]
click at [392, 94] on span "Log My Travels" at bounding box center [393, 91] width 65 height 15
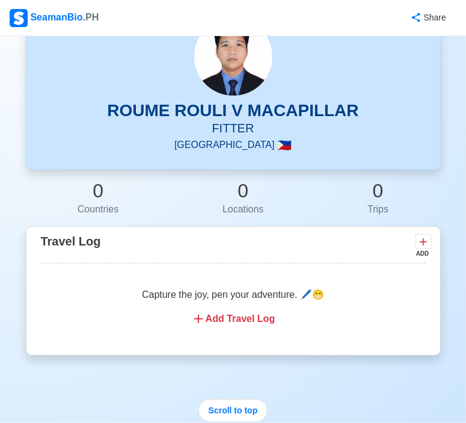
scroll to position [79, 0]
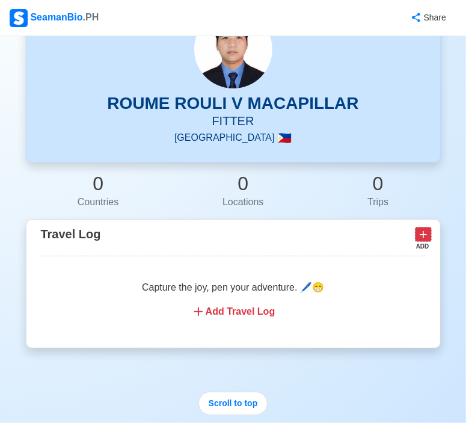
click at [427, 236] on icon at bounding box center [423, 235] width 12 height 12
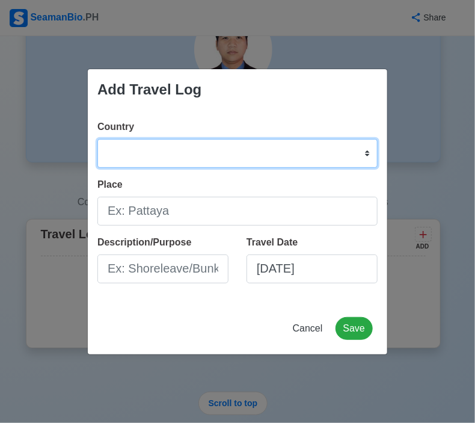
click at [328, 147] on select "[GEOGRAPHIC_DATA] [GEOGRAPHIC_DATA] [GEOGRAPHIC_DATA] [GEOGRAPHIC_DATA] [US_STA…" at bounding box center [237, 153] width 280 height 29
click at [97, 139] on select "[GEOGRAPHIC_DATA] [GEOGRAPHIC_DATA] [GEOGRAPHIC_DATA] [GEOGRAPHIC_DATA] [US_STA…" at bounding box center [237, 153] width 280 height 29
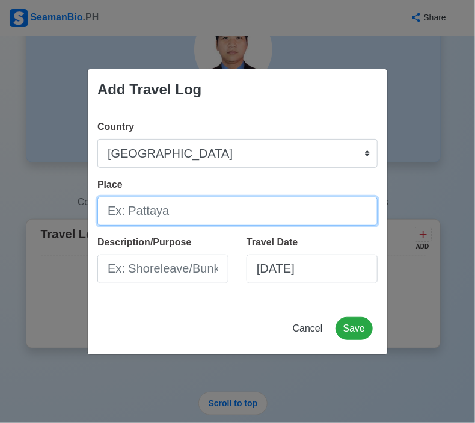
click at [201, 220] on input "Place" at bounding box center [237, 211] width 280 height 29
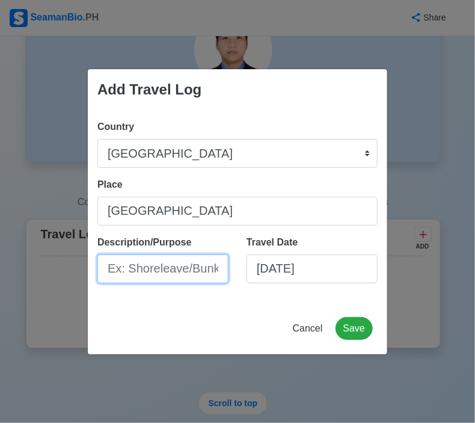
click at [160, 267] on input "Description/Purpose" at bounding box center [162, 268] width 131 height 29
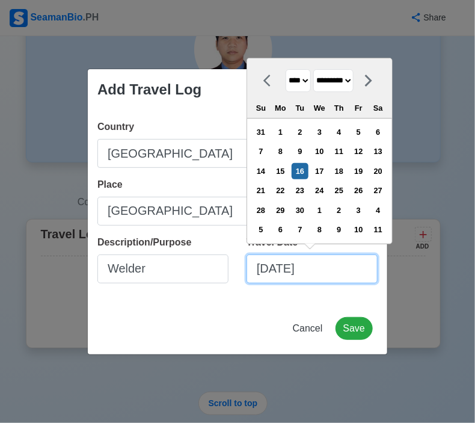
click at [338, 270] on input "[DATE]" at bounding box center [312, 268] width 131 height 29
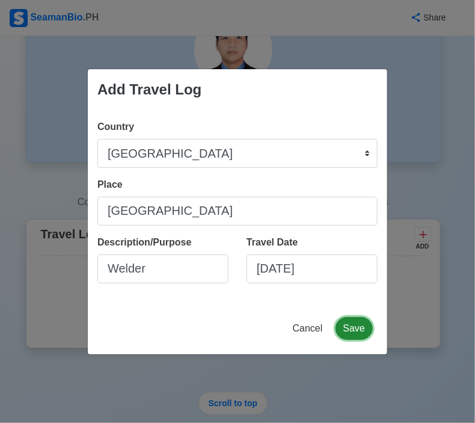
click at [360, 326] on button "Save" at bounding box center [354, 328] width 37 height 23
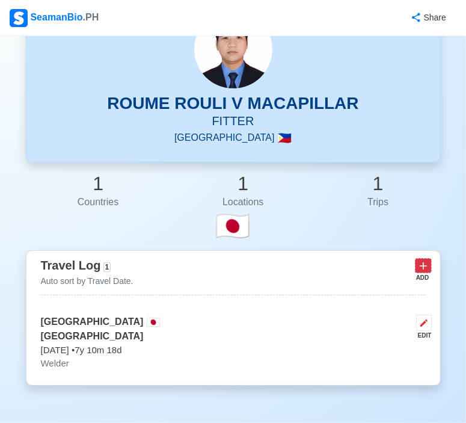
click at [425, 263] on icon at bounding box center [423, 266] width 12 height 12
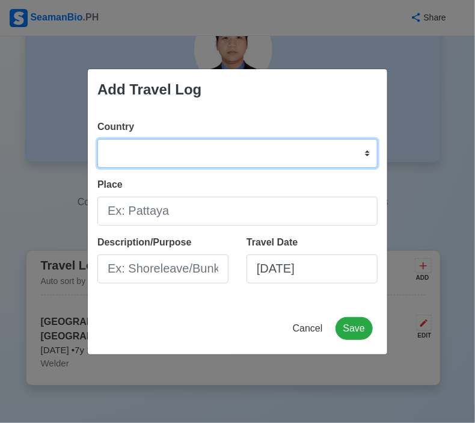
click at [241, 149] on select "[GEOGRAPHIC_DATA] [GEOGRAPHIC_DATA] [GEOGRAPHIC_DATA] [GEOGRAPHIC_DATA] [US_STA…" at bounding box center [237, 153] width 280 height 29
click at [194, 153] on select "[GEOGRAPHIC_DATA] [GEOGRAPHIC_DATA] [GEOGRAPHIC_DATA] [GEOGRAPHIC_DATA] [US_STA…" at bounding box center [237, 153] width 280 height 29
click at [97, 139] on select "[GEOGRAPHIC_DATA] [GEOGRAPHIC_DATA] [GEOGRAPHIC_DATA] [GEOGRAPHIC_DATA] [US_STA…" at bounding box center [237, 153] width 280 height 29
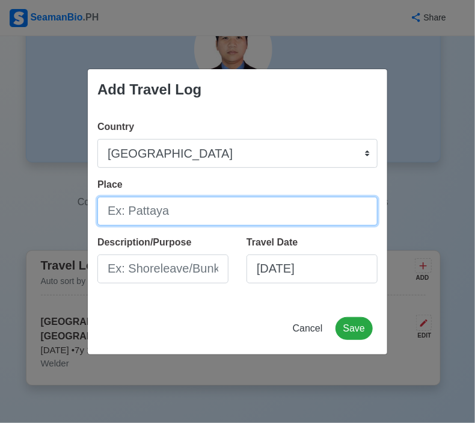
click at [132, 205] on input "Place" at bounding box center [237, 211] width 280 height 29
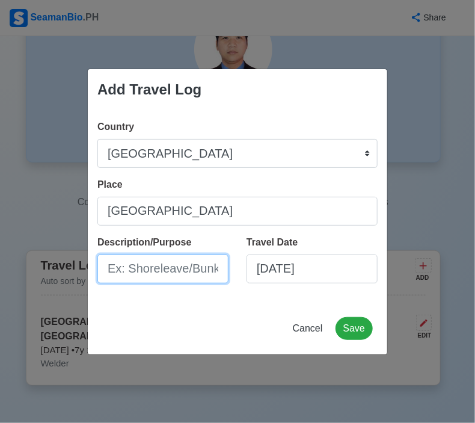
click at [202, 257] on input "Description/Purpose" at bounding box center [162, 268] width 131 height 29
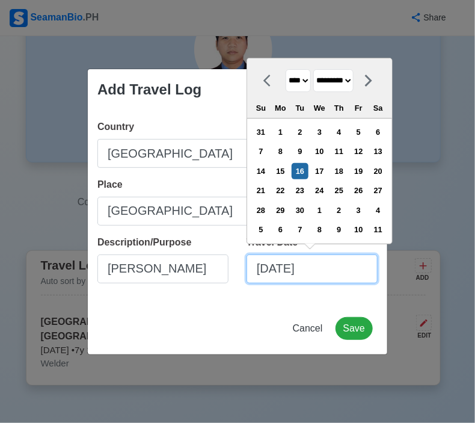
drag, startPoint x: 330, startPoint y: 270, endPoint x: 256, endPoint y: 285, distance: 75.4
click at [256, 285] on div "Travel Date [DATE] **** **** **** **** **** **** **** **** **** **** **** **** …" at bounding box center [312, 264] width 131 height 58
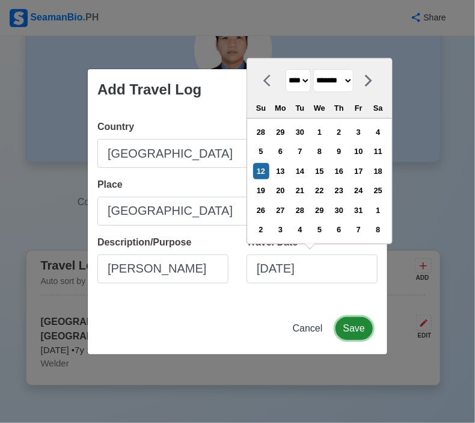
click at [360, 325] on button "Save" at bounding box center [354, 328] width 37 height 23
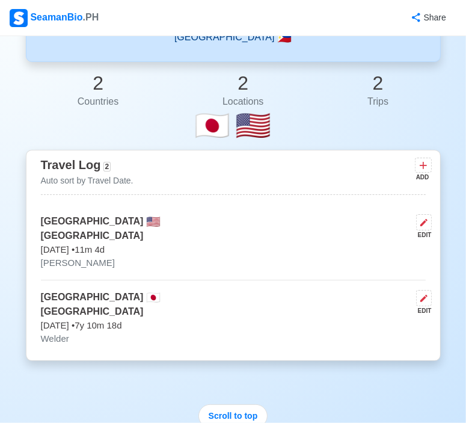
scroll to position [180, 0]
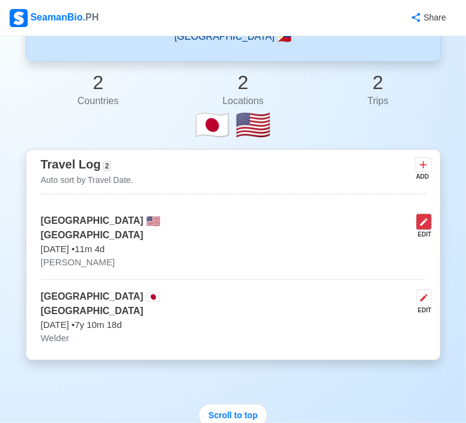
click at [427, 220] on icon at bounding box center [424, 221] width 7 height 7
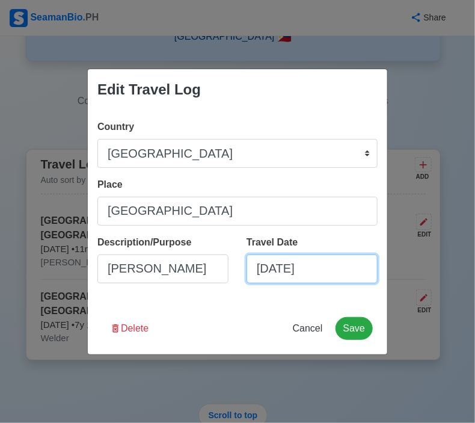
click at [323, 275] on input "[DATE]" at bounding box center [312, 268] width 131 height 29
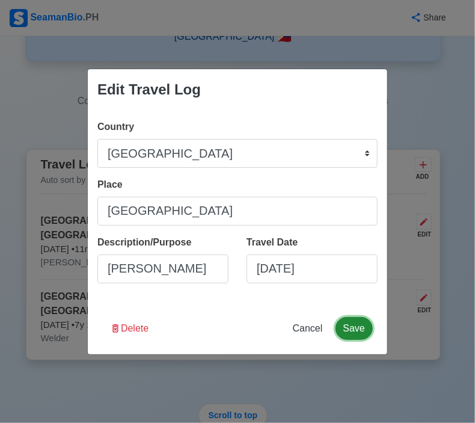
click at [365, 325] on button "Save" at bounding box center [354, 328] width 37 height 23
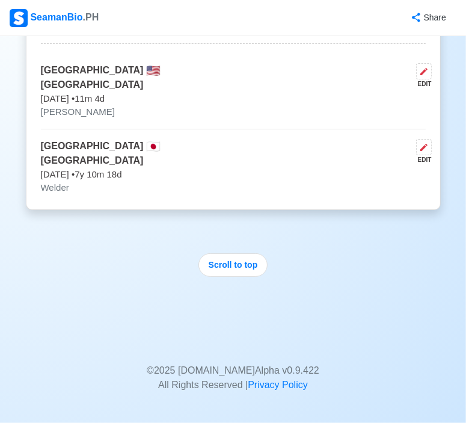
scroll to position [391, 0]
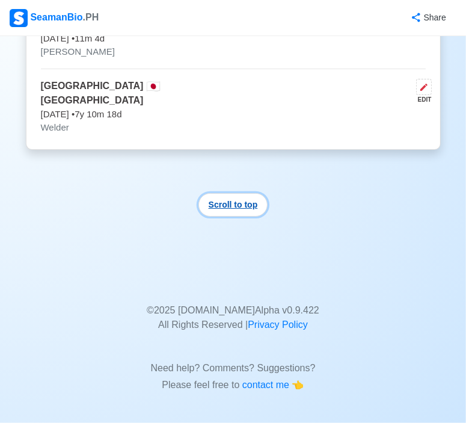
click at [222, 204] on button "Scroll to top" at bounding box center [234, 204] width 70 height 23
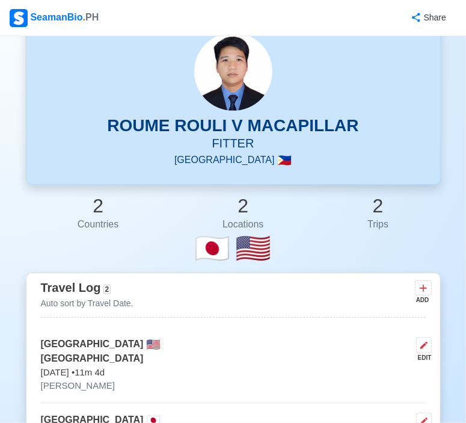
scroll to position [0, 0]
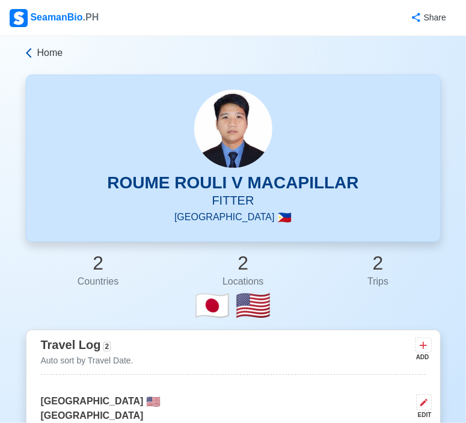
click at [57, 56] on span "Home" at bounding box center [50, 53] width 26 height 14
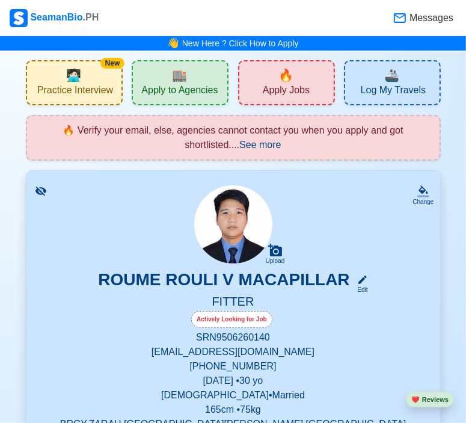
click at [279, 79] on span "🔥" at bounding box center [286, 75] width 15 height 18
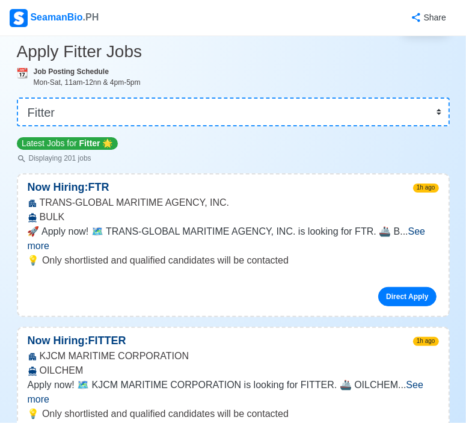
scroll to position [53, 0]
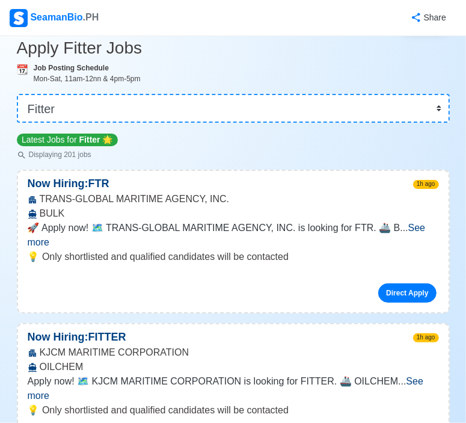
click at [425, 250] on p "💡 Only shortlisted and qualified candidates will be contacted" at bounding box center [233, 257] width 411 height 14
click at [424, 230] on span "See more" at bounding box center [227, 235] width 398 height 25
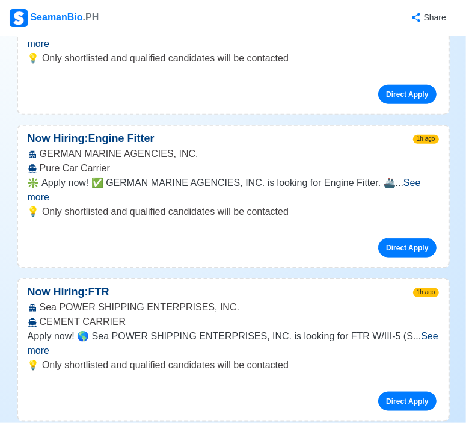
scroll to position [638, 0]
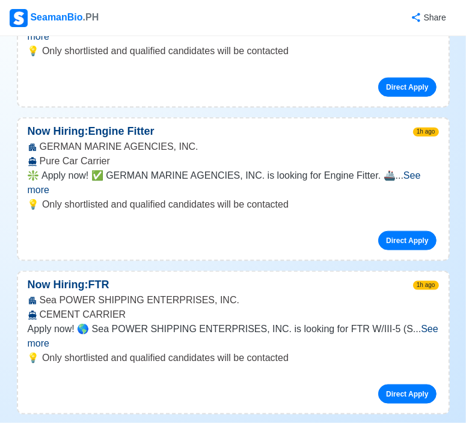
click at [411, 324] on span "See more" at bounding box center [233, 336] width 411 height 25
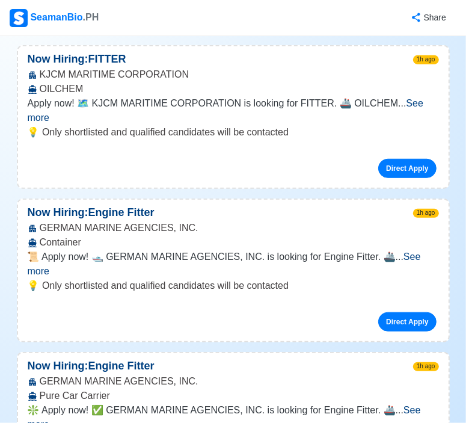
scroll to position [404, 0]
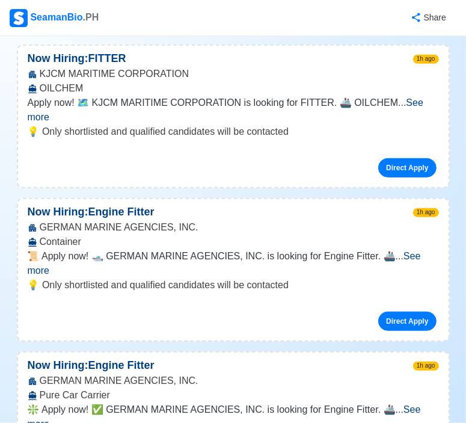
click at [405, 102] on span "See more" at bounding box center [226, 109] width 396 height 25
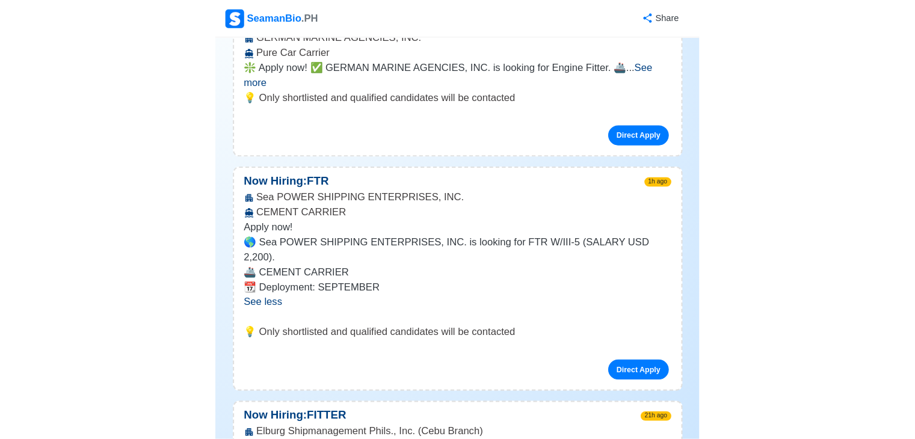
scroll to position [851, 0]
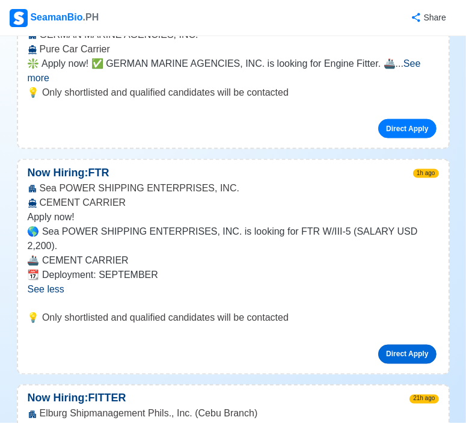
click at [409, 345] on link "Direct Apply" at bounding box center [407, 354] width 58 height 19
click at [271, 256] on div "Apply now! 🌎 Sea POWER SHIPPING ENTERPRISES, INC. is looking for FTR W/III-5 (S…" at bounding box center [233, 260] width 431 height 101
click at [407, 345] on link "Direct Apply" at bounding box center [407, 354] width 58 height 19
click at [417, 345] on link "Direct Apply" at bounding box center [407, 354] width 58 height 19
click at [410, 345] on link "Direct Apply" at bounding box center [407, 354] width 58 height 19
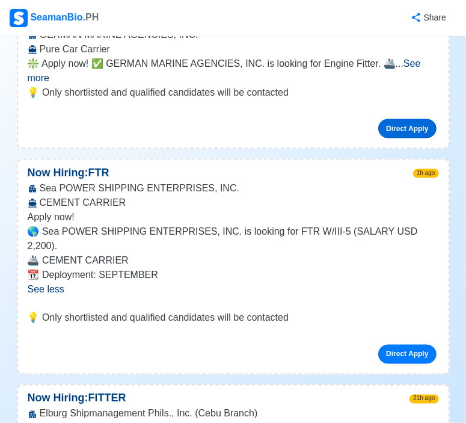
click at [392, 119] on link "Direct Apply" at bounding box center [407, 128] width 58 height 19
click at [417, 345] on link "Direct Apply" at bounding box center [407, 354] width 58 height 19
click at [407, 335] on div "Direct Apply" at bounding box center [233, 349] width 411 height 29
click at [408, 345] on link "Direct Apply" at bounding box center [407, 354] width 58 height 19
click at [421, 345] on link "Direct Apply" at bounding box center [407, 354] width 58 height 19
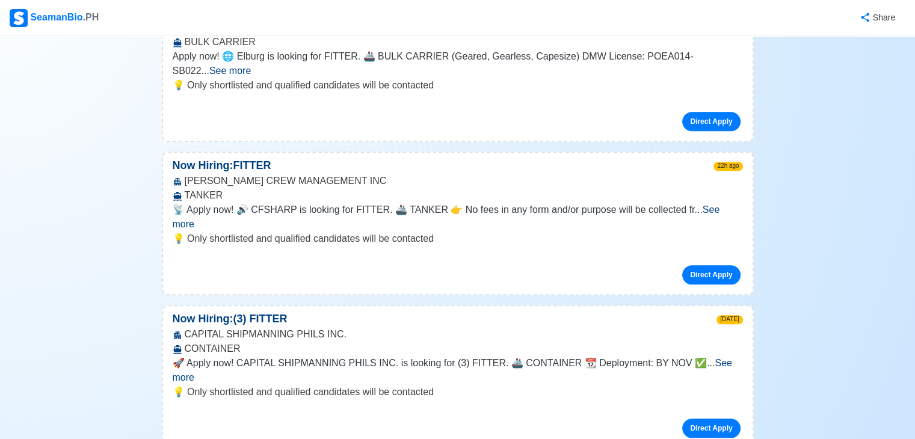
scroll to position [1221, 0]
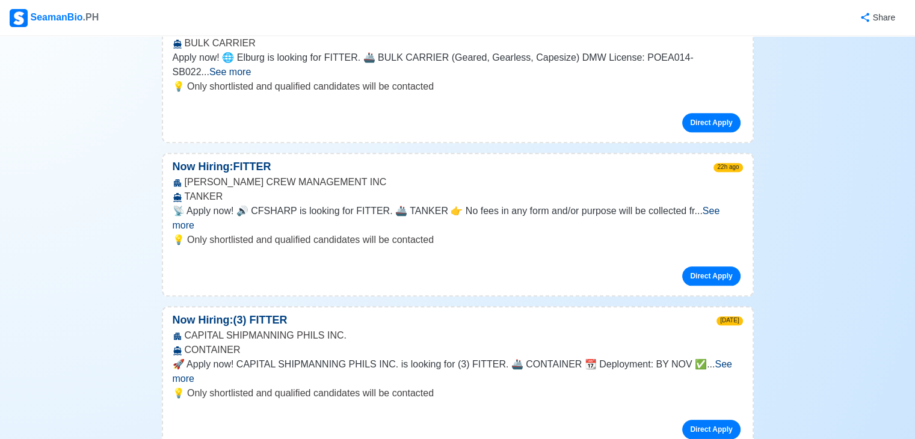
click at [720, 206] on span "See more" at bounding box center [446, 218] width 547 height 25
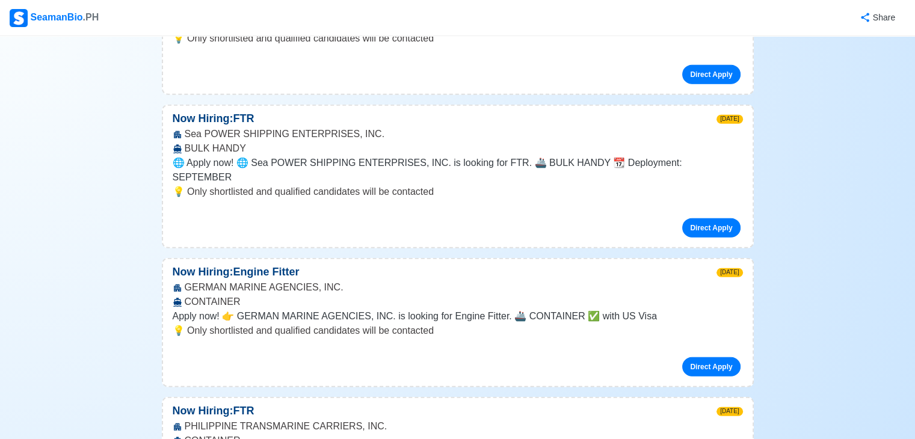
scroll to position [2892, 0]
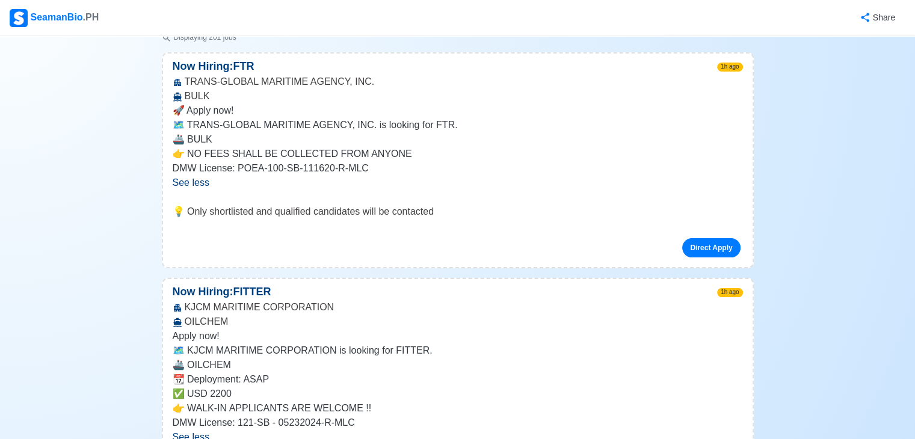
scroll to position [0, 0]
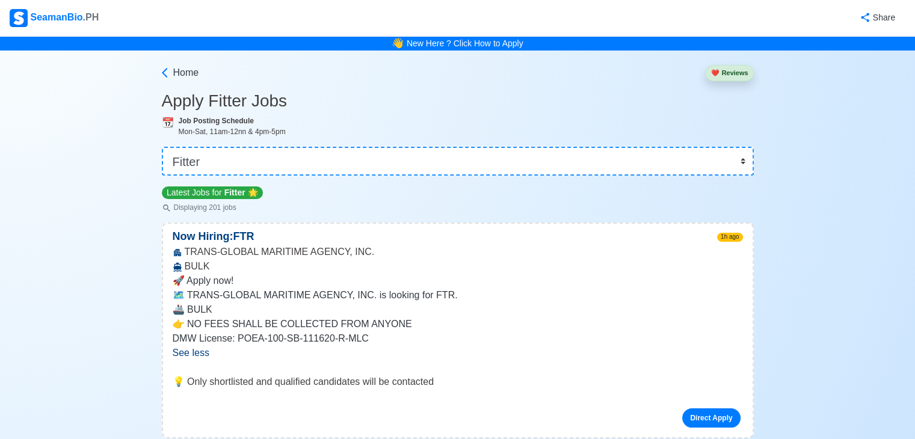
click at [707, 226] on div "Now Hiring: FTR 1h ago TRANS-GLOBAL MARITIME AGENCY, INC. BULK 🚀 Apply now! 🗺️ …" at bounding box center [458, 331] width 592 height 216
click at [461, 42] on link "New Here ? Click How to Apply" at bounding box center [465, 44] width 117 height 10
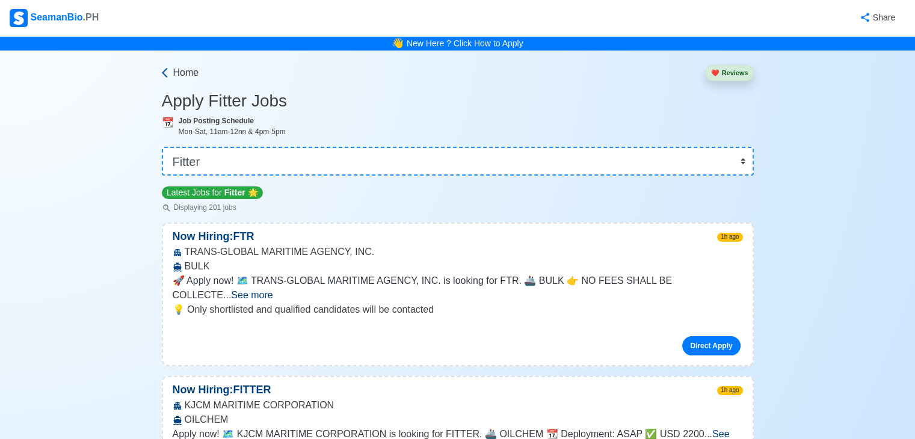
click at [191, 72] on span "Home" at bounding box center [186, 73] width 26 height 14
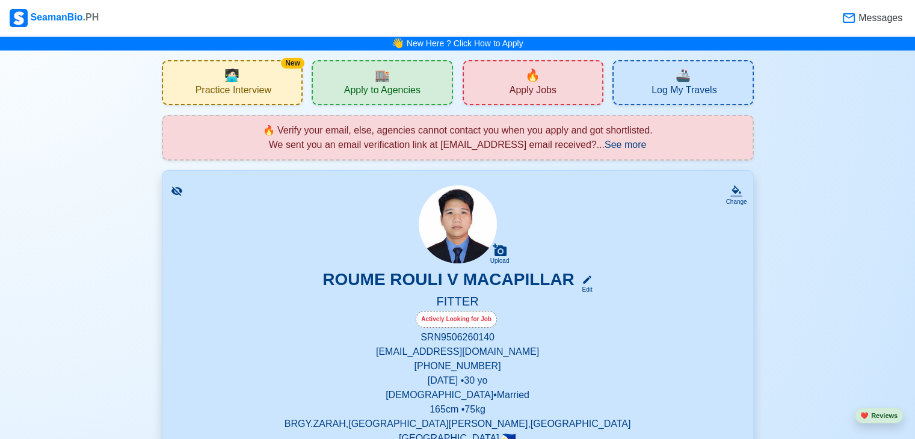
click at [359, 72] on div "🏬 Apply to Agencies" at bounding box center [382, 82] width 141 height 45
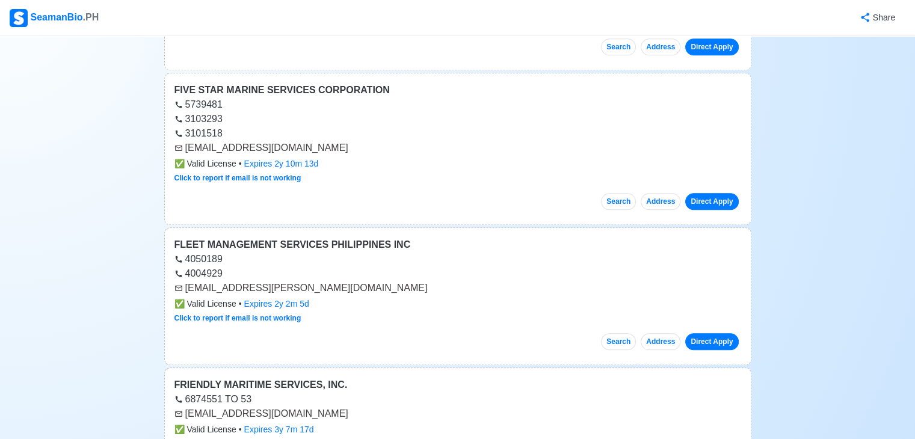
scroll to position [1242, 0]
